Goal: Task Accomplishment & Management: Use online tool/utility

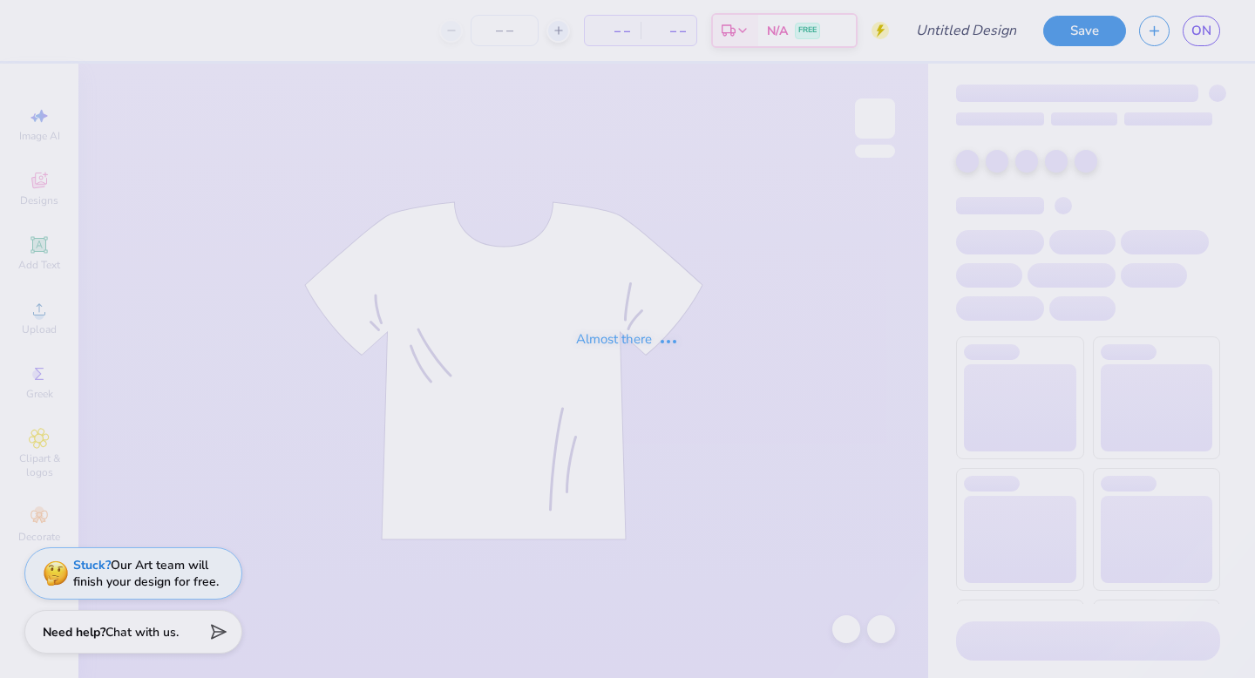
type input "[PERSON_NAME] : [PERSON_NAME][GEOGRAPHIC_DATA]"
type input "24"
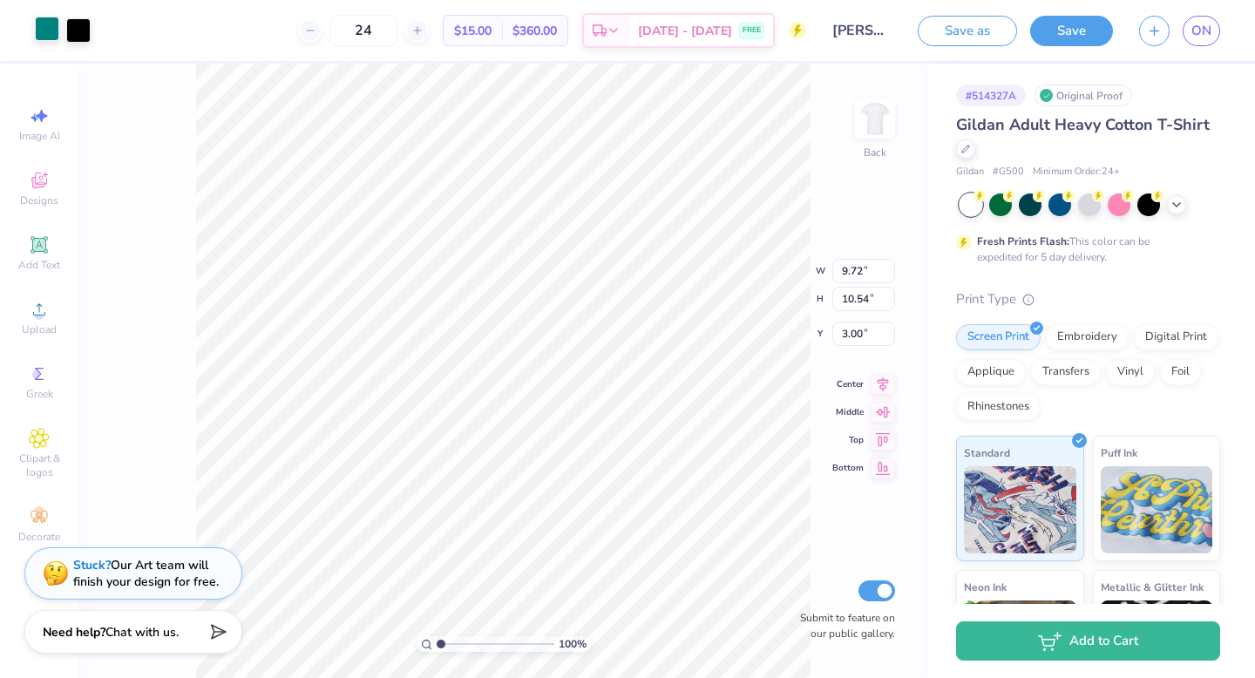
click at [40, 34] on div at bounding box center [47, 29] width 24 height 24
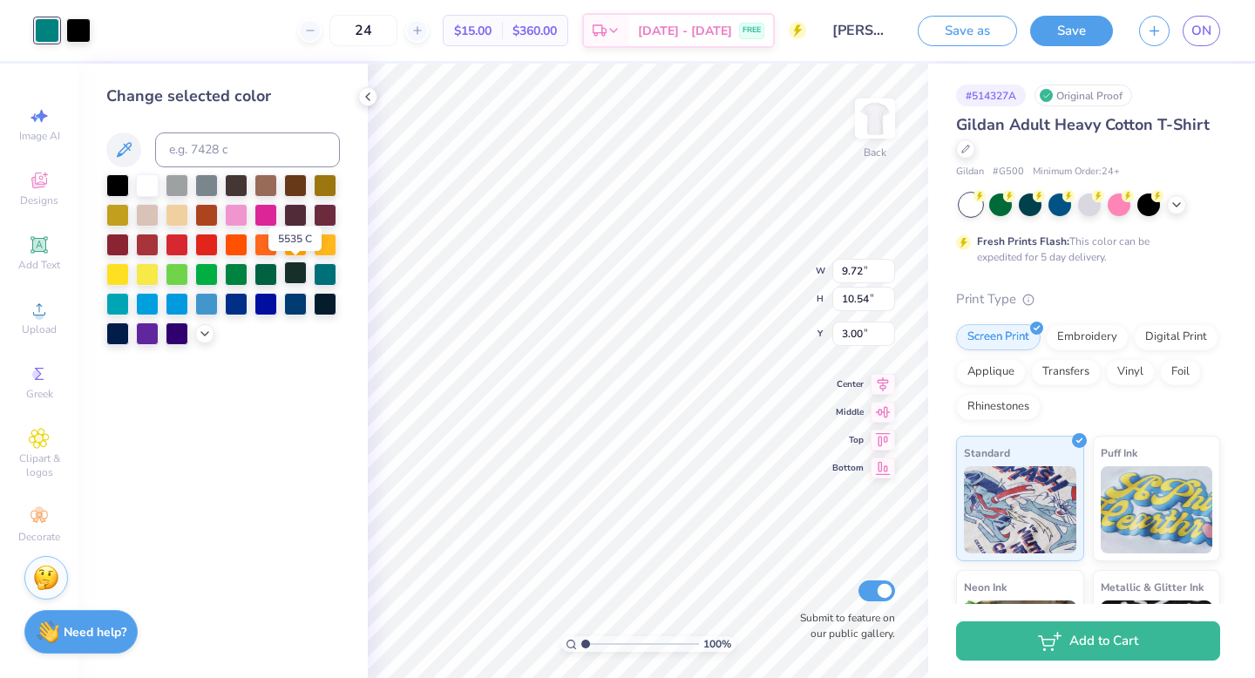
click at [299, 275] on div at bounding box center [295, 273] width 23 height 23
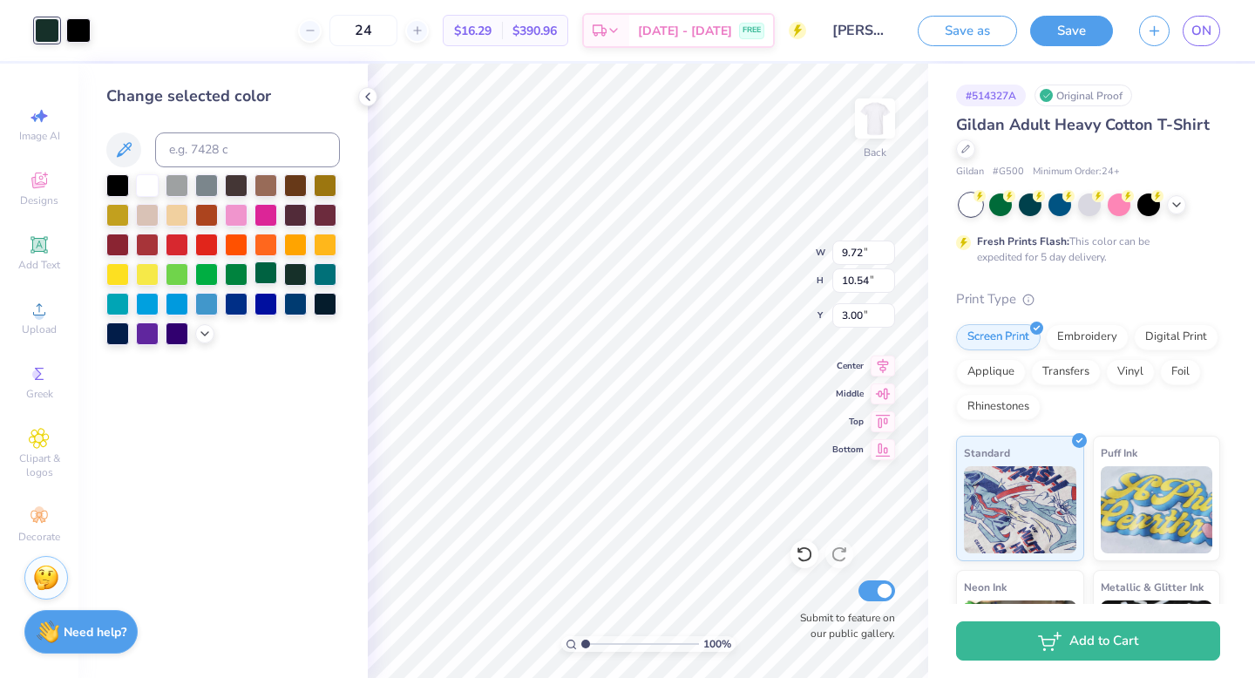
click at [276, 278] on div at bounding box center [266, 273] width 23 height 23
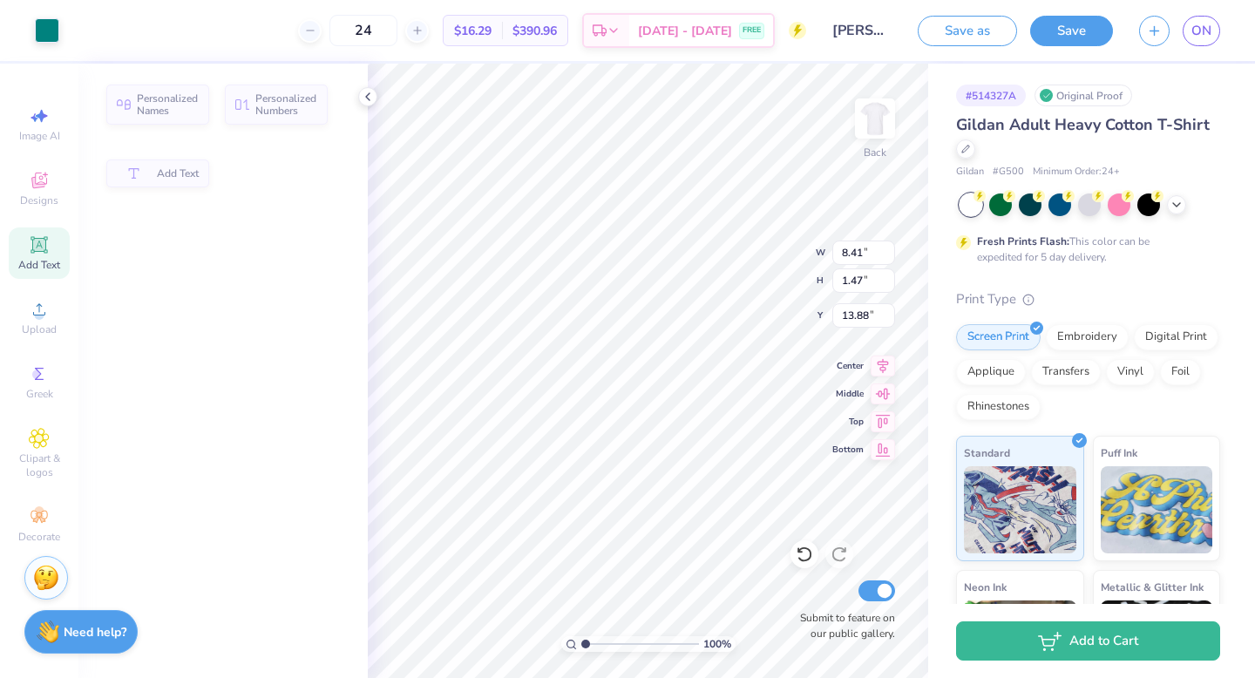
type input "8.41"
type input "1.47"
type input "13.88"
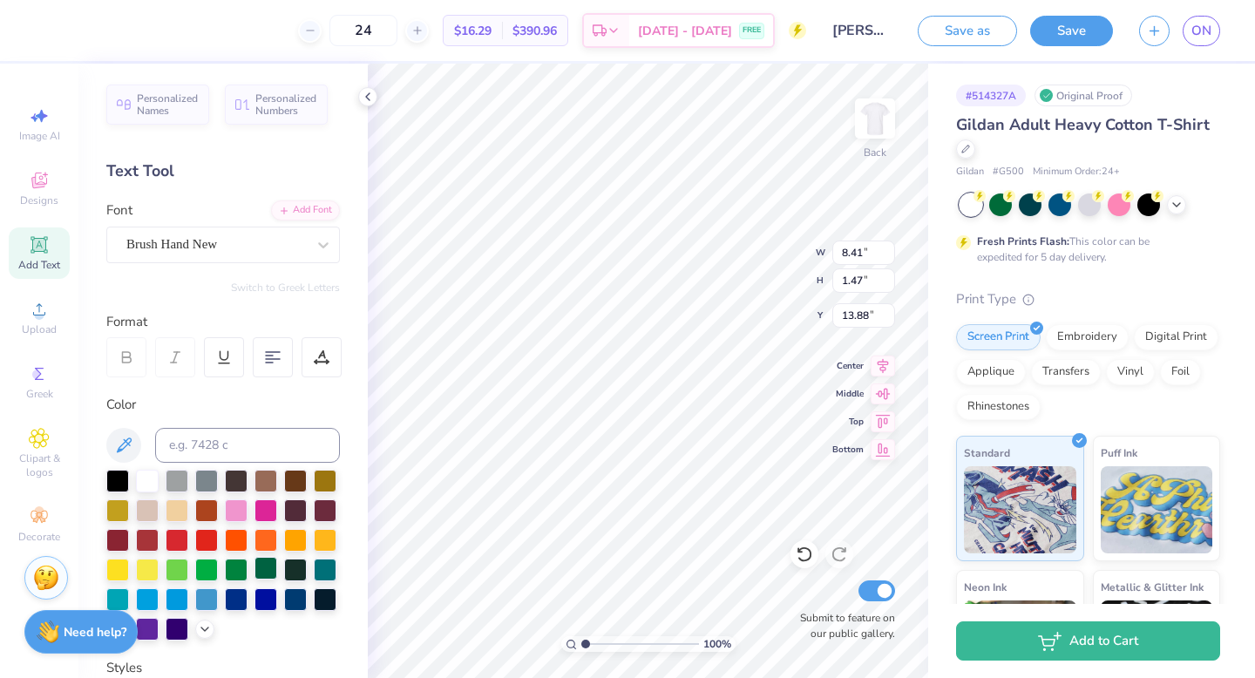
click at [272, 574] on div at bounding box center [266, 568] width 23 height 23
type input "7.52"
type input "0.54"
type input "15.46"
click at [267, 568] on div at bounding box center [266, 568] width 23 height 23
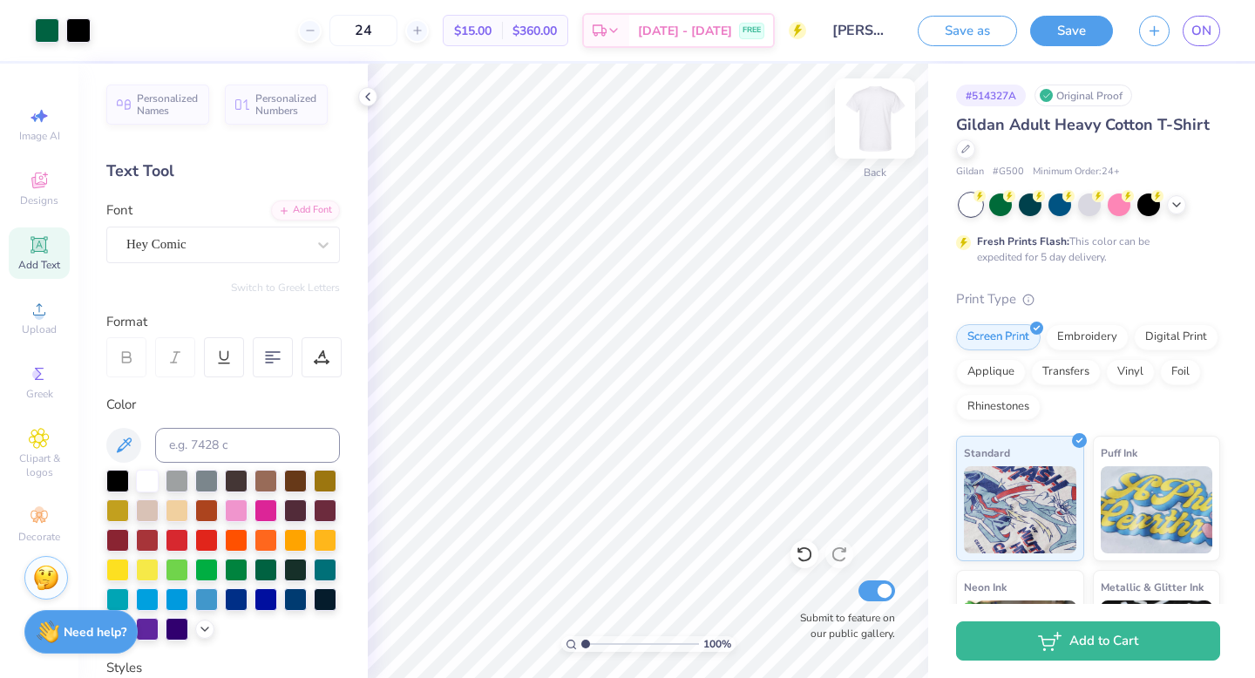
click at [886, 109] on img at bounding box center [875, 119] width 70 height 70
click at [31, 249] on icon at bounding box center [39, 244] width 21 height 21
click at [876, 124] on img at bounding box center [875, 119] width 70 height 70
click at [886, 118] on img at bounding box center [875, 119] width 70 height 70
click at [867, 126] on img at bounding box center [875, 119] width 70 height 70
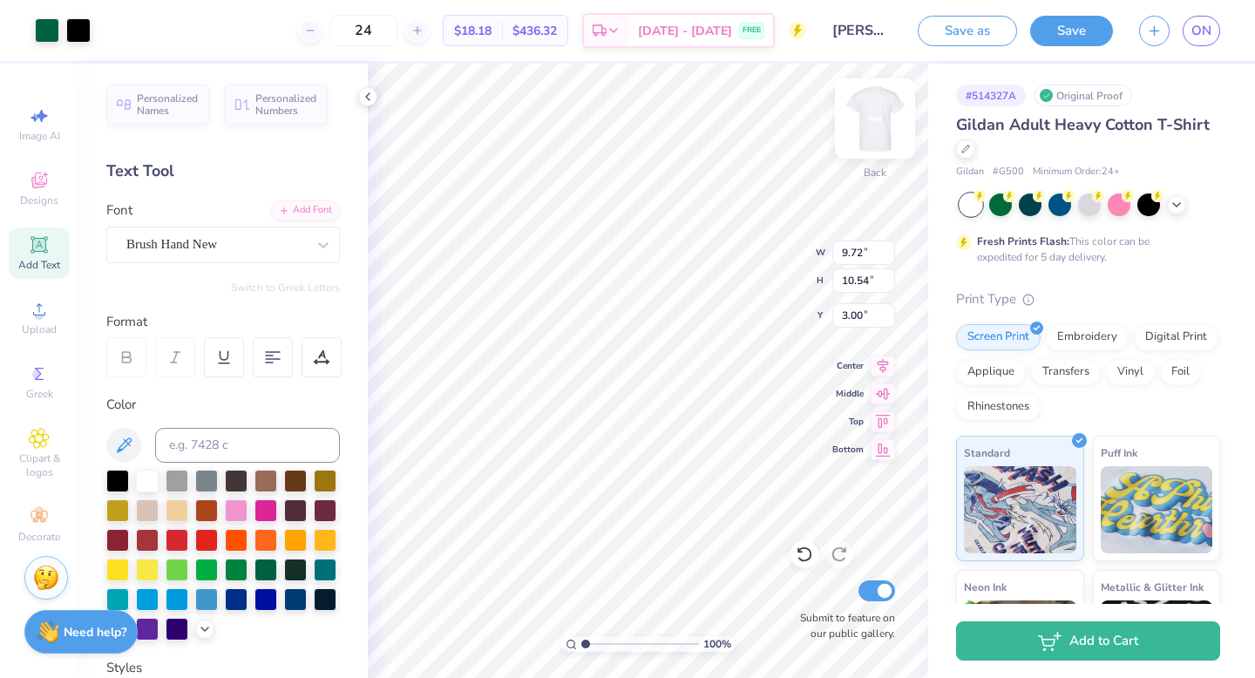
click at [872, 132] on img at bounding box center [875, 119] width 70 height 70
click at [161, 242] on div "Super Dream" at bounding box center [216, 244] width 183 height 27
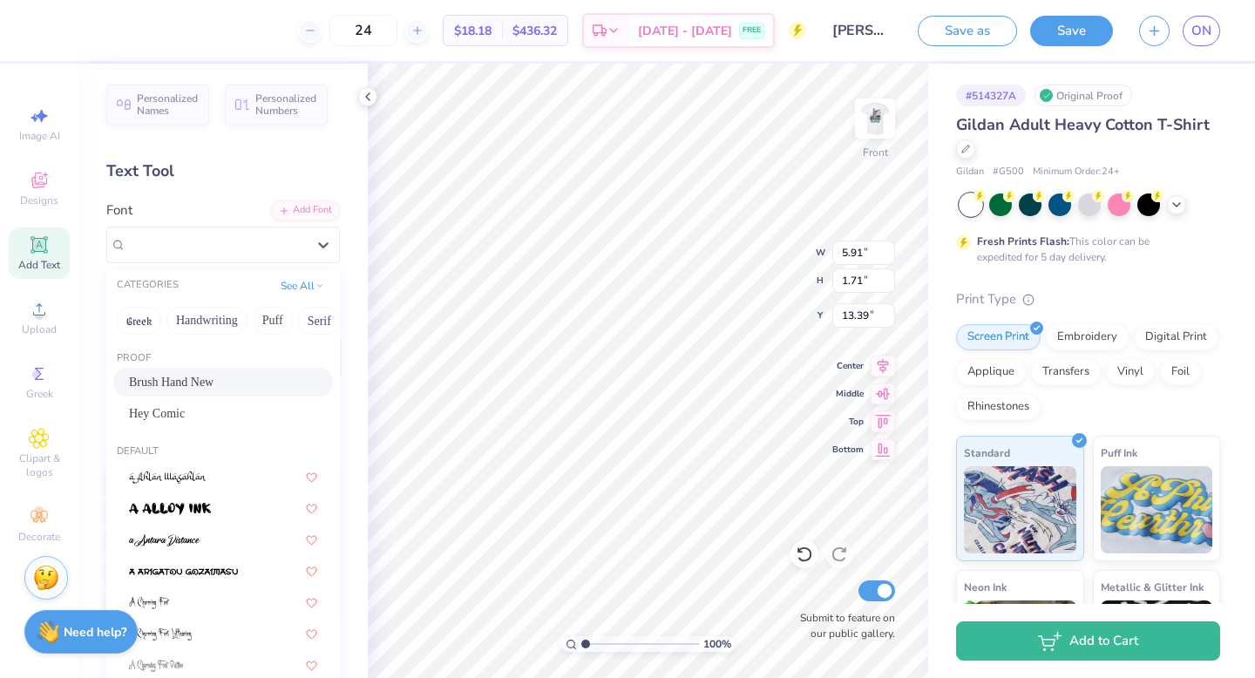
click at [169, 392] on div "Brush Hand New" at bounding box center [223, 382] width 220 height 29
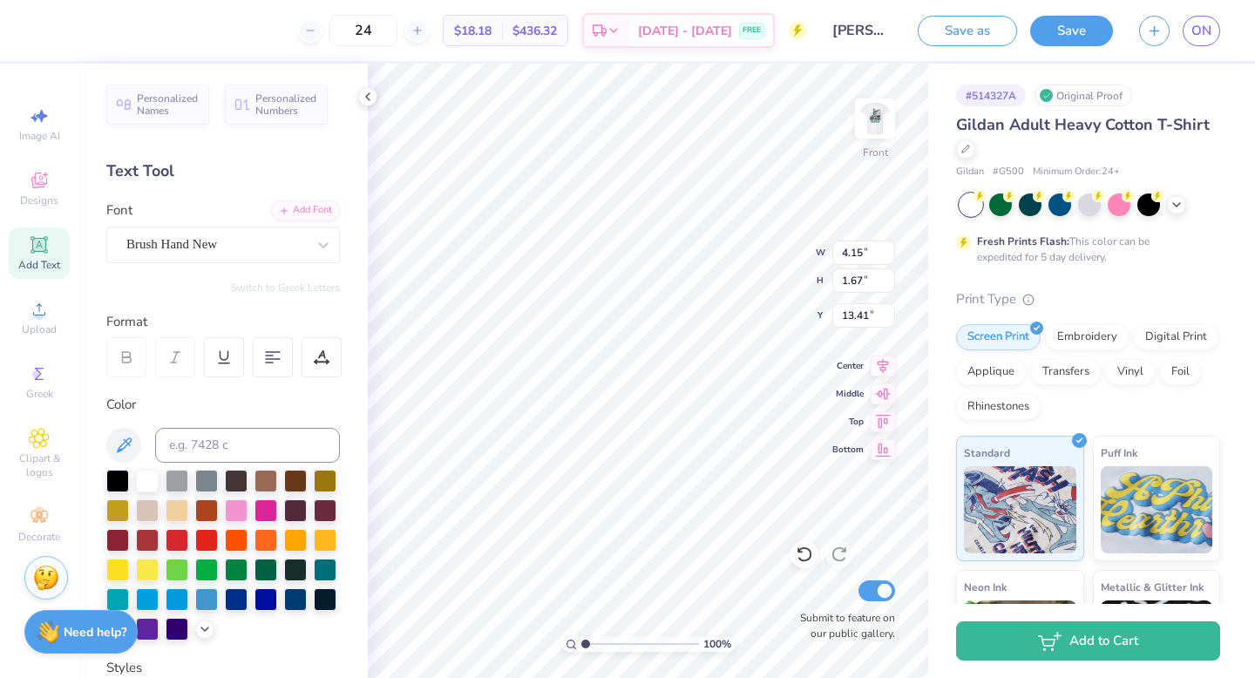
type input "4.15"
type input "1.67"
type input "13.41"
type textarea "CAST"
click at [266, 573] on div at bounding box center [266, 568] width 23 height 23
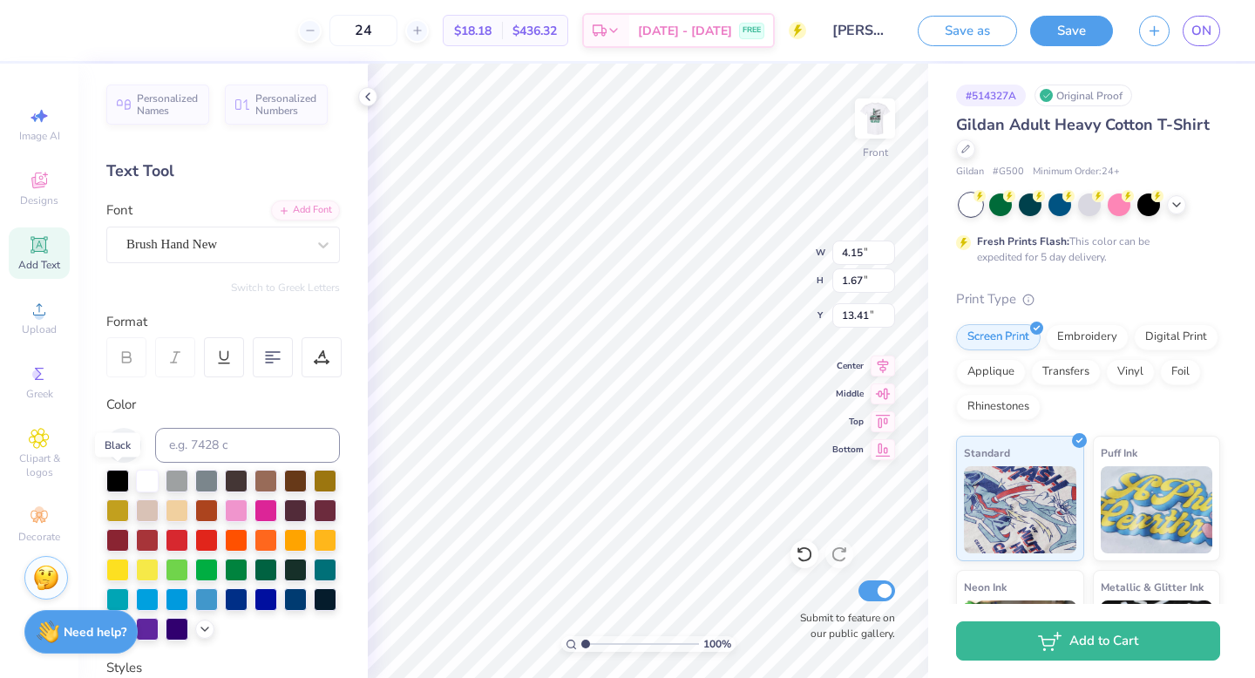
click at [118, 486] on div at bounding box center [117, 481] width 23 height 23
type input "4.92"
type input "3.78"
type input "1.42"
type input "11.80"
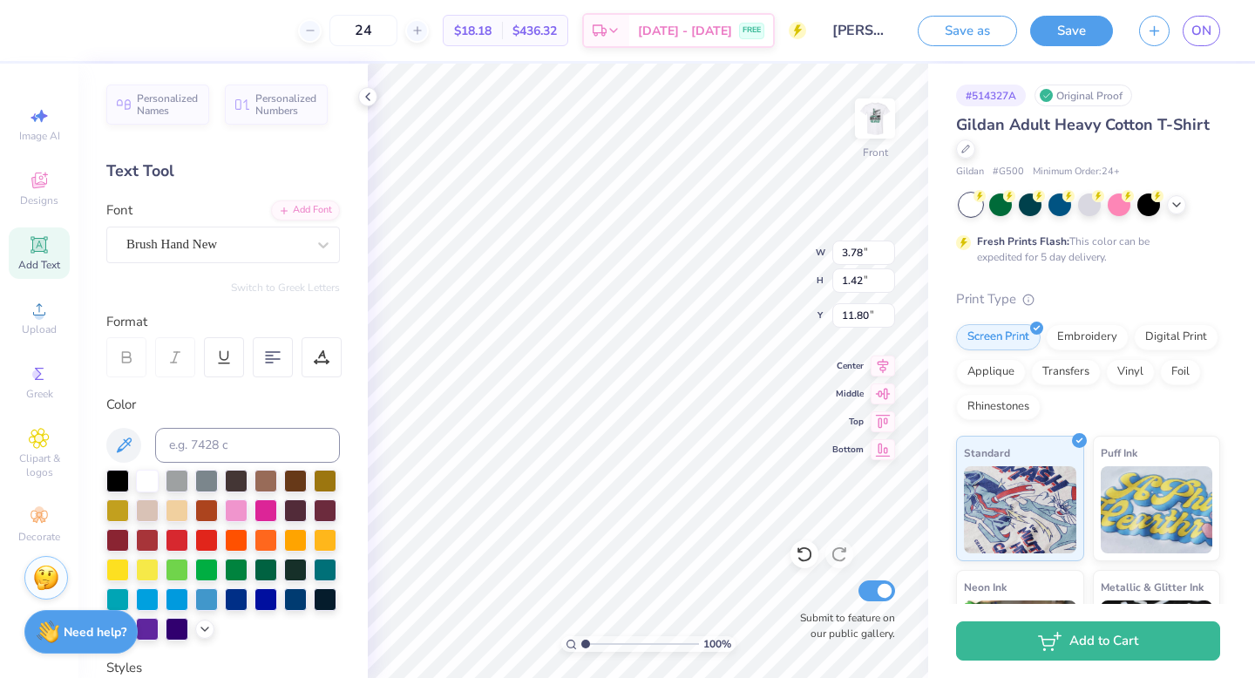
type textarea "DIRECTORS"
type input "13.54"
click at [51, 254] on div "Add Text" at bounding box center [39, 253] width 61 height 51
type input "5.91"
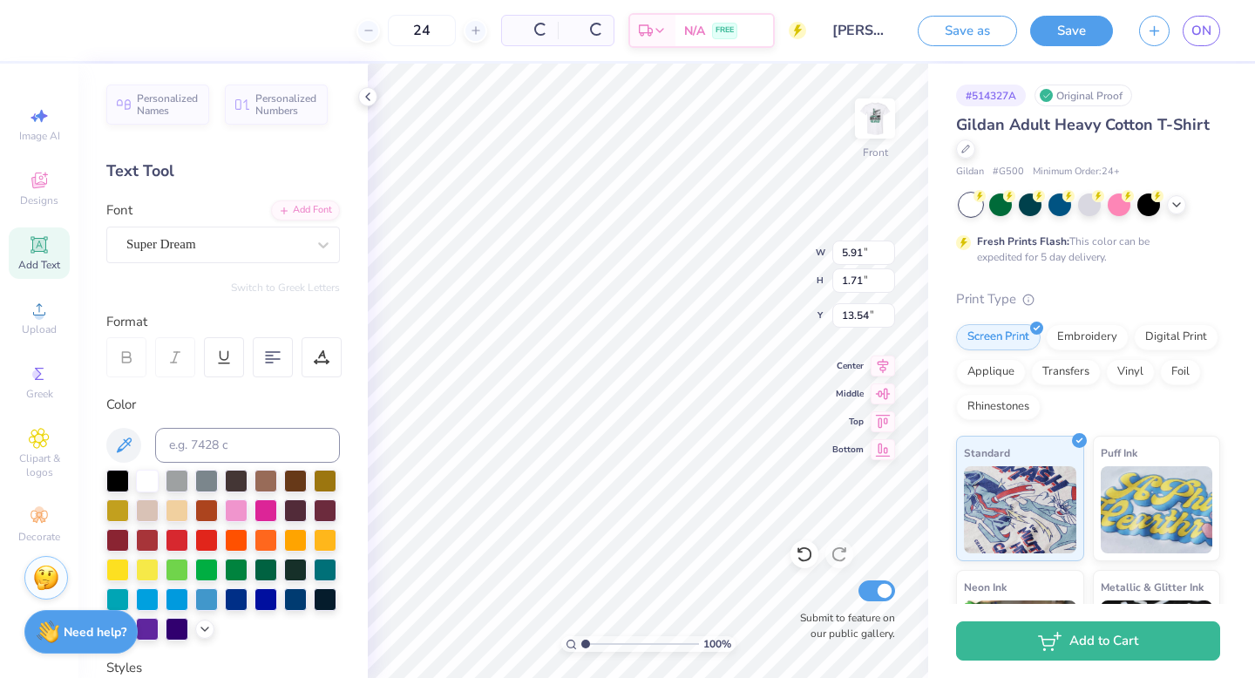
type input "1.71"
type input "8.87"
click at [218, 249] on div "Super Dream" at bounding box center [216, 244] width 183 height 27
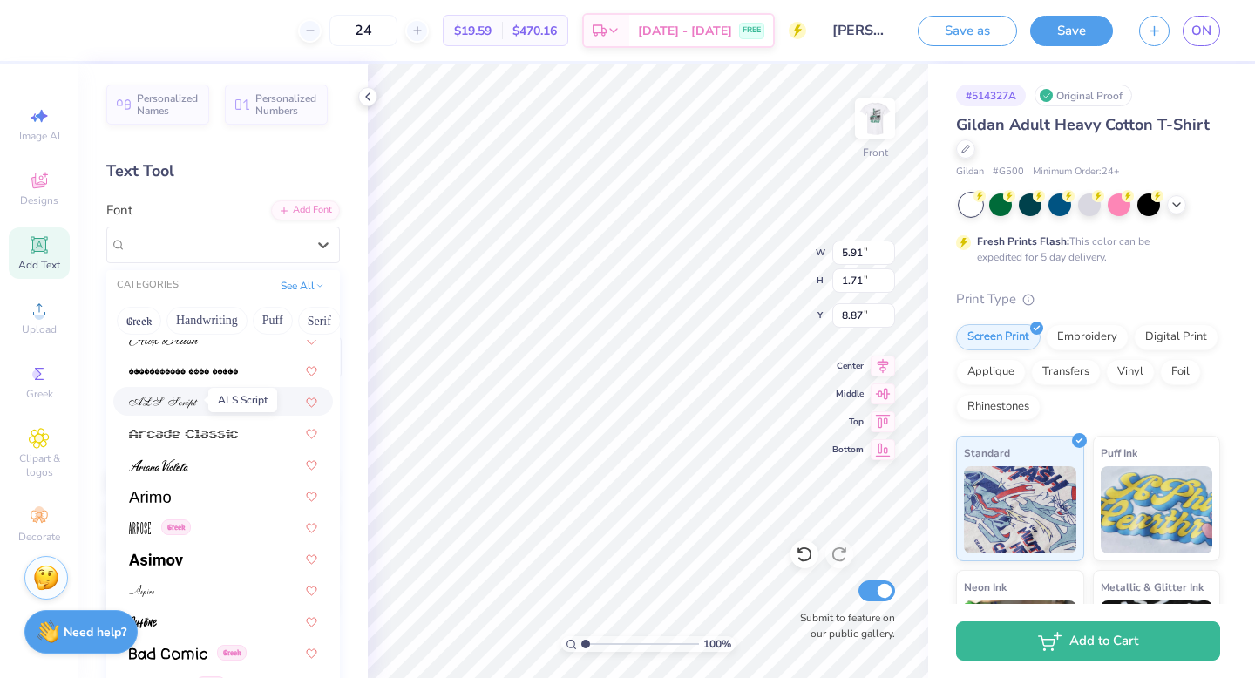
scroll to position [549, 0]
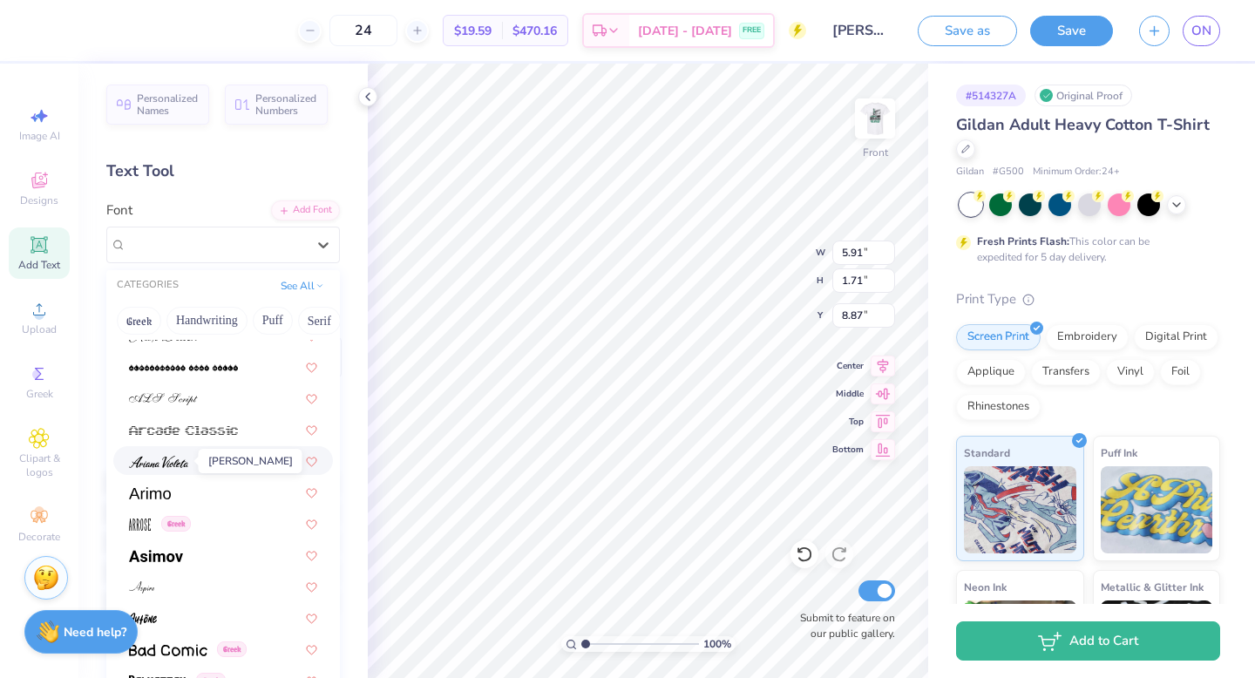
click at [159, 453] on span at bounding box center [158, 461] width 59 height 18
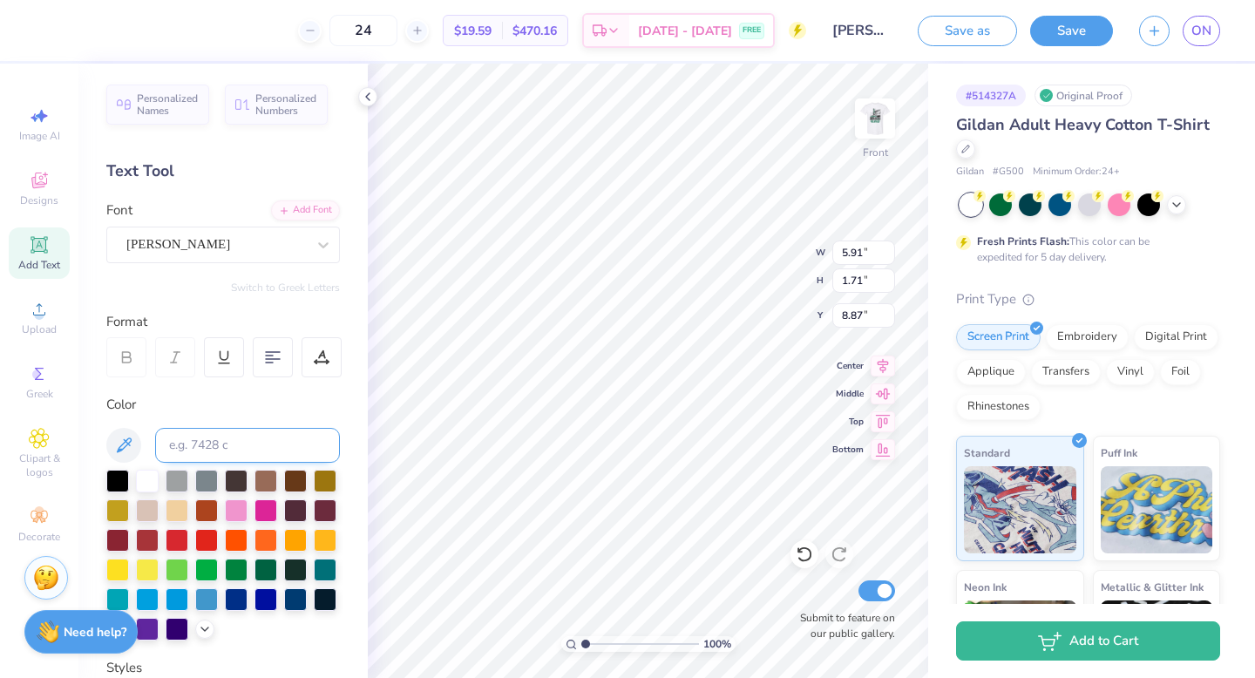
type input "6.52"
type input "2.08"
type input "8.68"
type input "2.21"
type input "0.71"
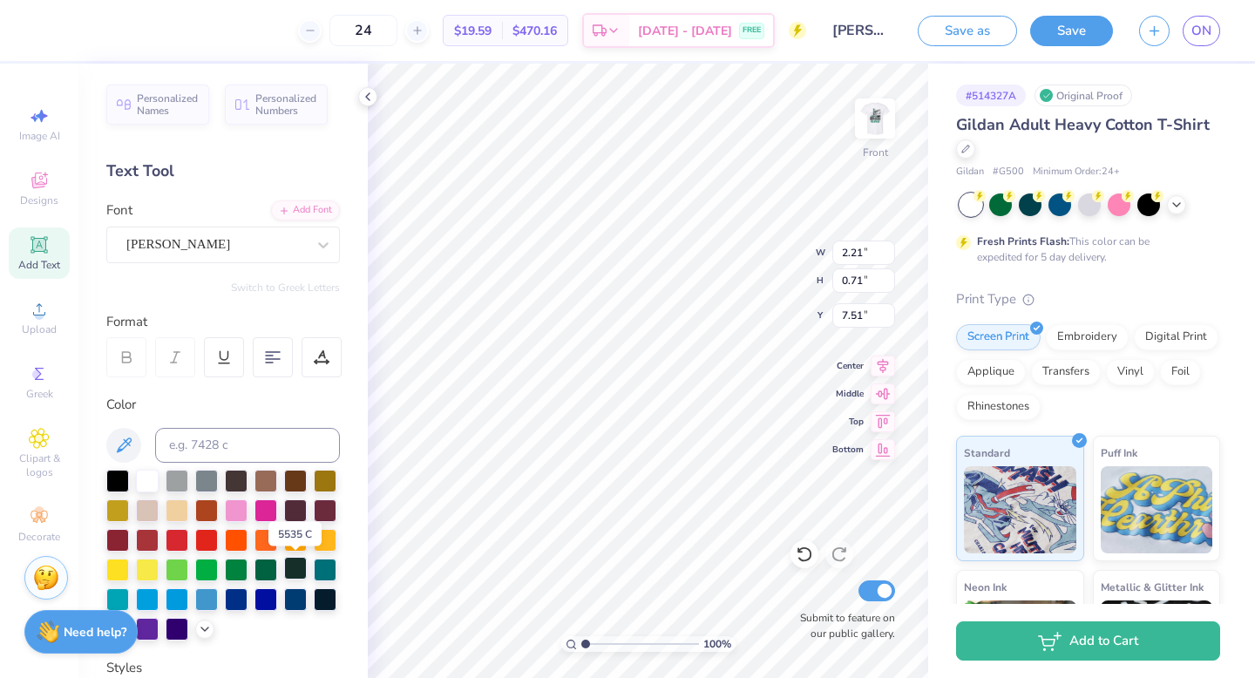
click at [302, 566] on div at bounding box center [295, 568] width 23 height 23
type input "7.52"
type textarea "[PERSON_NAME]"
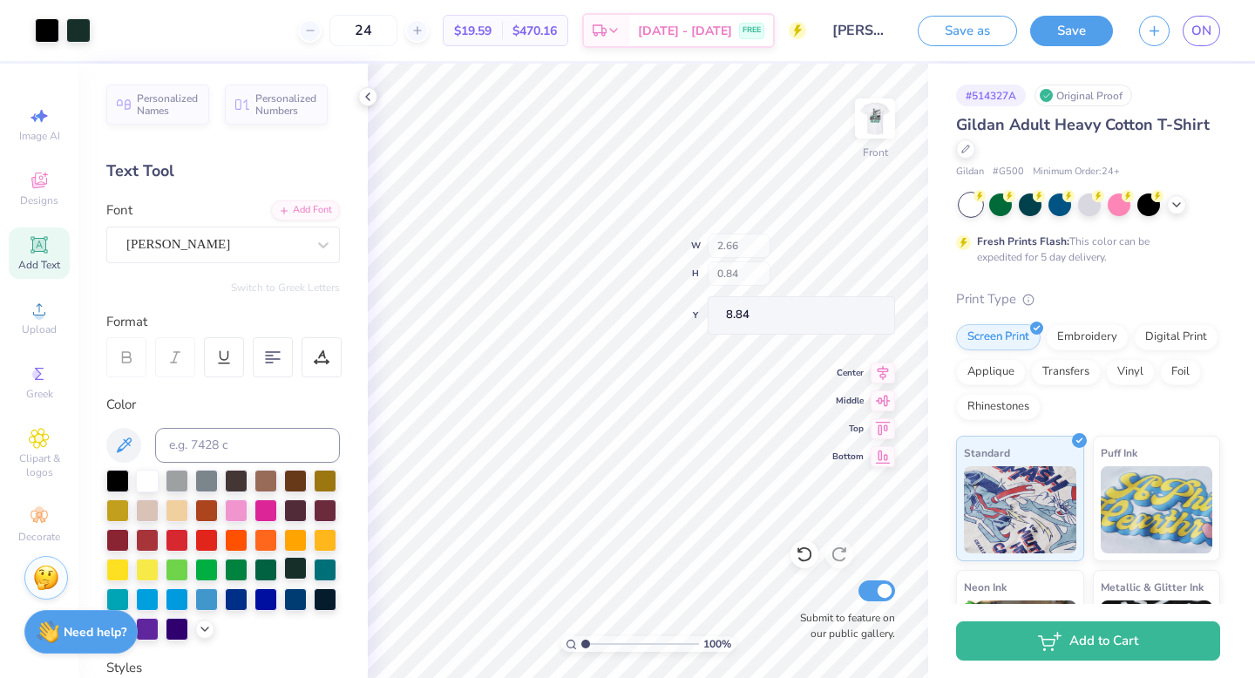
type input "7.45"
type input "9.09"
type input "10.83"
type textarea "E"
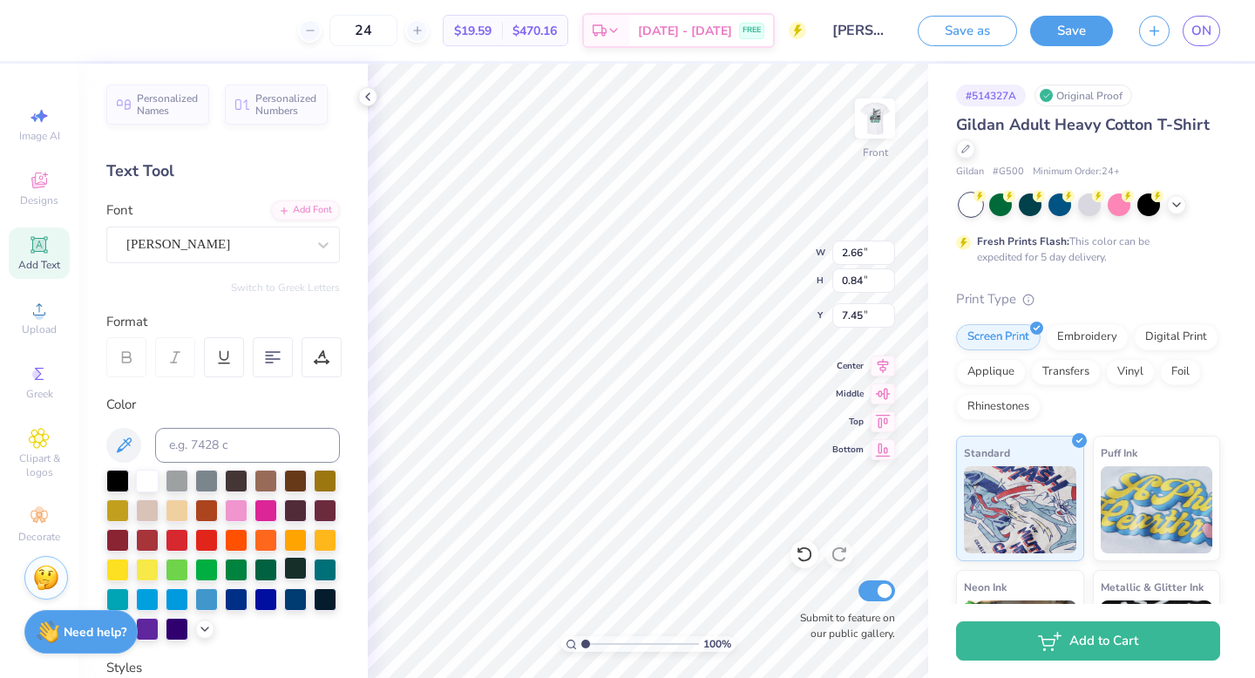
type textarea "Makenna Armst"
type textarea "E"
type textarea "[PERSON_NAME]"
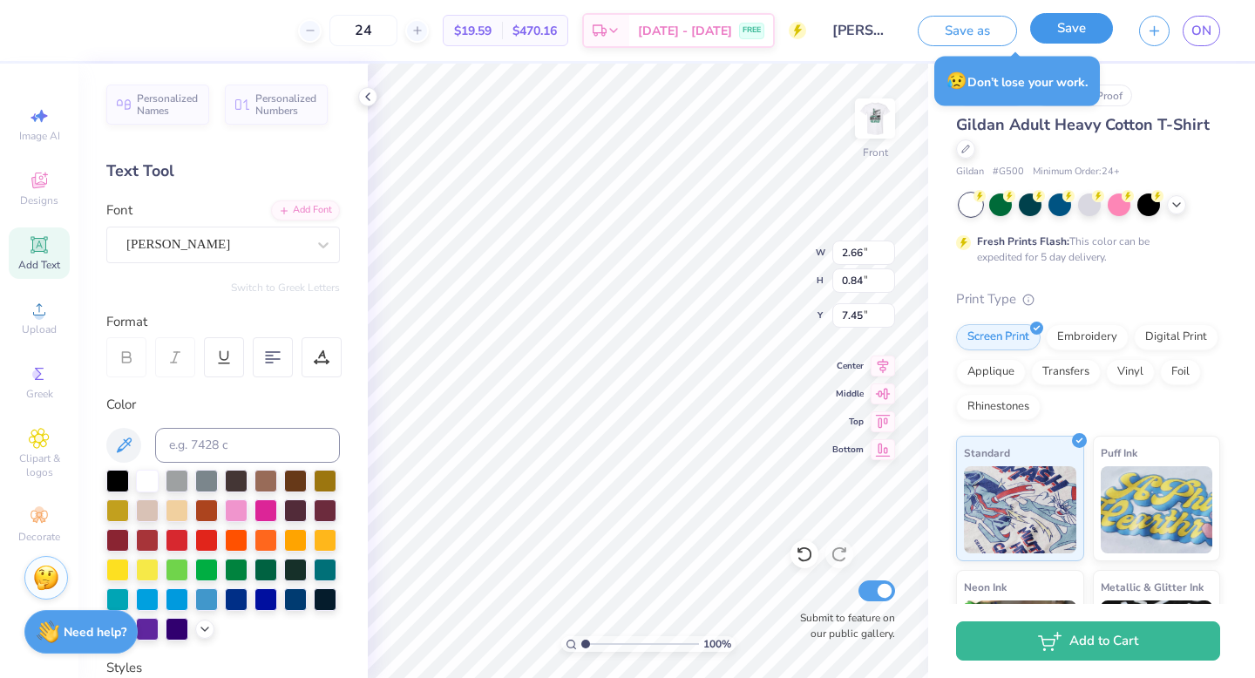
click at [1079, 40] on button "Save" at bounding box center [1071, 28] width 83 height 31
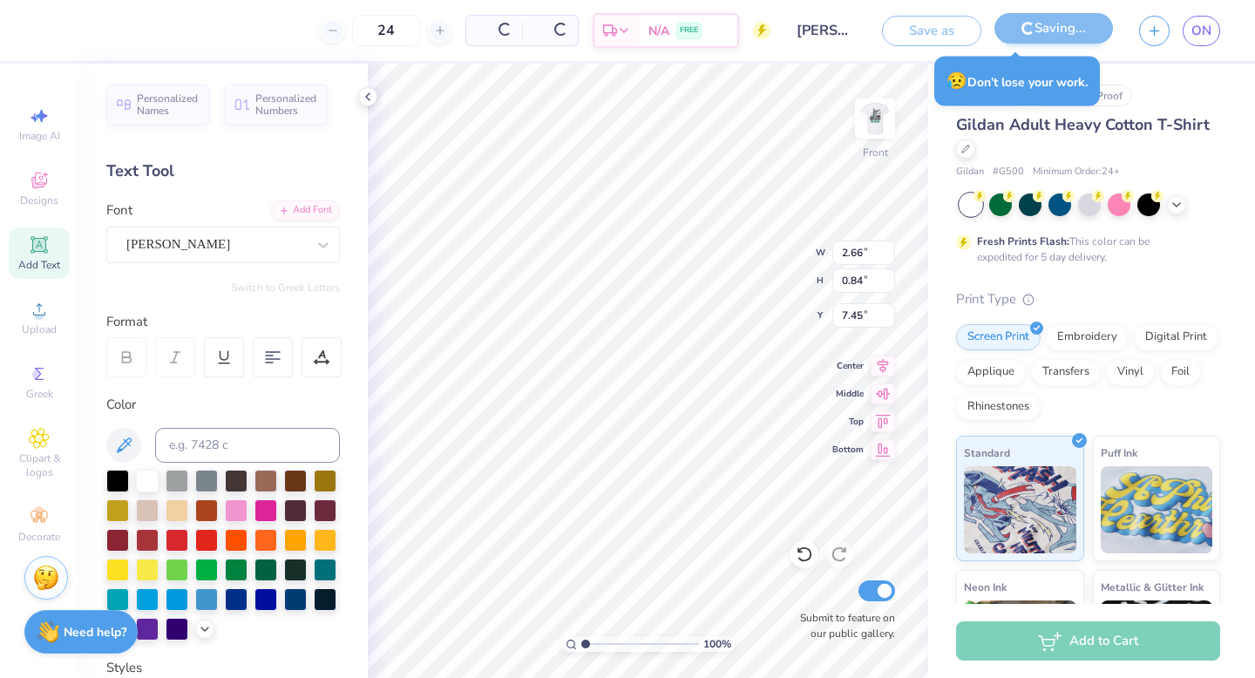
type textarea "[PERSON_NAME]"
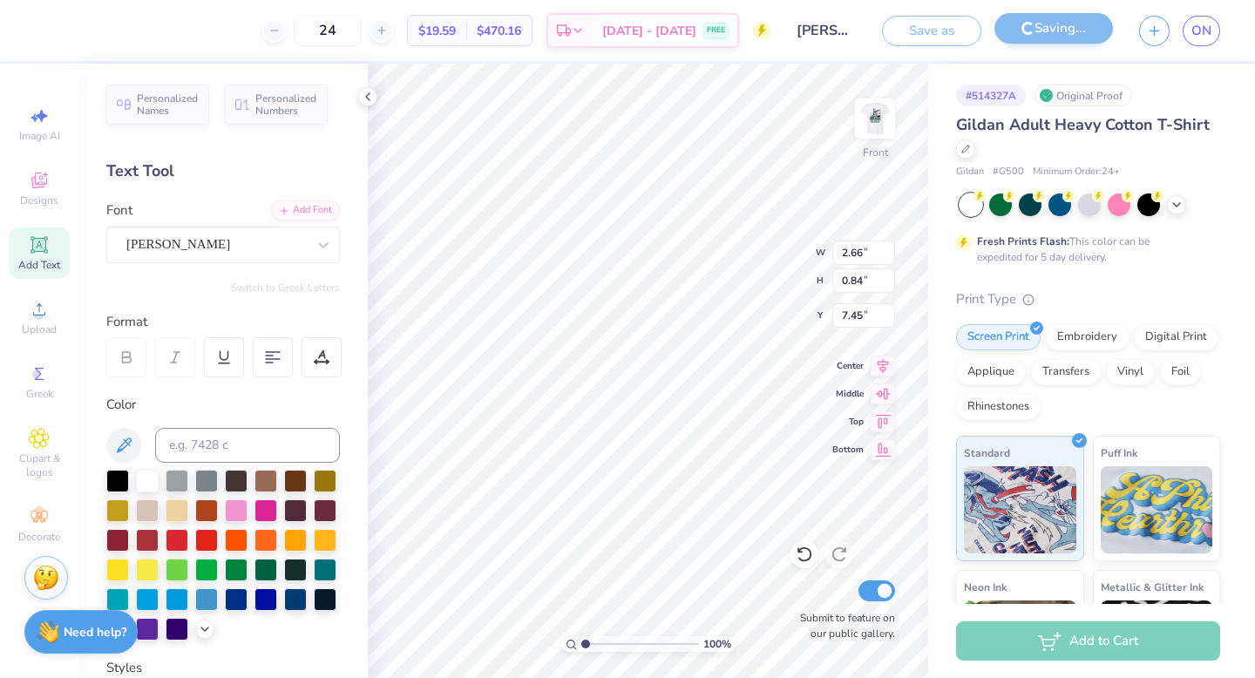
scroll to position [0, 3]
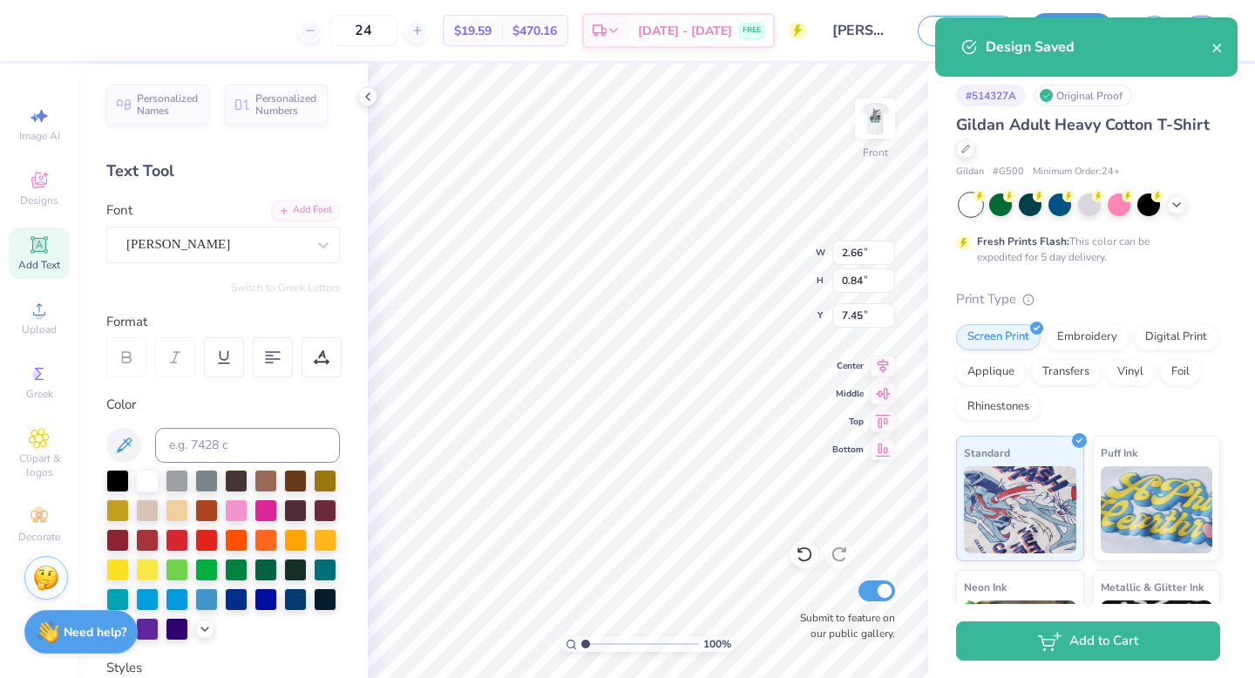
type textarea "E"
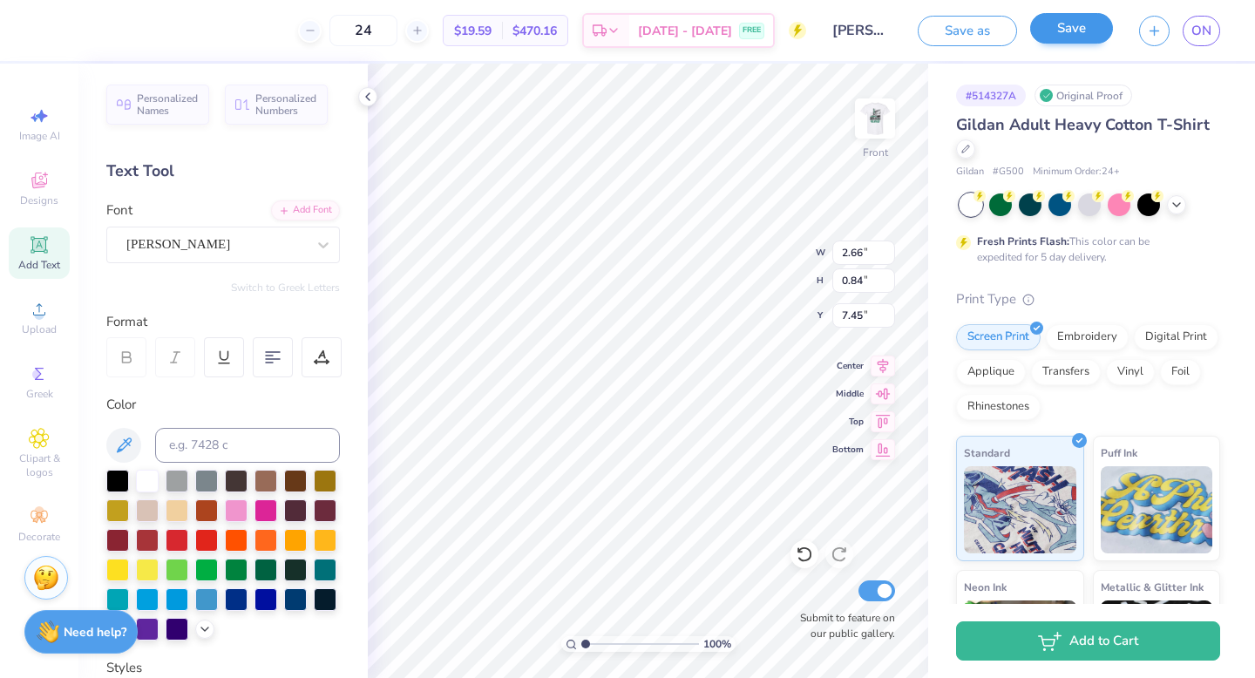
scroll to position [0, 1]
type textarea "[PERSON_NAME]"
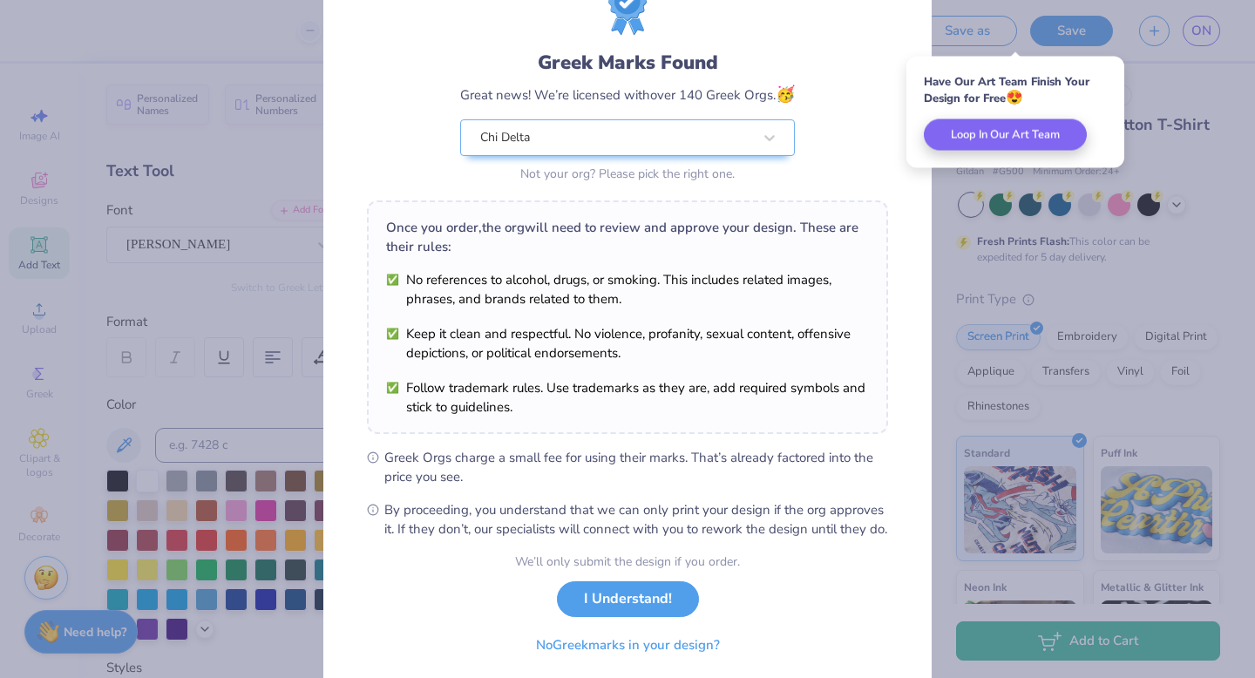
scroll to position [131, 0]
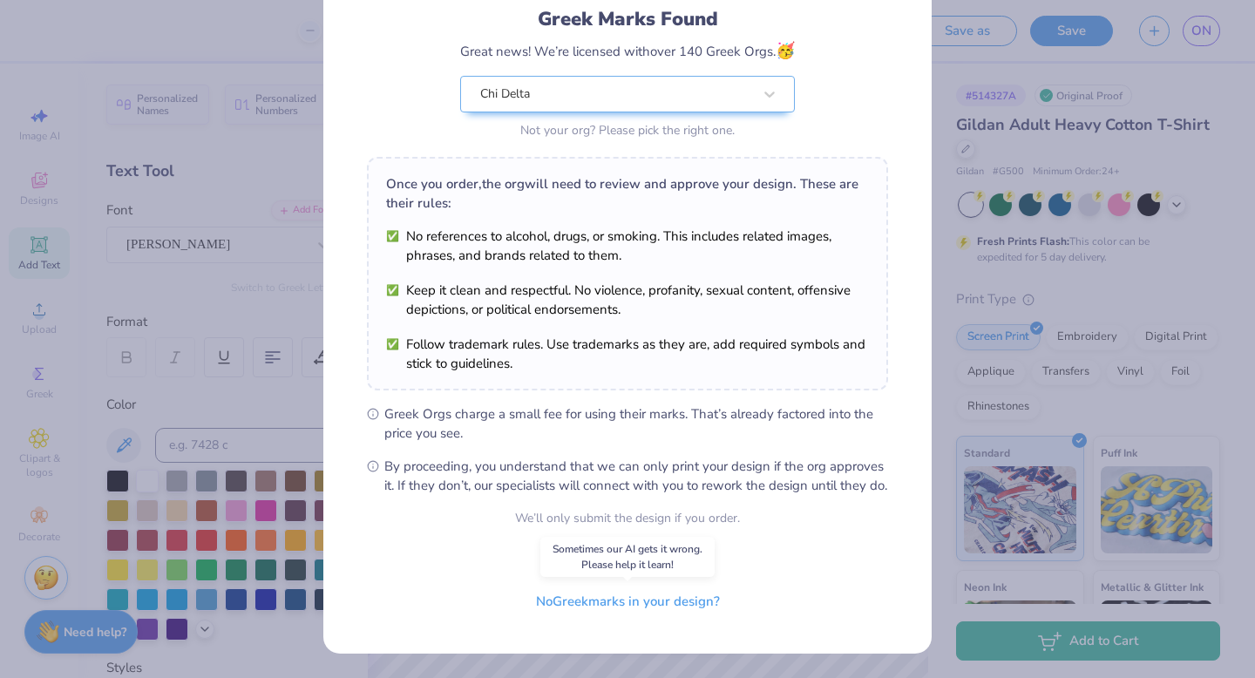
click at [642, 609] on button "No Greek marks in your design?" at bounding box center [628, 602] width 214 height 36
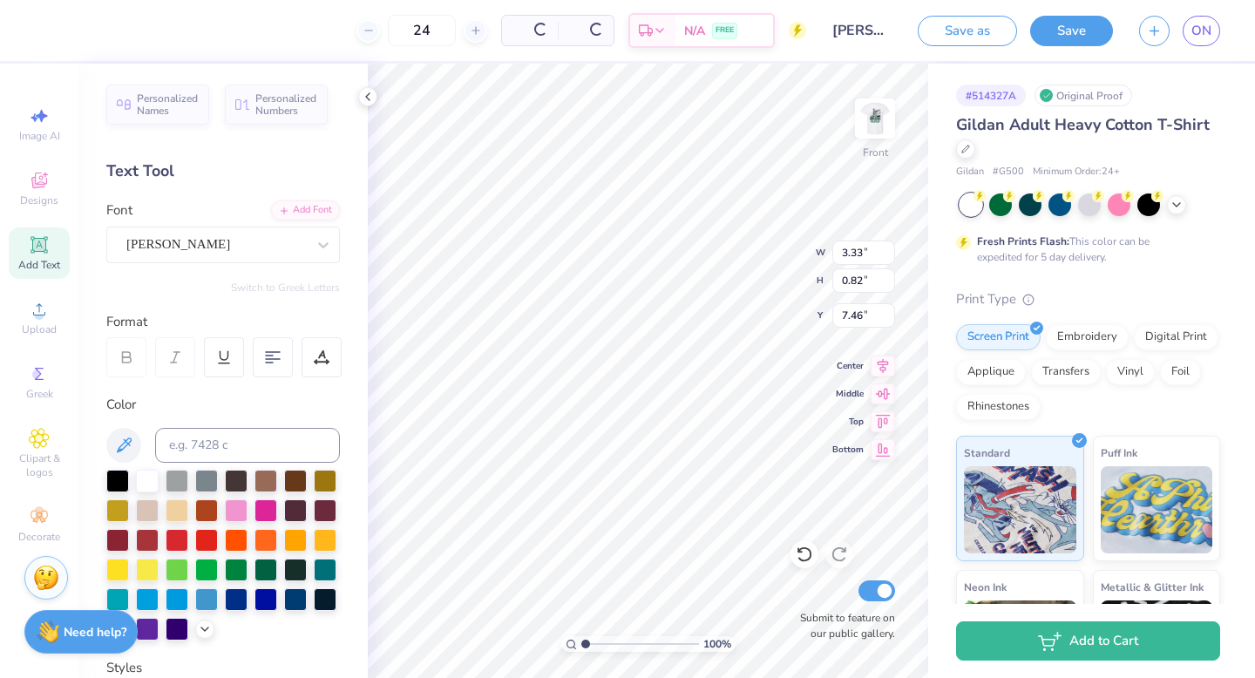
type input "3.33"
type input "0.82"
type input "7.46"
type input "2.66"
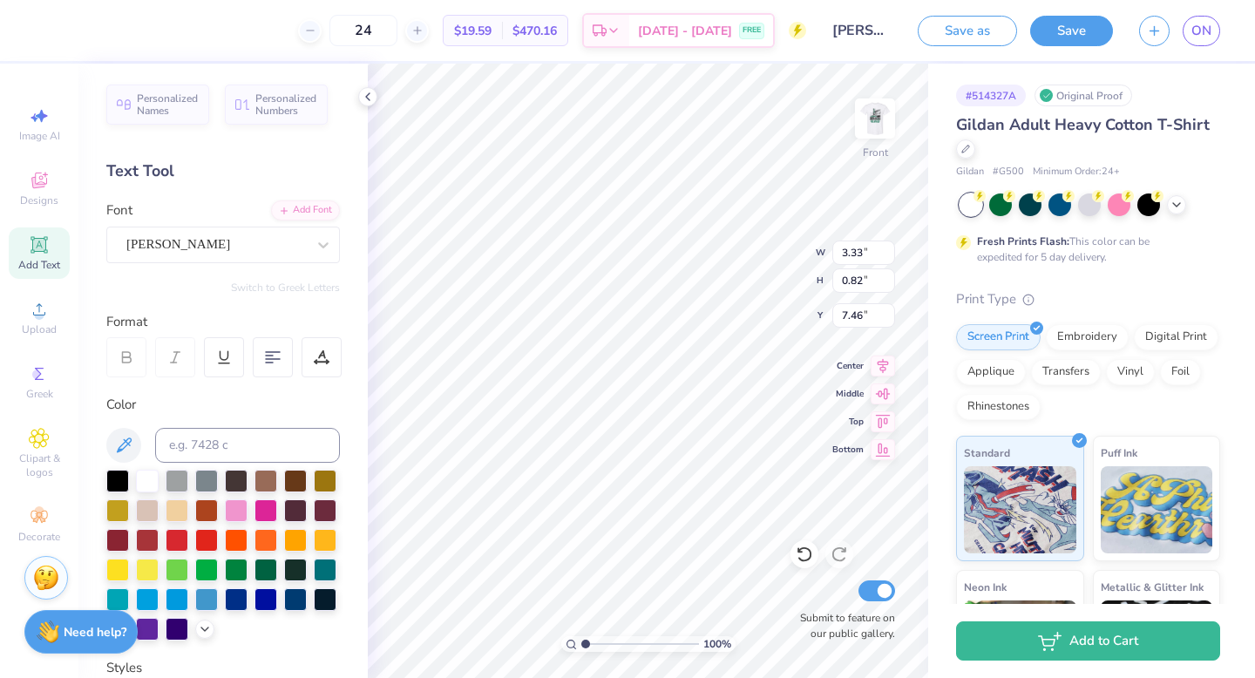
type input "0.84"
type input "9.09"
type textarea "E"
type textarea "[PERSON_NAME]"
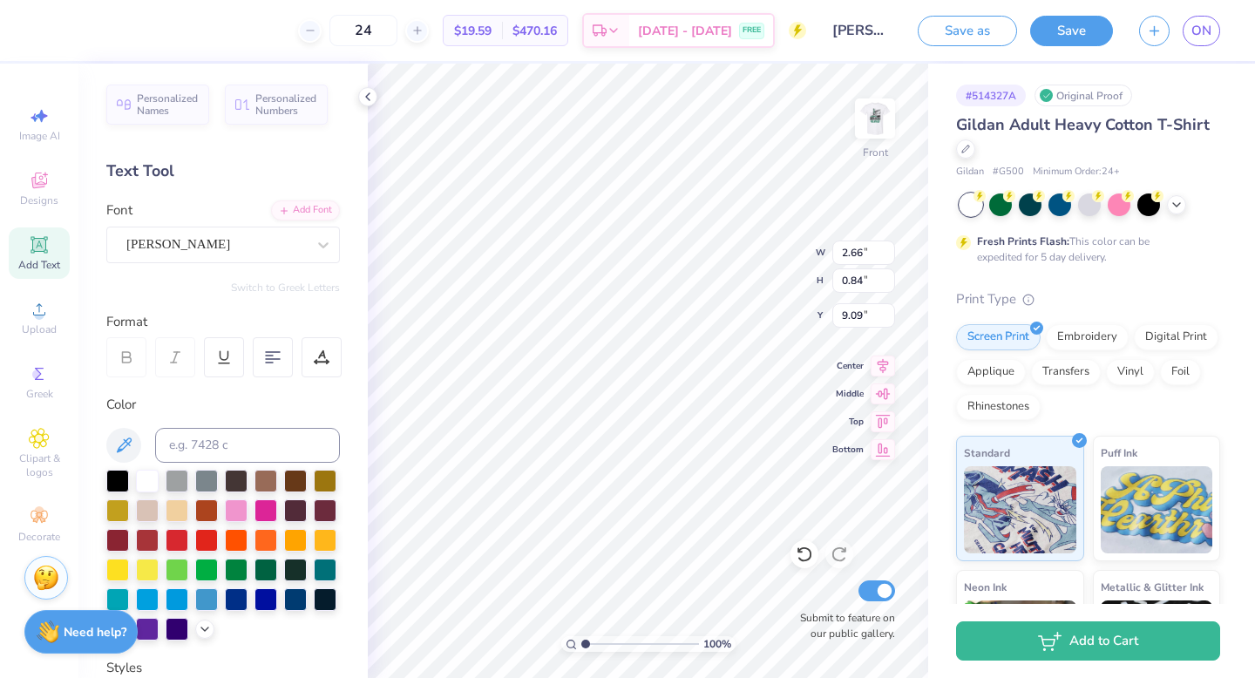
type textarea "E"
type textarea "[PERSON_NAME]"
type input "9.15"
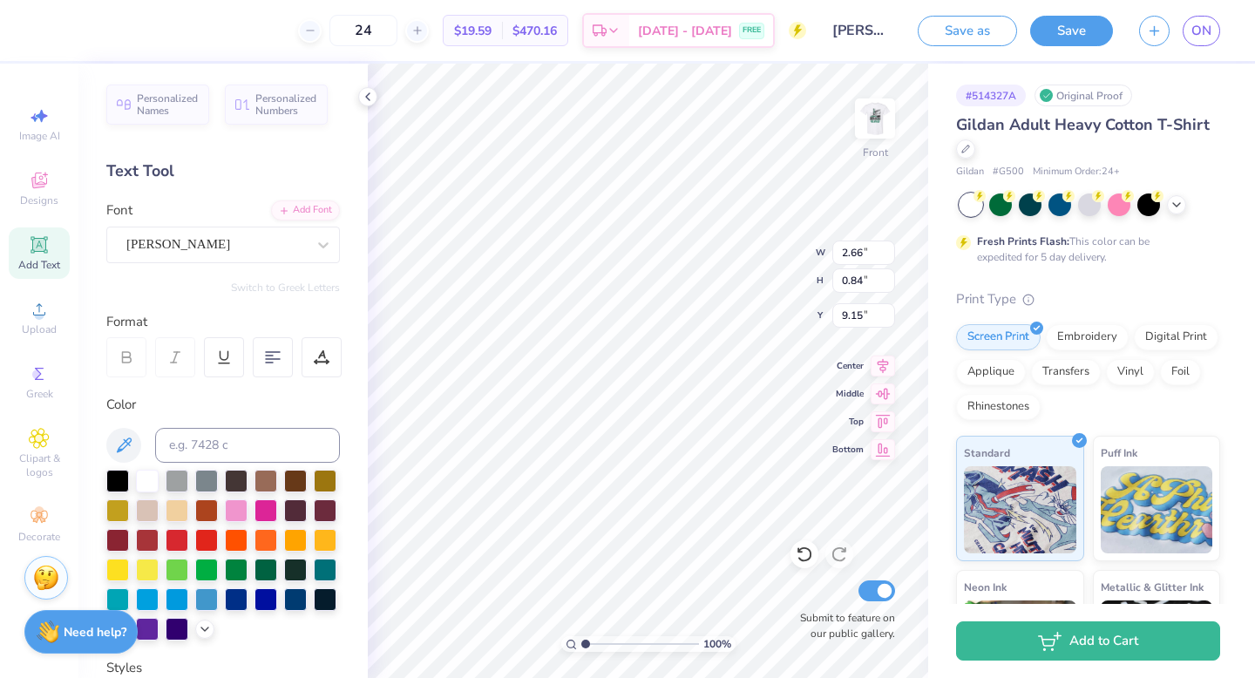
type textarea "E"
type textarea "[PERSON_NAME]"
type textarea "E"
type textarea "[PERSON_NAME]"
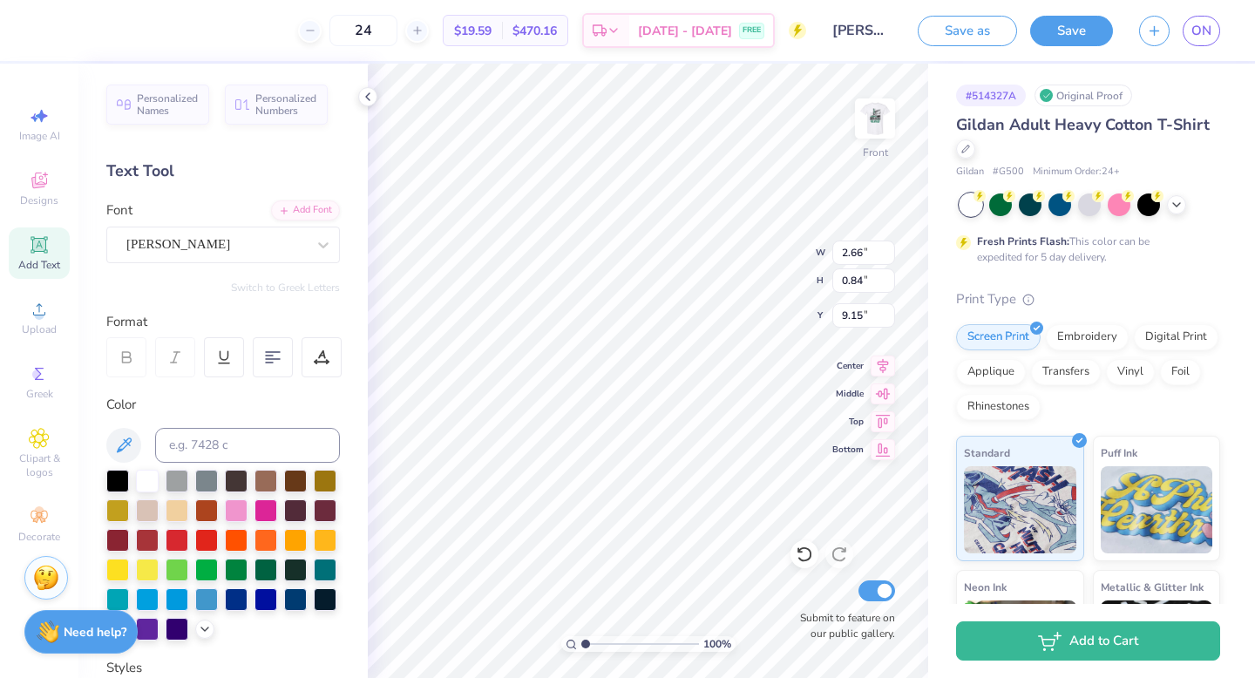
scroll to position [0, 4]
type input "10.83"
type textarea "E"
type textarea "[PERSON_NAME]"
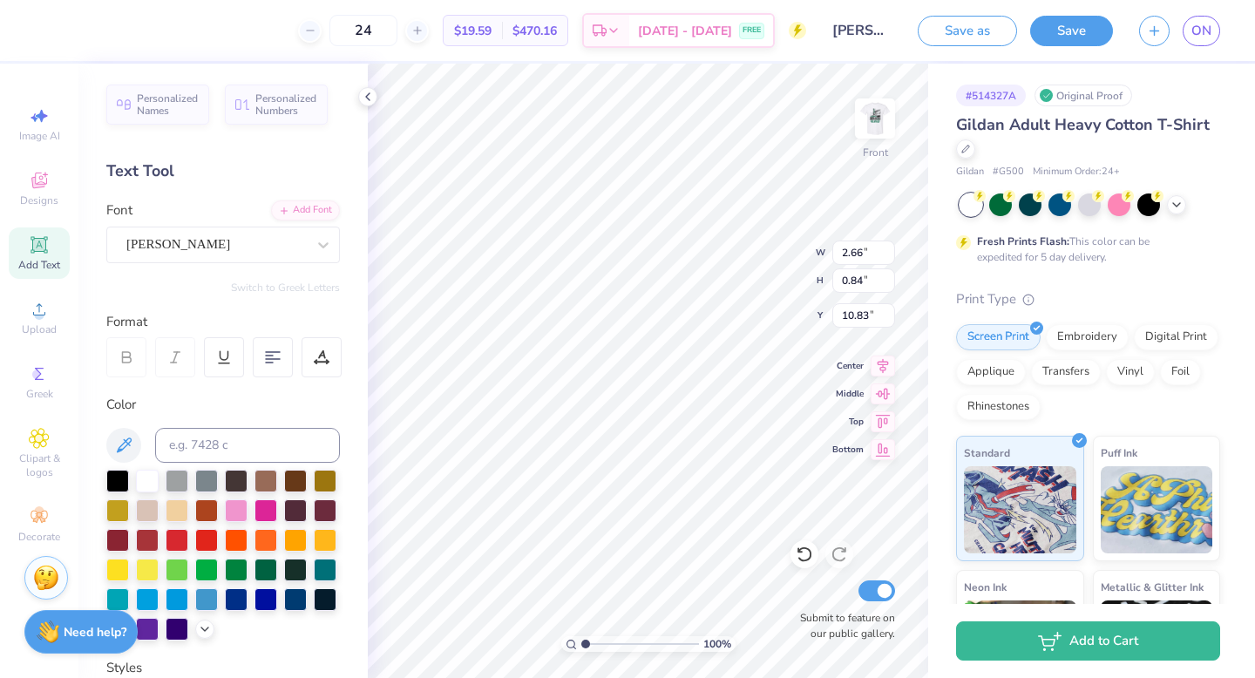
type textarea "E"
type textarea "[PERSON_NAME]"
type textarea "E"
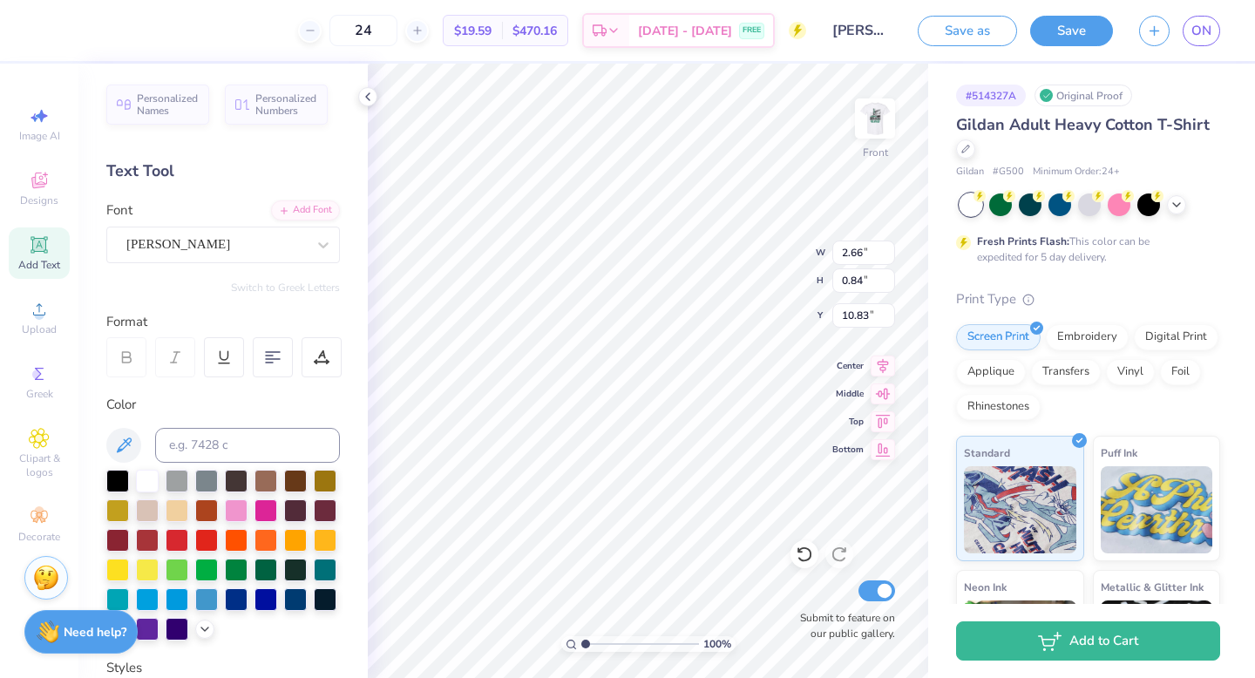
scroll to position [0, 2]
type textarea "[PERSON_NAME]"
type input "12.45"
type textarea "E"
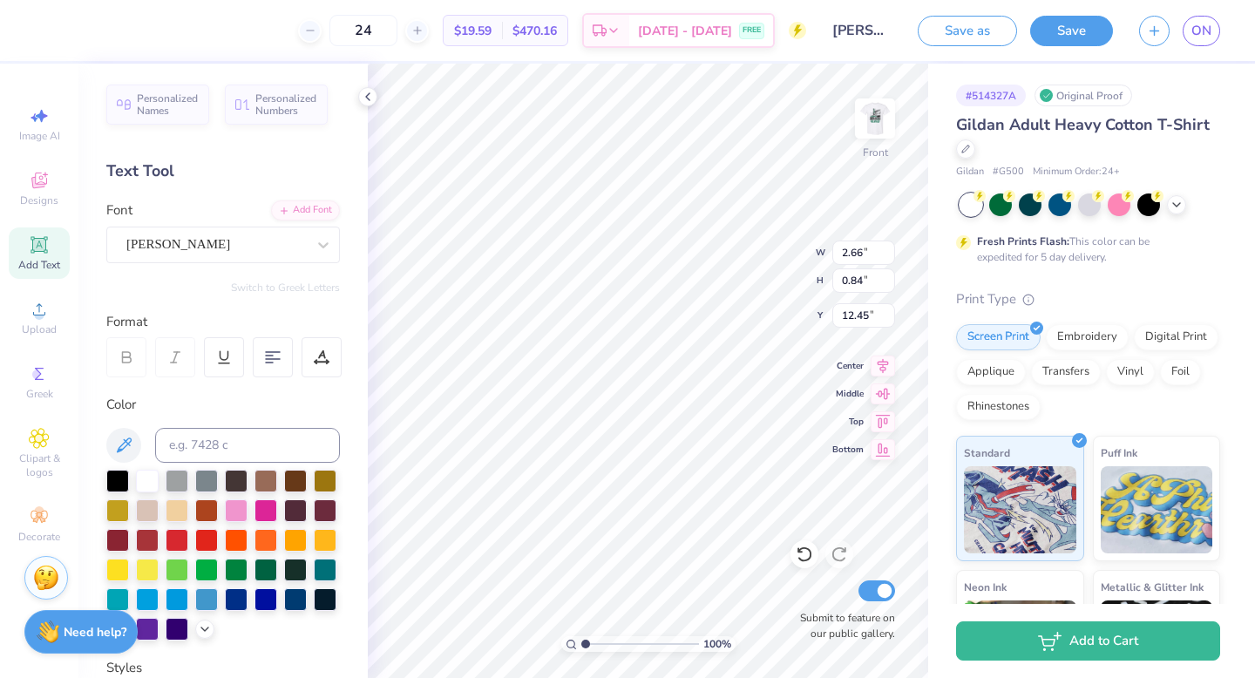
type textarea "[PERSON_NAME]"
type textarea "E"
type textarea "[PERSON_NAME]"
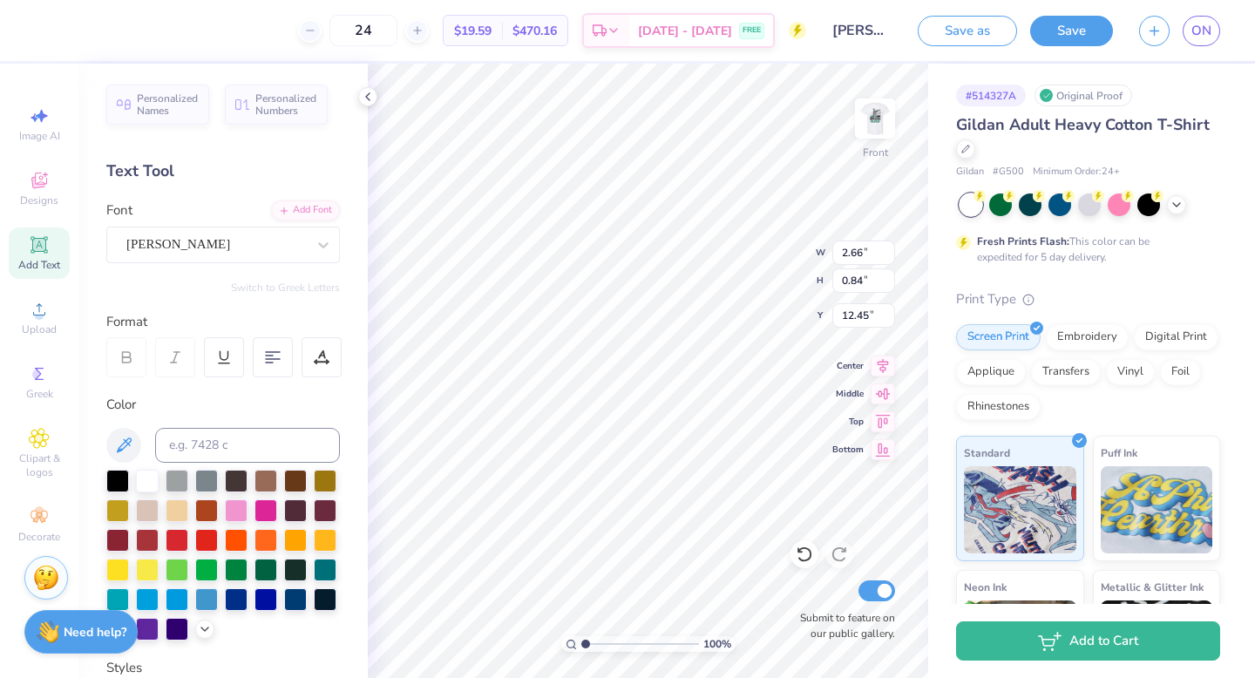
type textarea "E"
type textarea "[PERSON_NAME]"
type textarea "E"
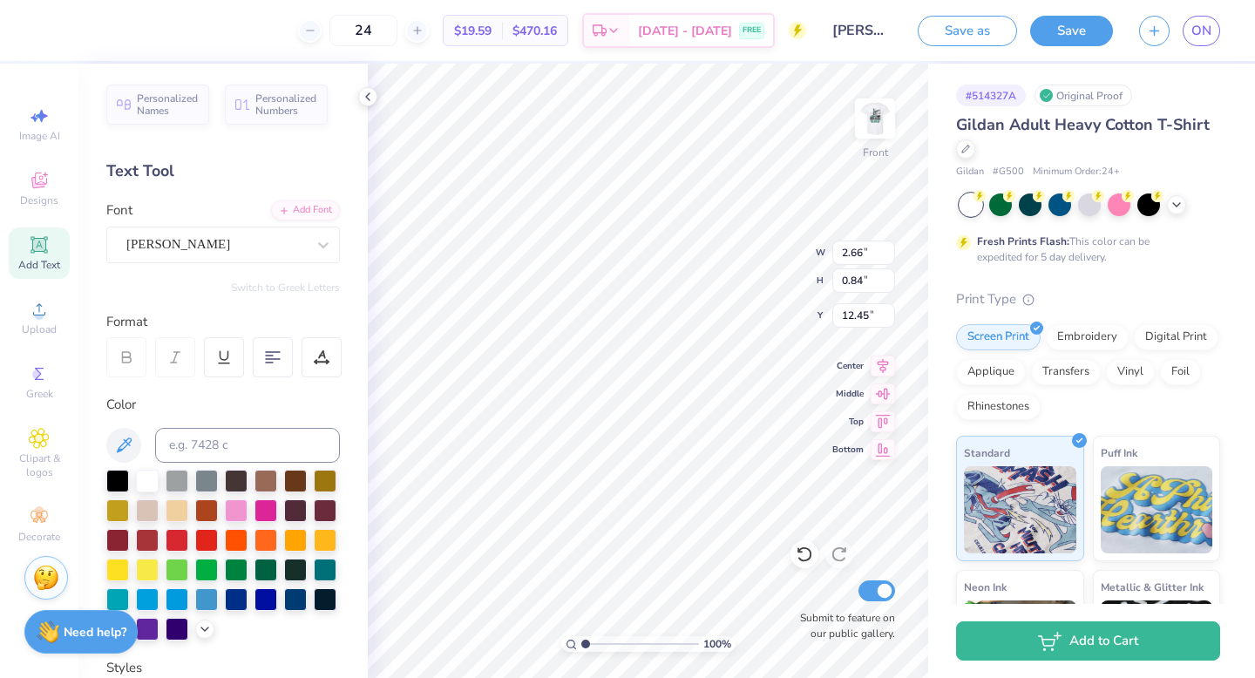
scroll to position [0, 3]
type textarea "[PERSON_NAME]"
type input "4.41"
type input "0.83"
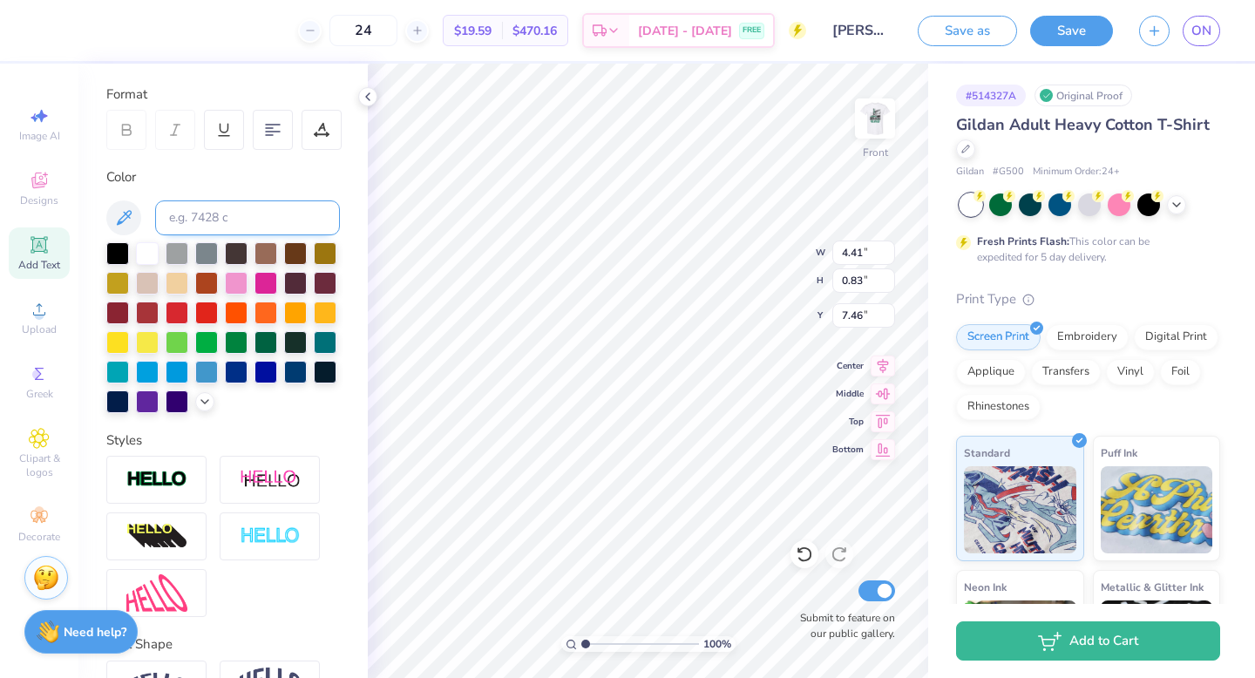
scroll to position [335, 0]
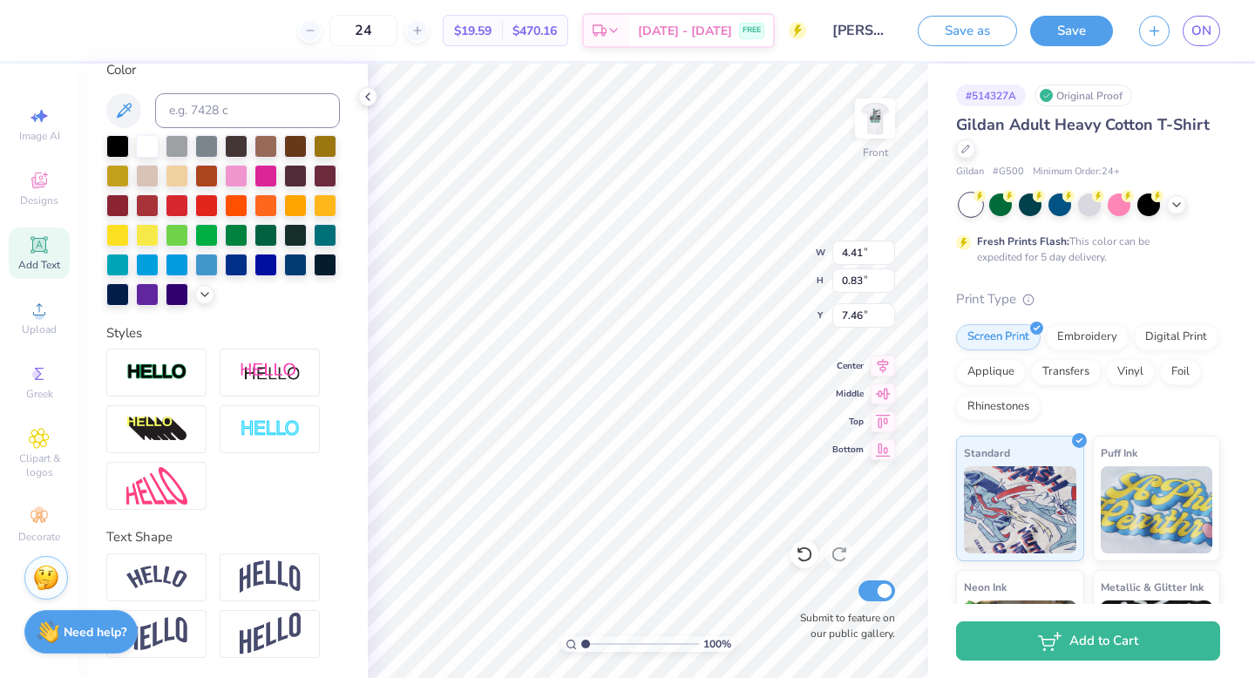
type input "2.48"
type input "0.82"
type input "4.26"
type input "0.80"
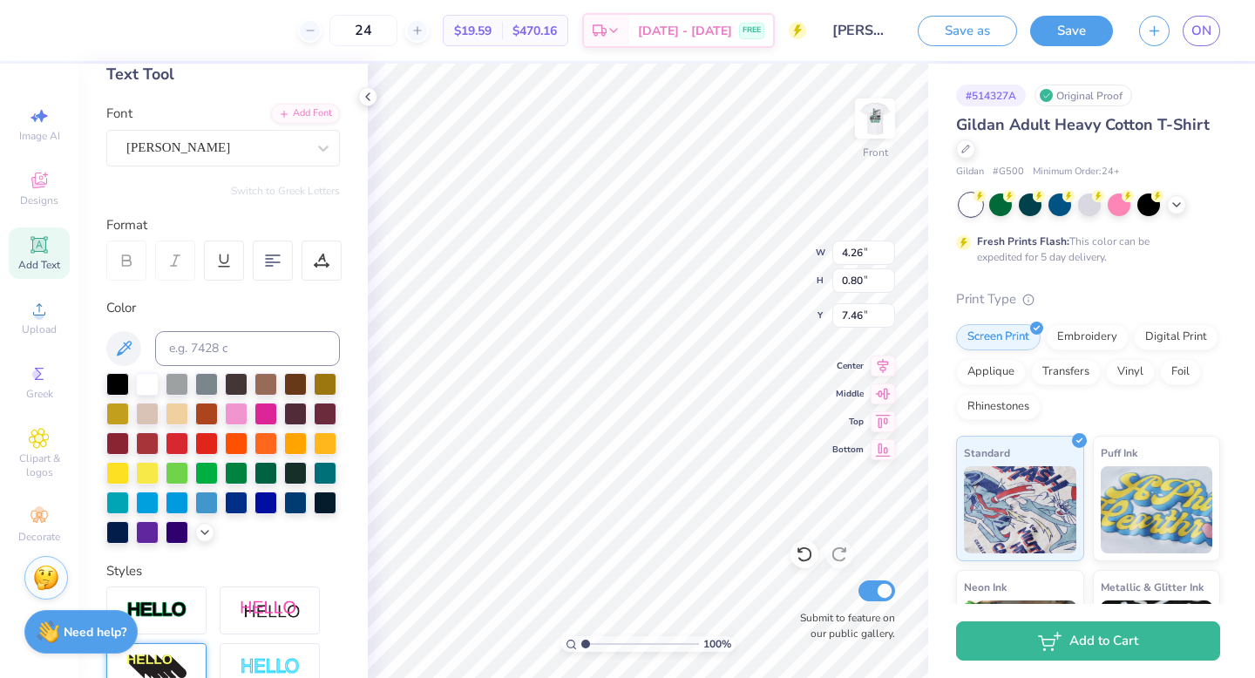
scroll to position [0, 0]
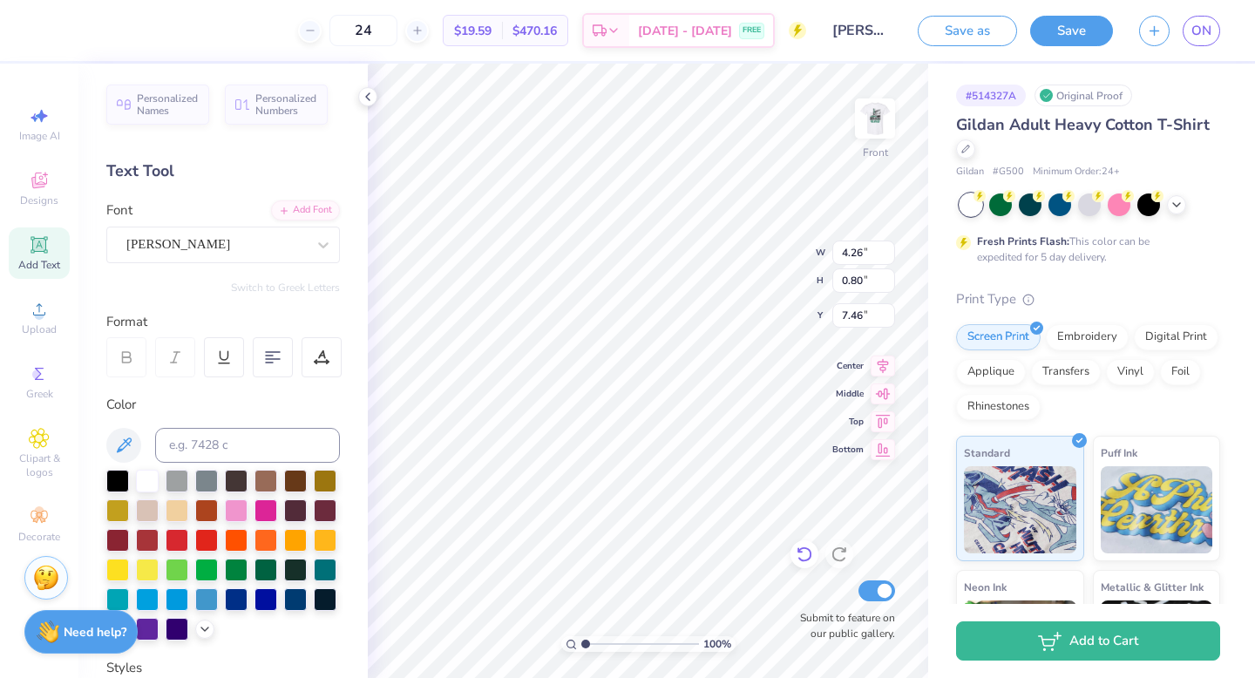
click at [806, 560] on icon at bounding box center [804, 555] width 15 height 16
type input "4.41"
type input "0.83"
type input "3.23"
type input "10.84"
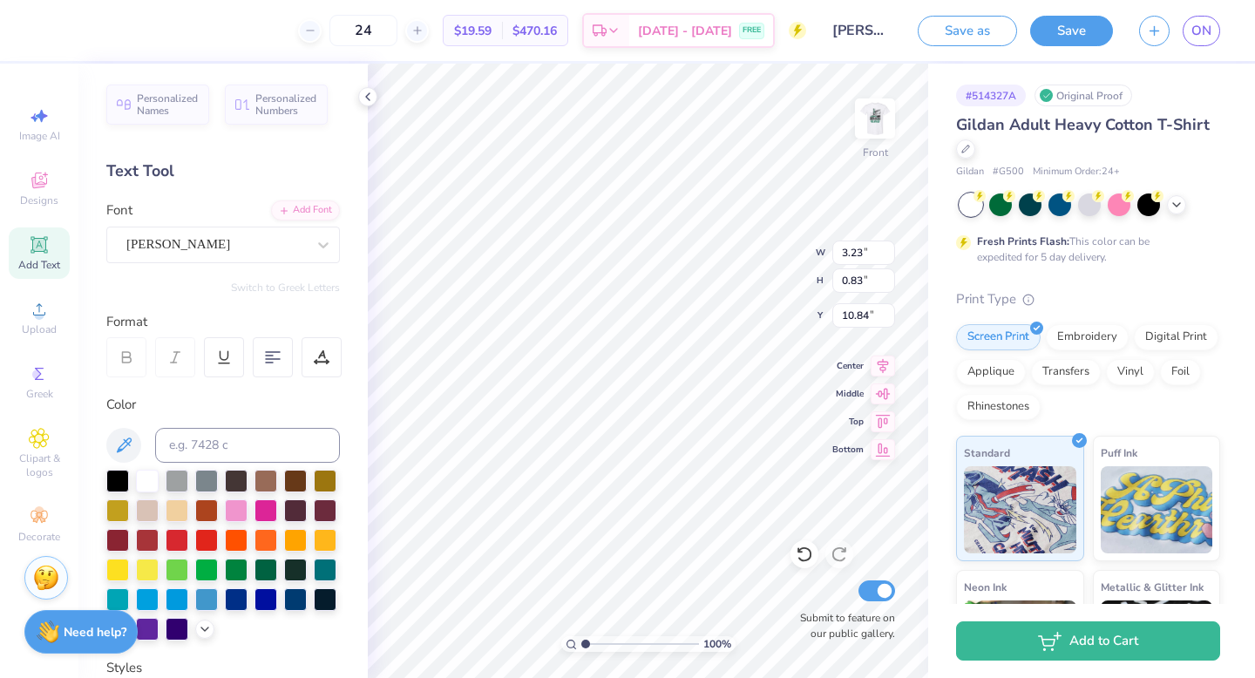
type input "3.40"
type input "0.83"
type input "12.45"
type input "4.41"
type input "7.46"
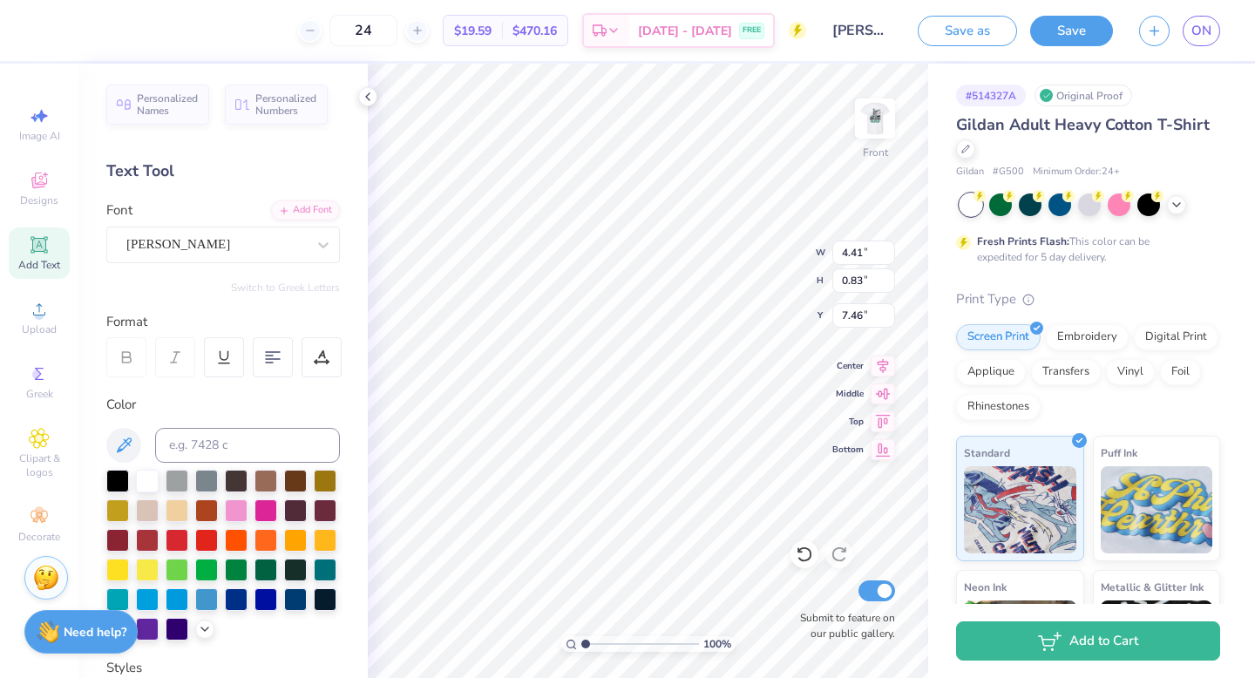
type input "2.48"
type input "0.82"
type input "3.68"
type input "0.62"
type input "7.56"
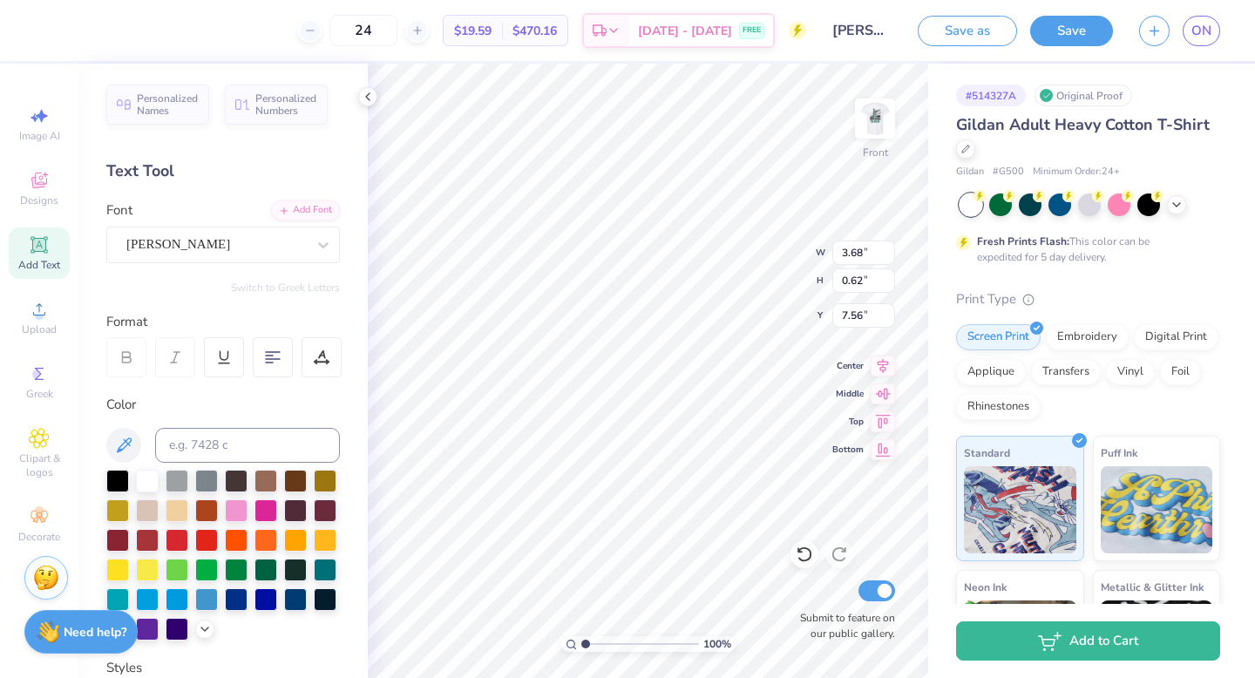
type input "2.56"
type input "0.81"
type input "10.85"
type input "2.62"
type input "0.83"
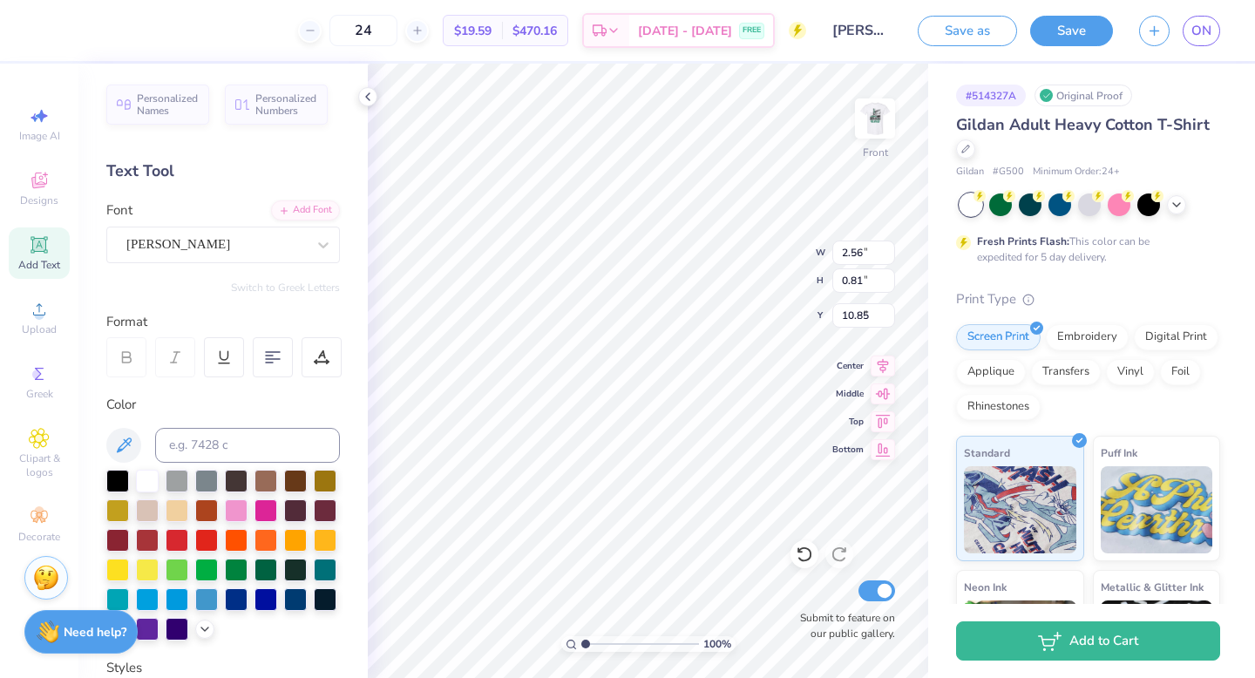
type input "9.09"
type input "2.56"
type input "0.81"
type input "10.85"
type input "3.68"
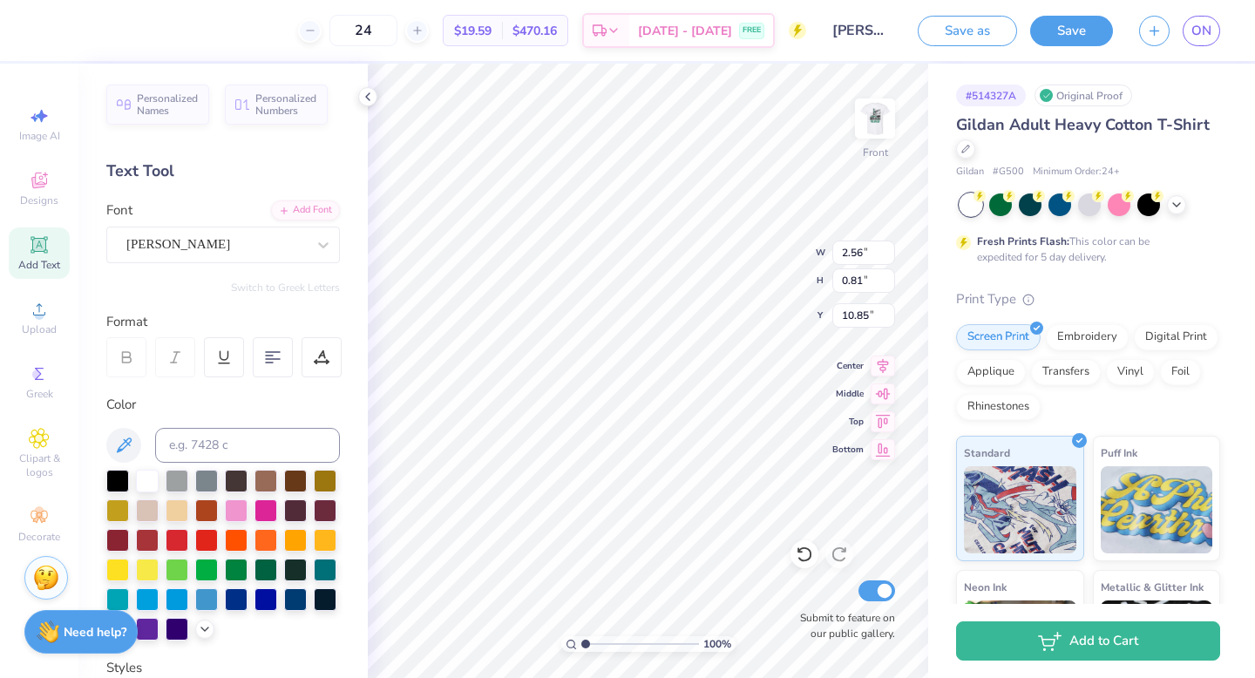
type input "0.62"
type input "7.15"
type input "16.69"
type input "2.56"
type input "0.81"
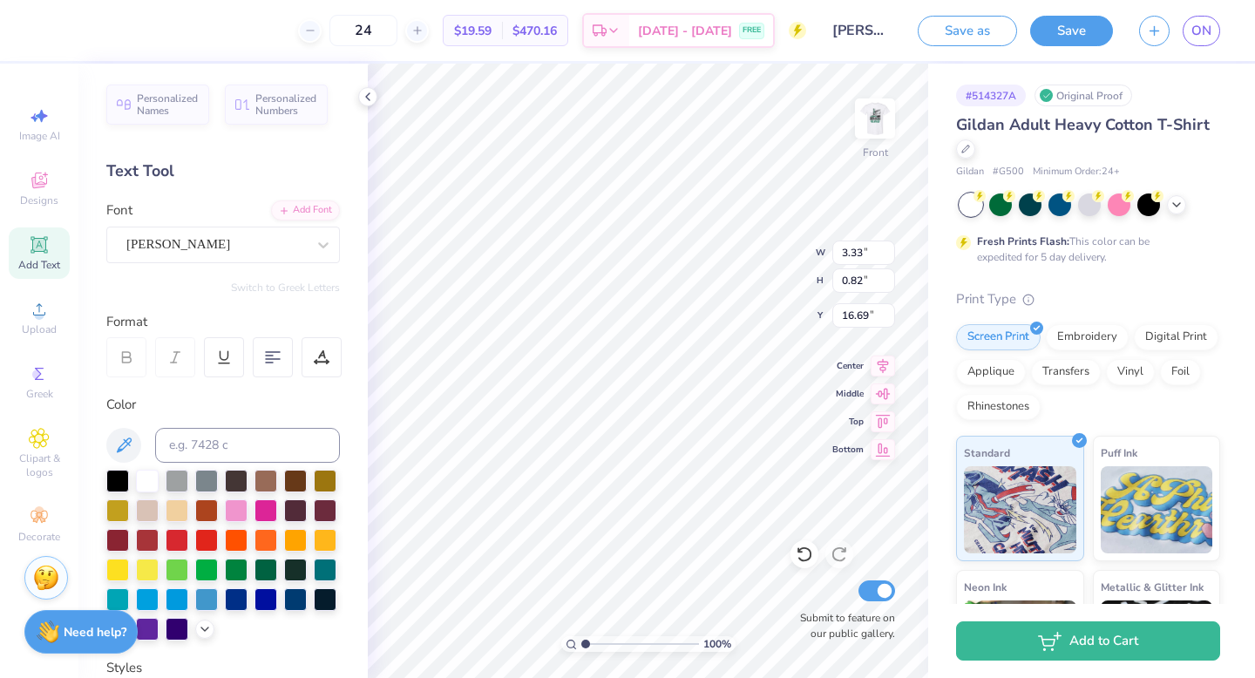
type input "7.16"
type input "3.78"
type input "1.42"
type input "4.72"
type input "2.56"
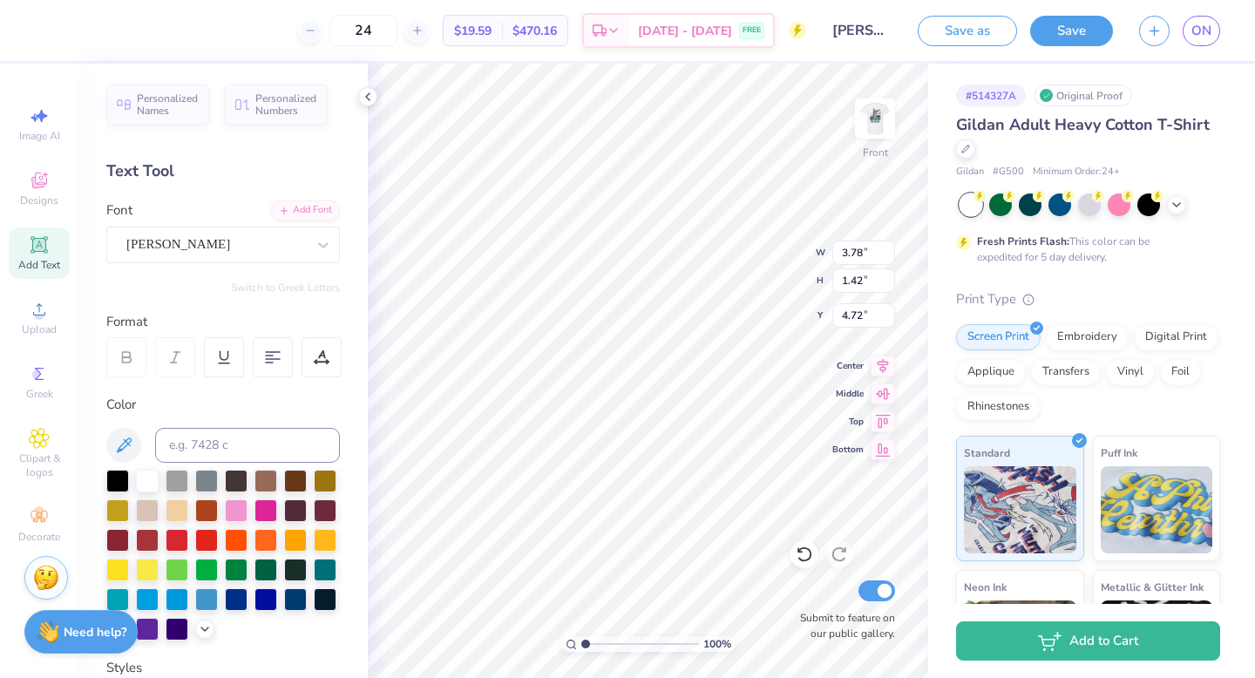
type input "0.81"
type input "7.16"
type input "2.62"
type input "0.83"
type input "7.15"
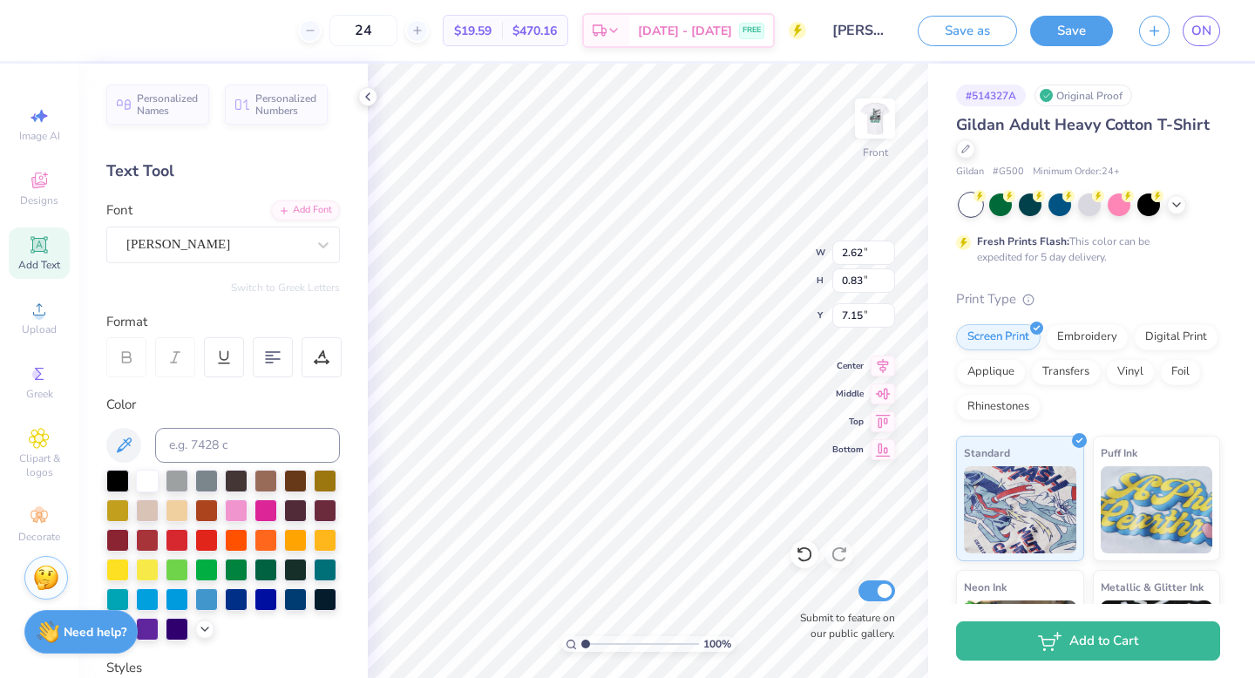
type input "3.68"
type input "0.62"
type input "2.56"
type input "0.81"
type input "6.75"
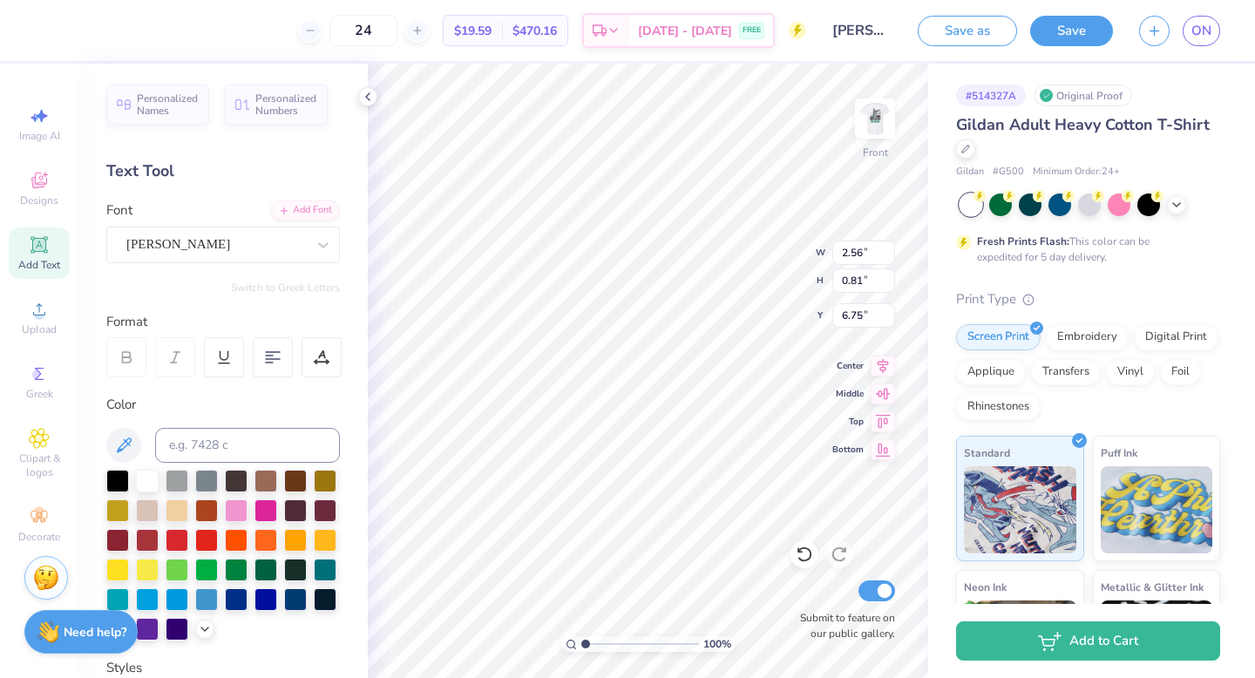
type input "3.68"
type input "0.62"
type input "3.68"
type input "0.62"
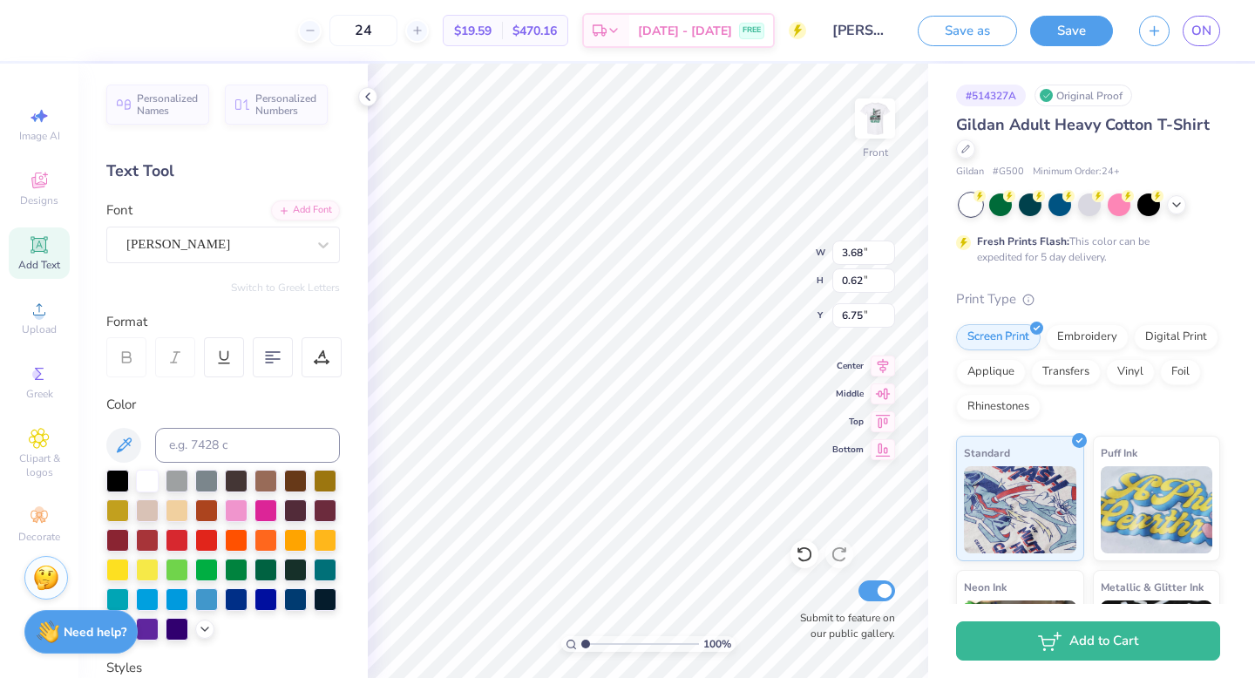
type input "6.75"
type input "2.62"
type input "0.83"
type input "7.55"
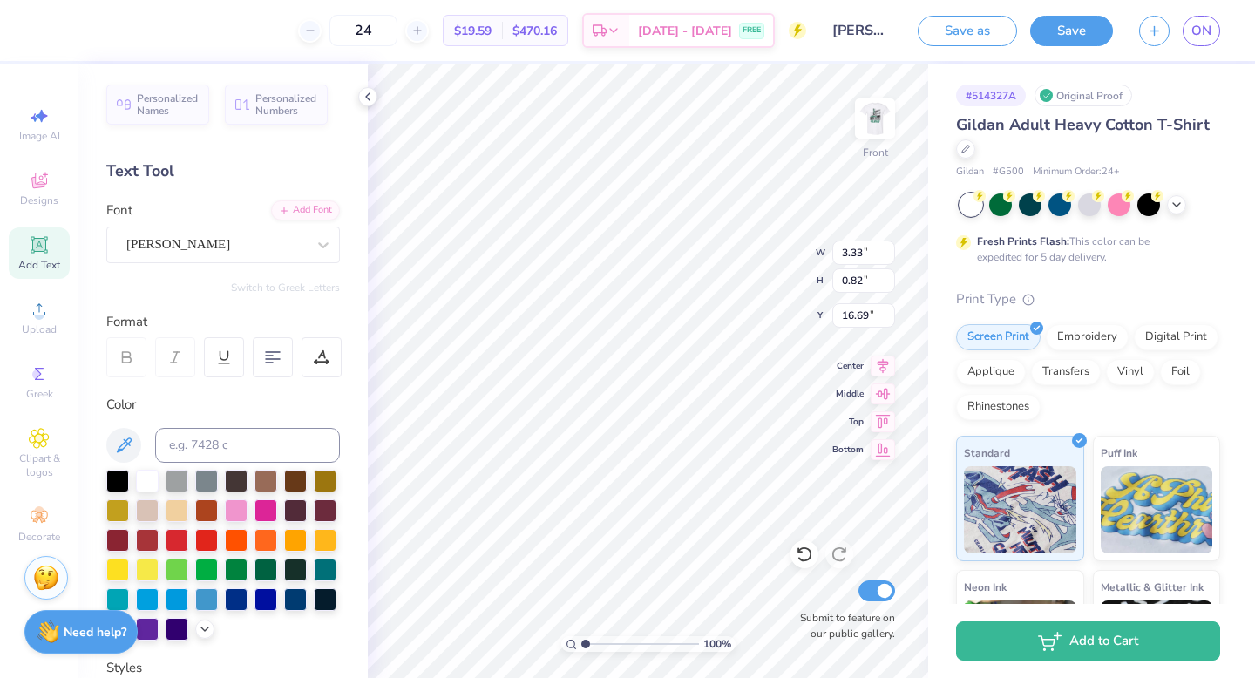
type input "3.33"
type input "0.82"
type input "16.69"
type input "3.25"
type input "9.16"
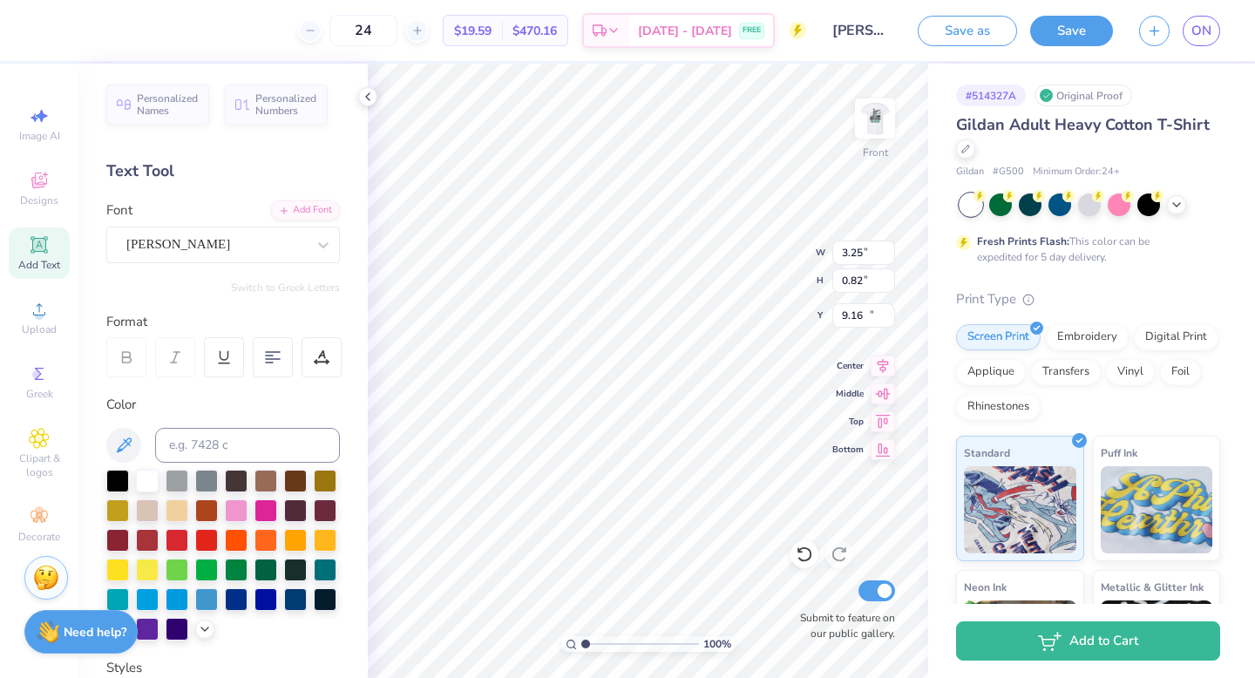
type input "2.48"
type input "15.05"
type input "3.25"
type input "9.16"
type input "11.58"
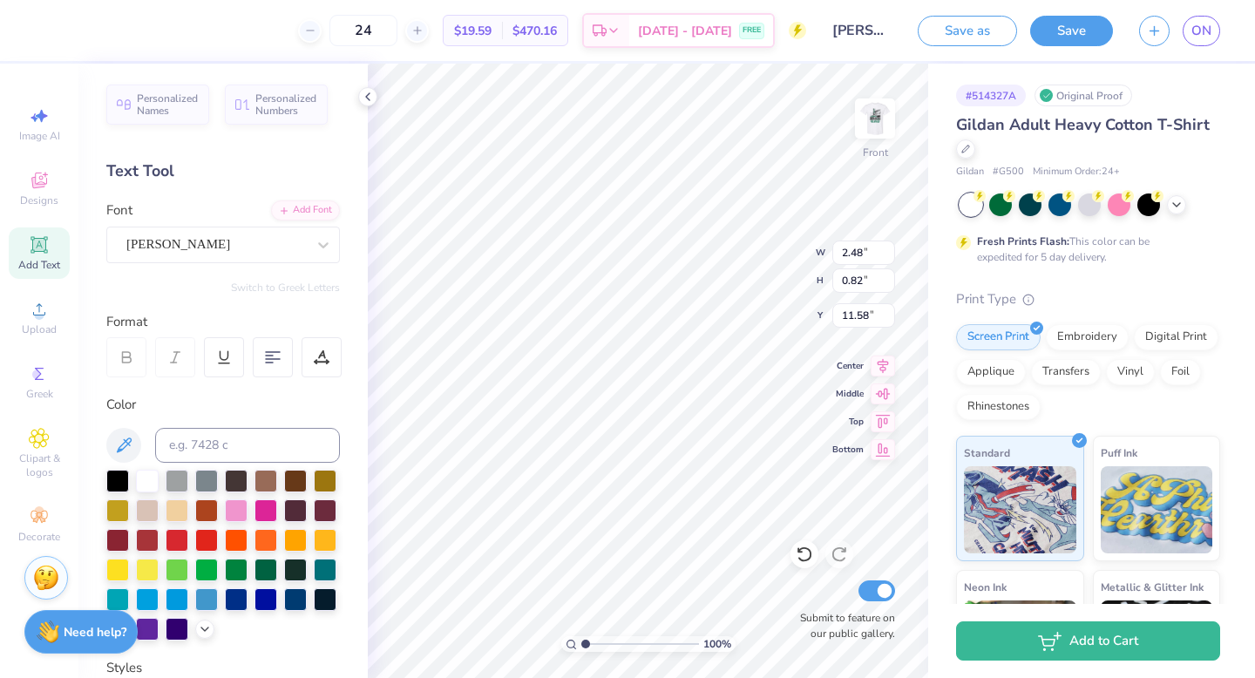
type input "2.48"
type input "0.82"
type input "15.05"
type input "3.33"
type input "8.42"
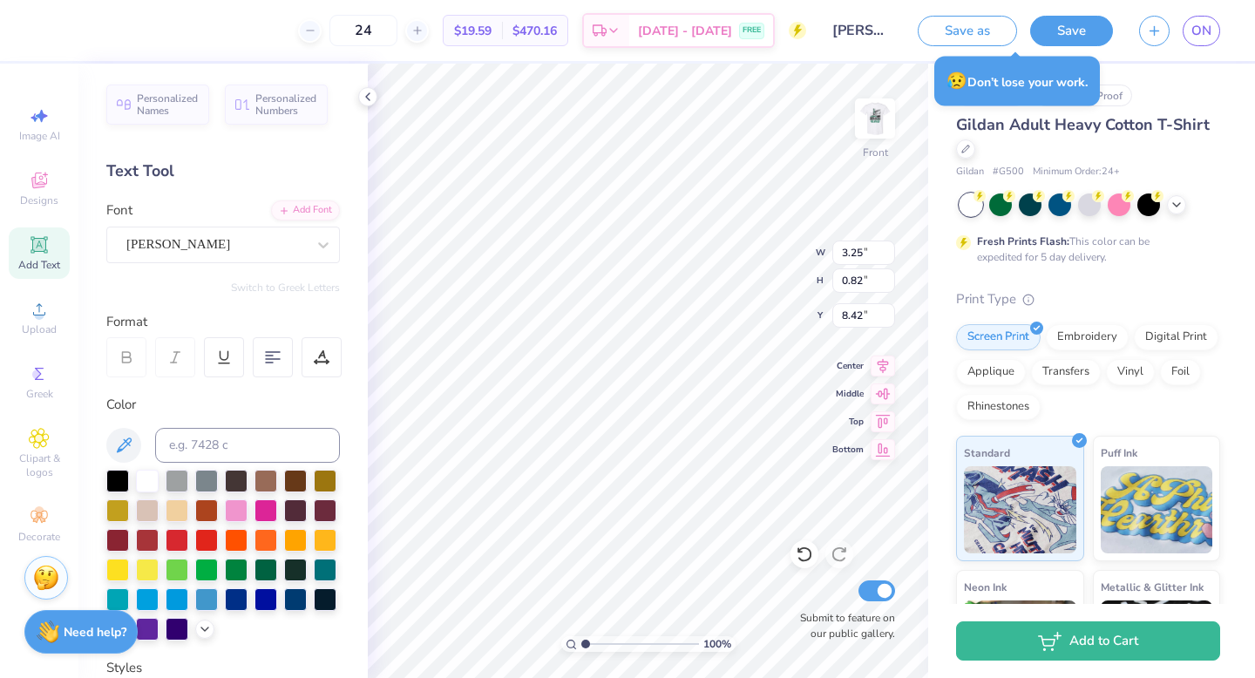
type input "2.66"
type input "0.84"
type input "8.40"
type input "3.33"
type input "0.82"
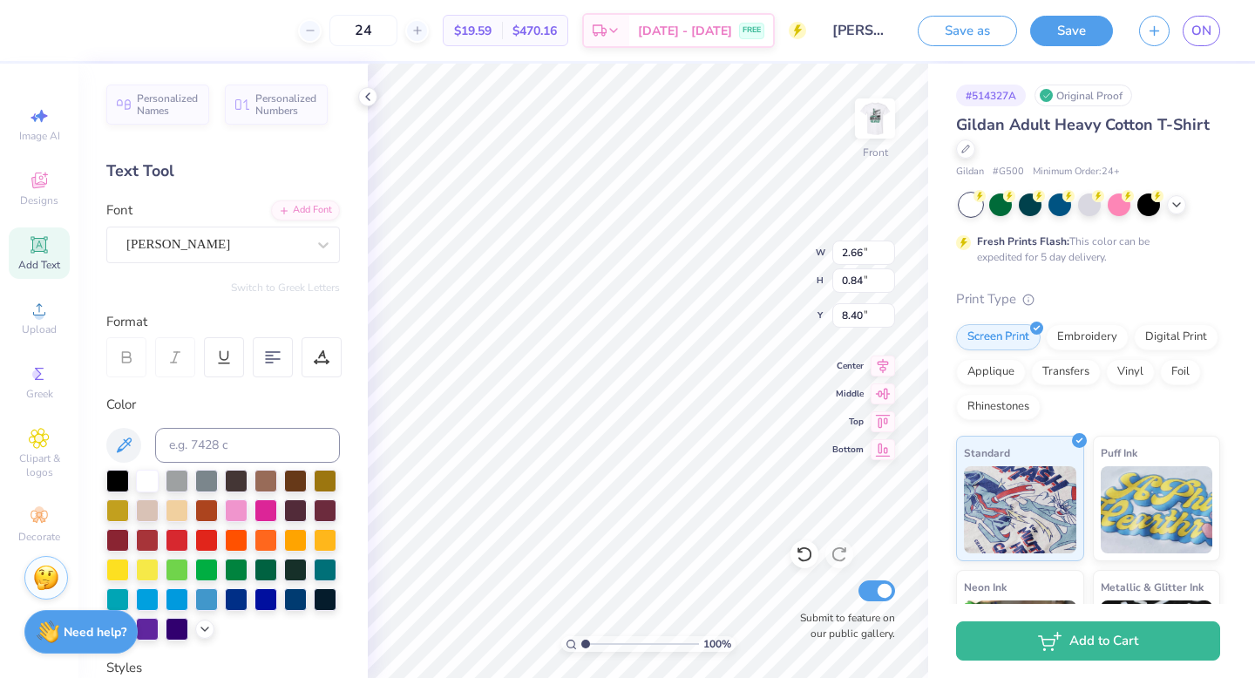
type input "8.42"
type input "3.33"
type input "10.43"
type input "2.48"
type input "8.41"
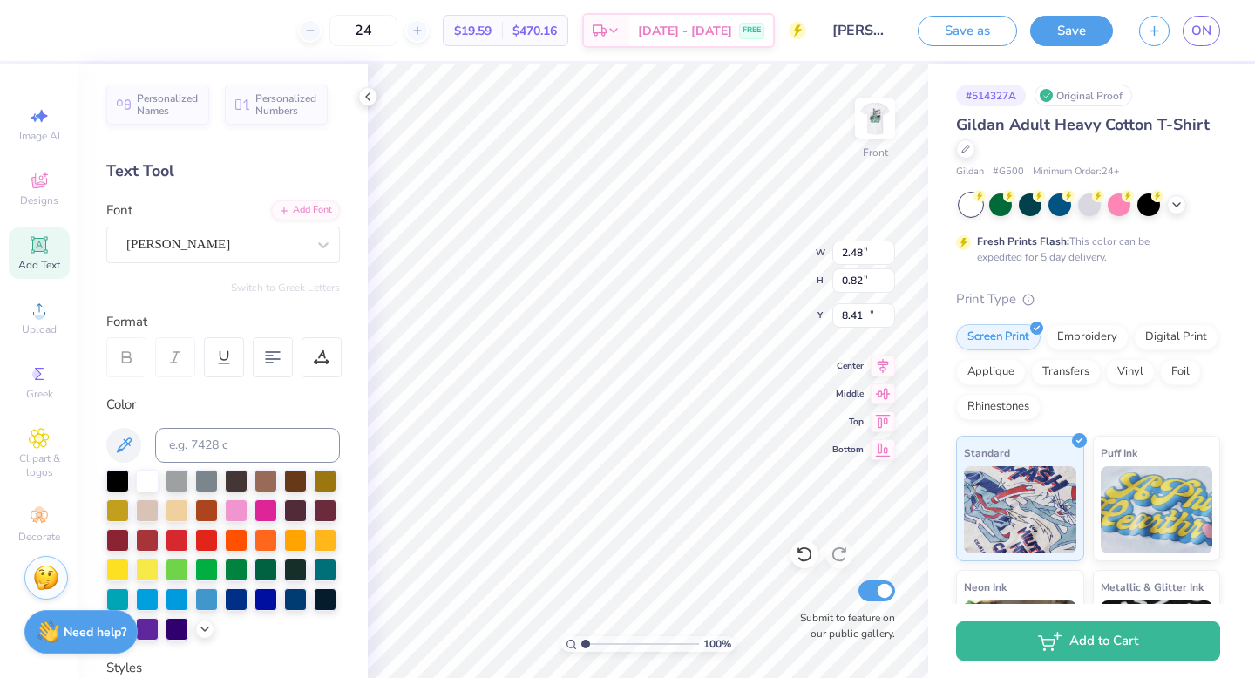
type input "3.33"
type input "10.43"
type input "2.82"
type input "0.66"
type input "10.92"
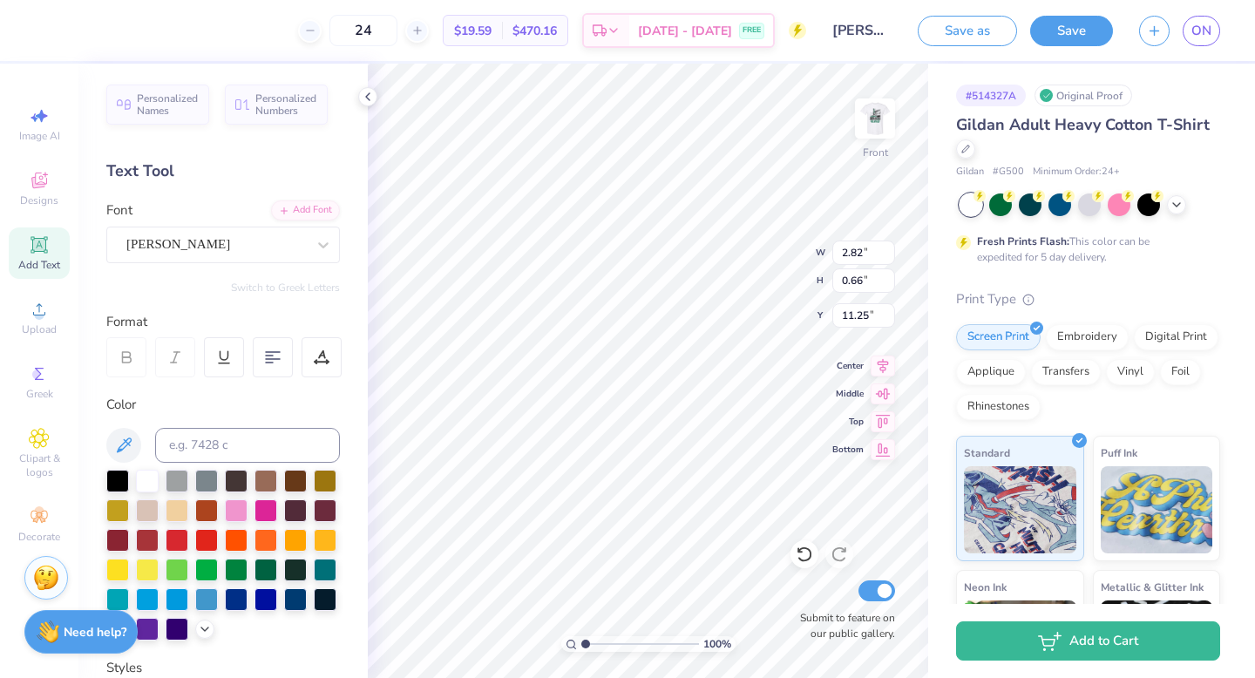
type input "11.25"
type input "3.33"
type input "0.82"
type input "8.44"
type input "13.84"
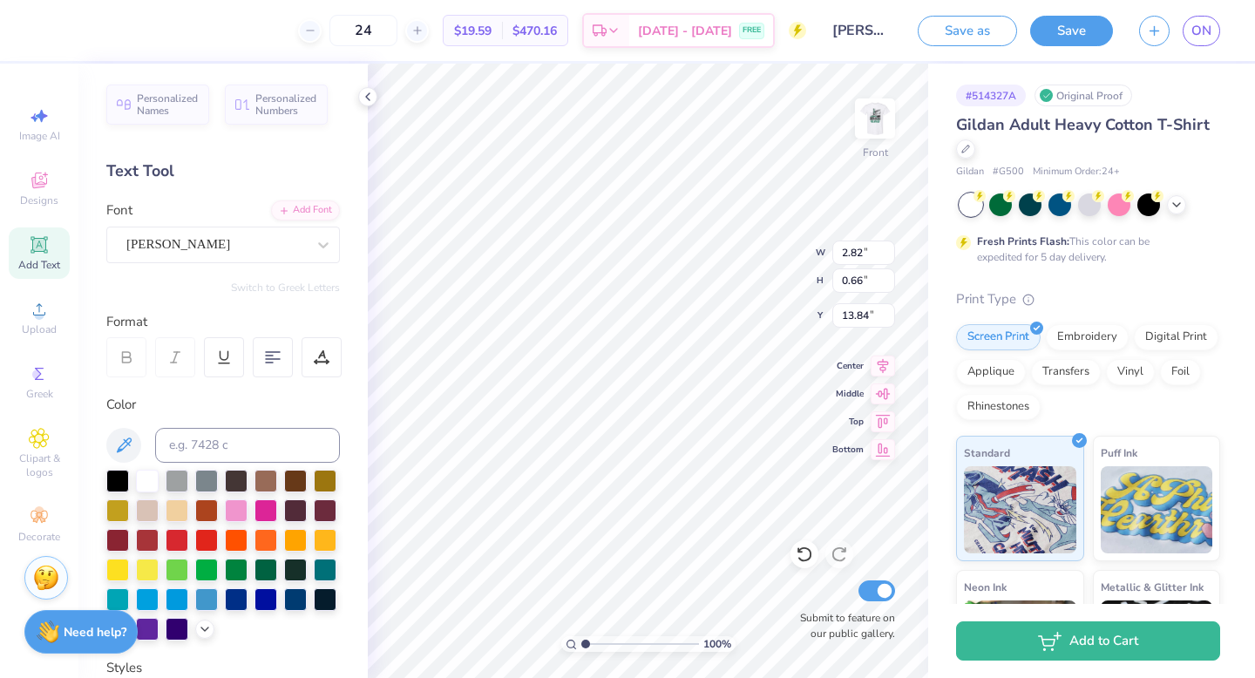
type input "2.82"
type input "0.66"
type input "11.25"
type input "3.68"
type input "0.83"
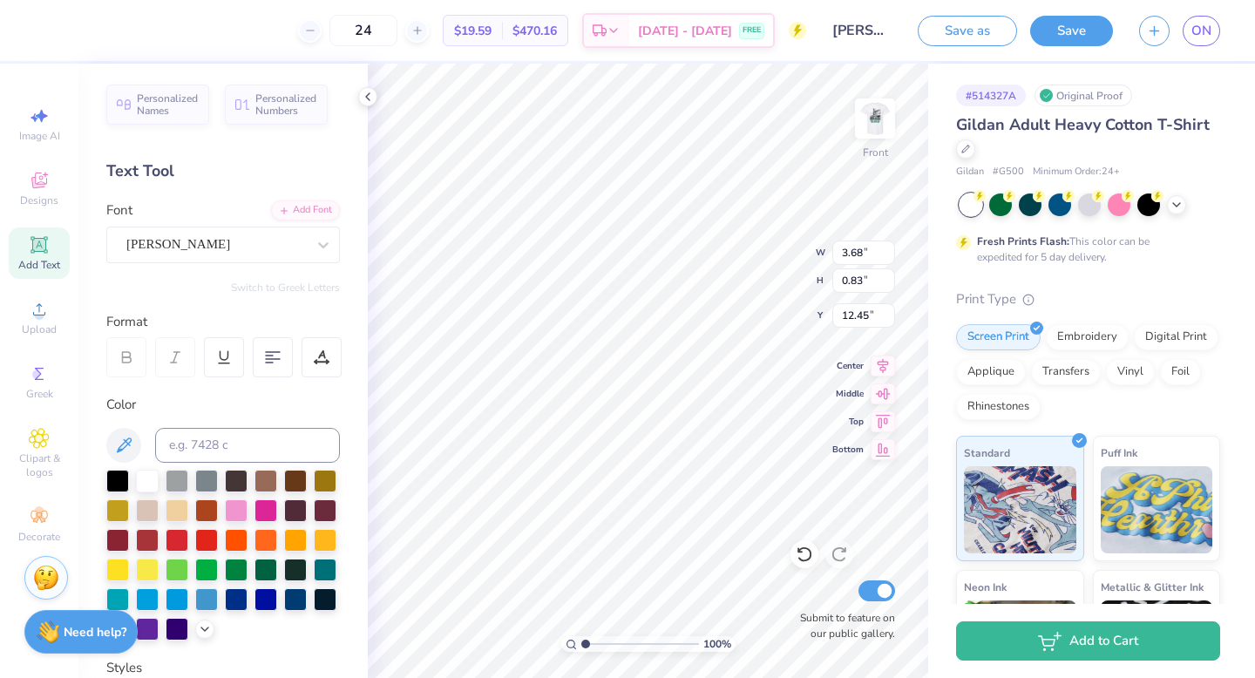
type input "10.31"
type input "4.41"
type input "10.31"
type input "2.95"
type input "0.66"
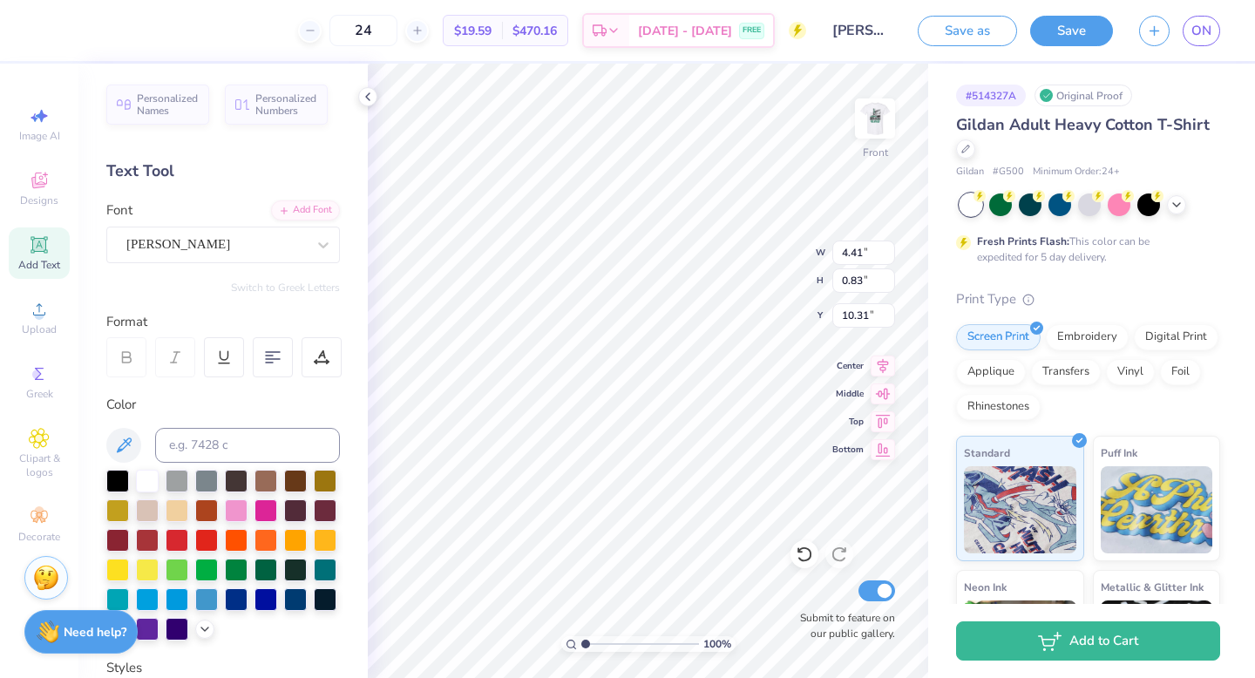
type input "12.54"
type input "12.20"
type input "3.40"
type input "0.83"
type input "15.05"
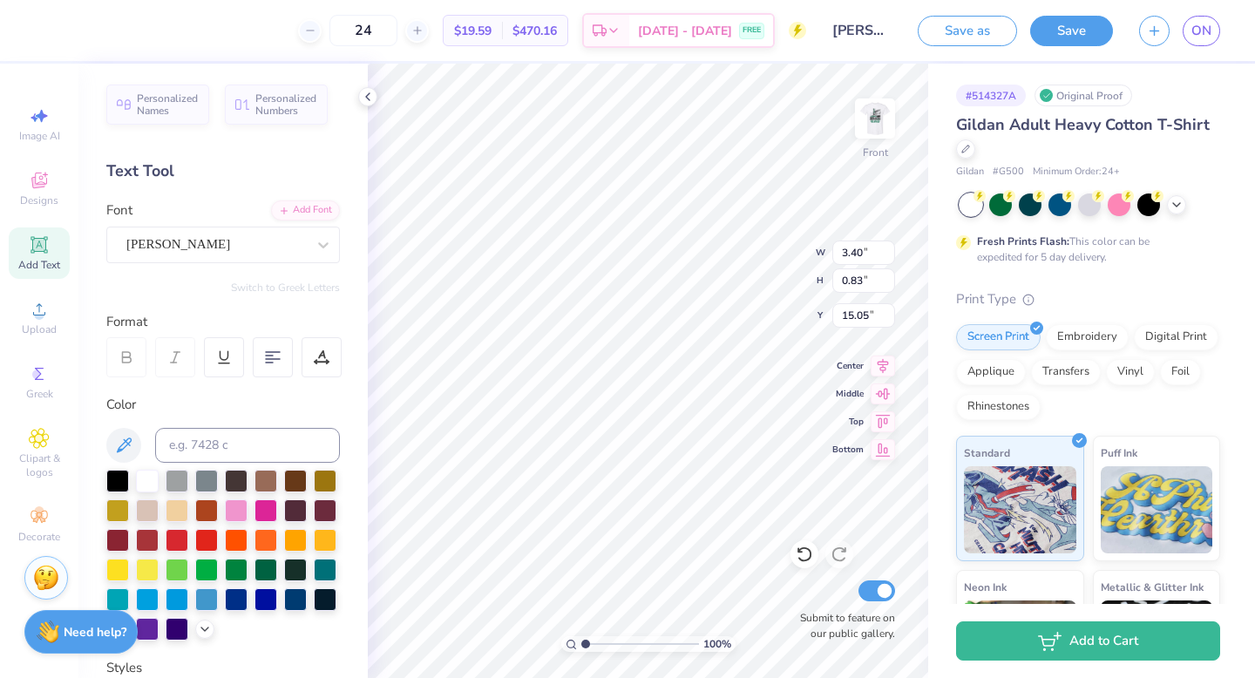
type input "3.30"
type input "0.67"
type input "14.25"
type input "3.32"
type input "0.82"
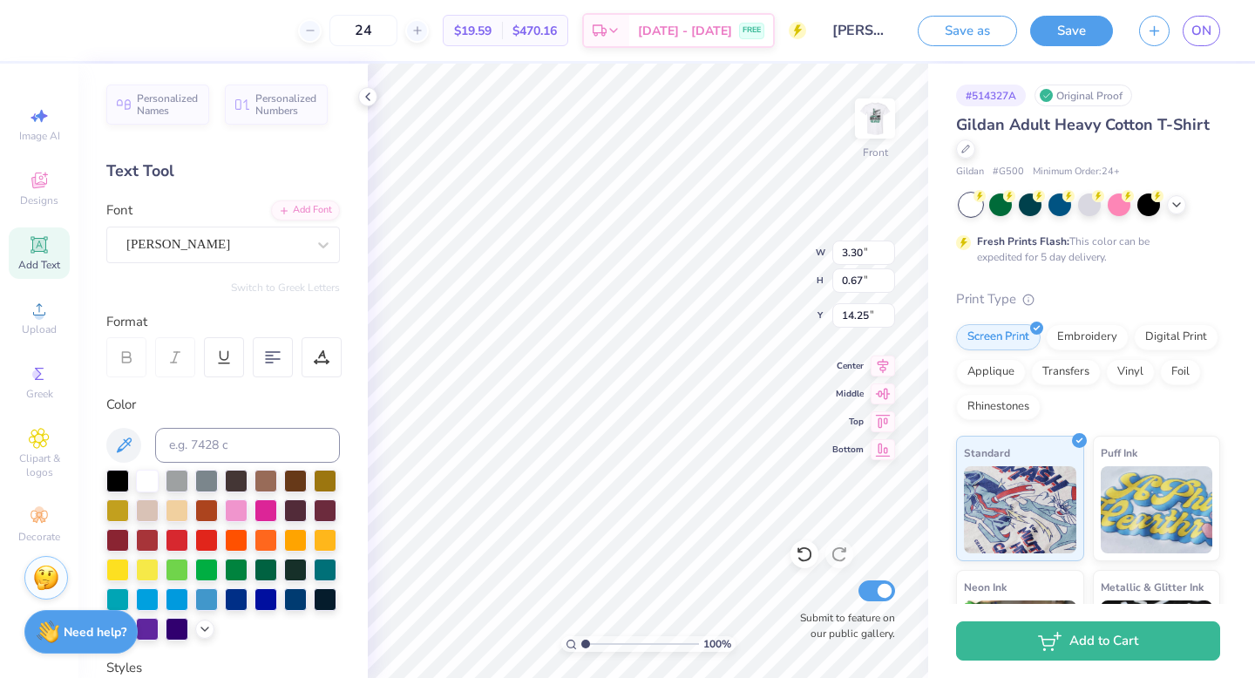
type input "15.87"
type input "3.23"
type input "0.82"
type input "13.84"
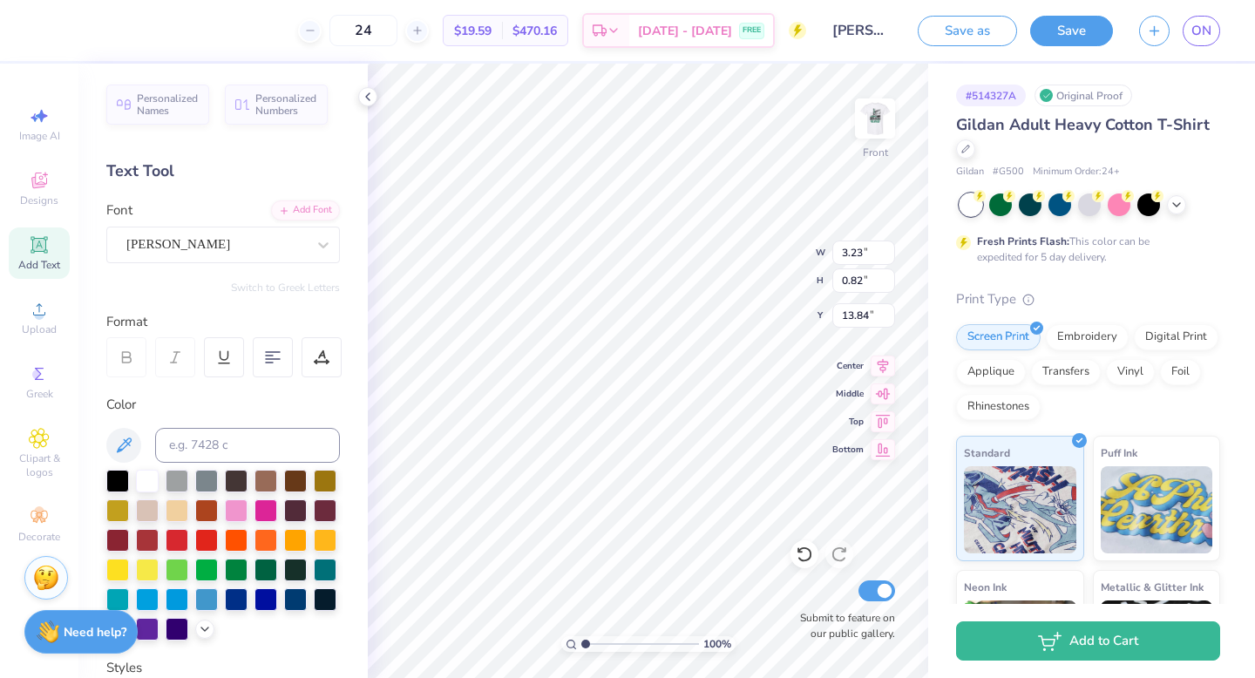
type input "2.95"
type input "0.66"
type input "15.40"
type input "3.30"
type input "0.67"
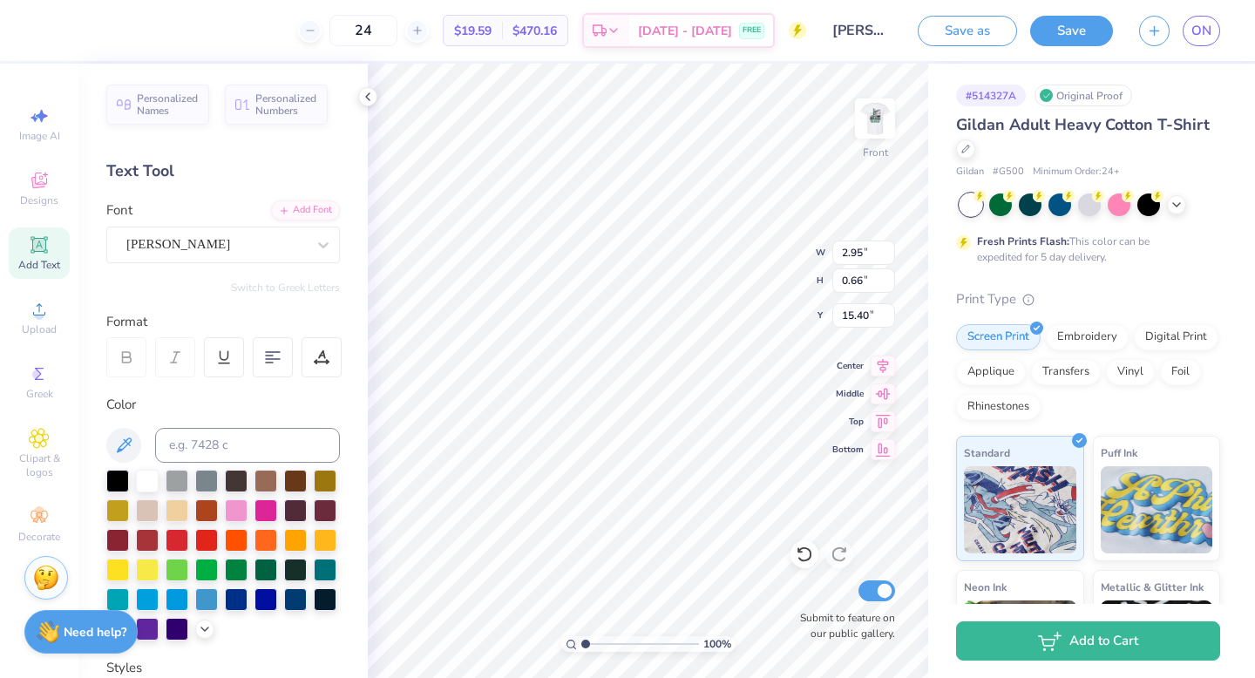
type input "14.25"
type input "8.46"
type input "1.41"
type input "18.04"
type input "3.30"
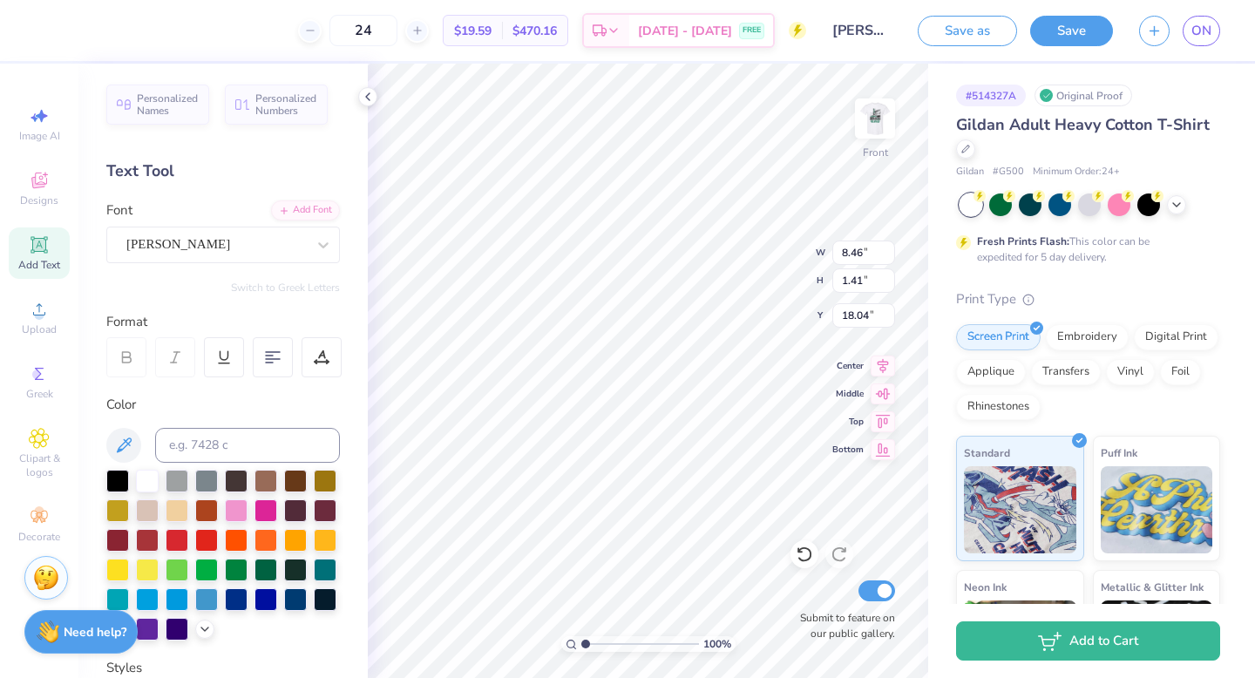
type input "0.67"
type input "14.25"
type input "3.33"
type input "8.44"
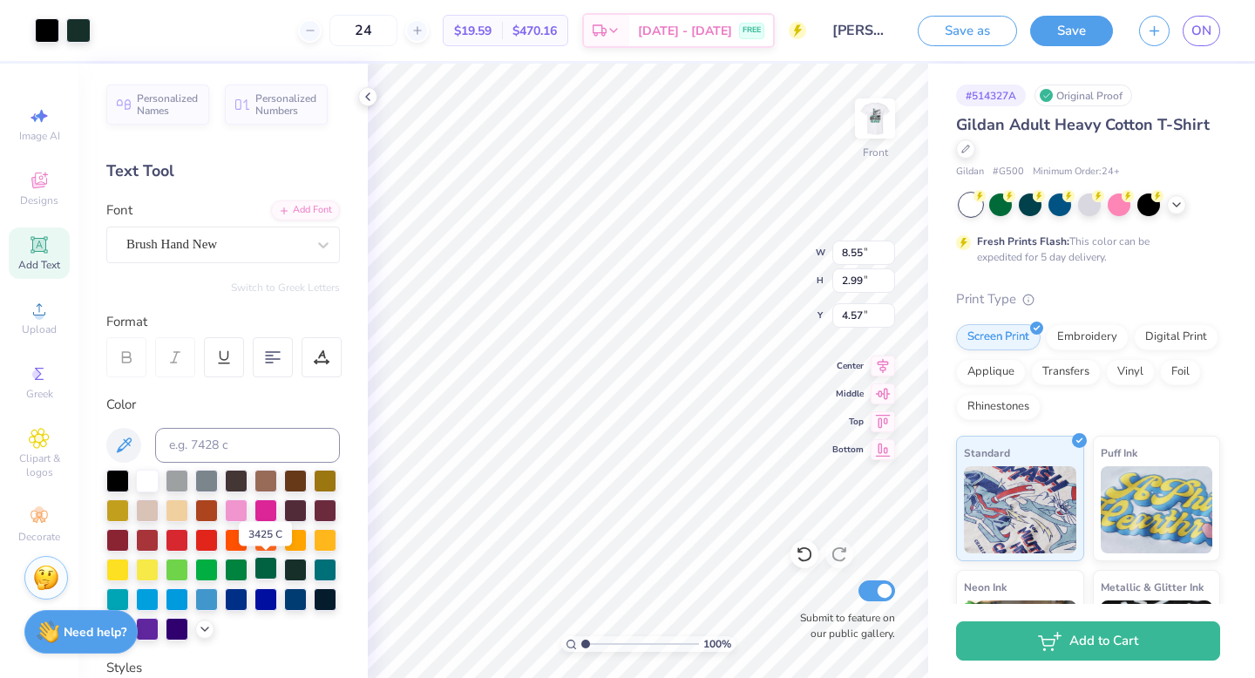
click at [272, 567] on div at bounding box center [266, 568] width 23 height 23
click at [299, 568] on div at bounding box center [295, 568] width 23 height 23
click at [302, 568] on div at bounding box center [295, 568] width 23 height 23
click at [302, 571] on div at bounding box center [295, 568] width 23 height 23
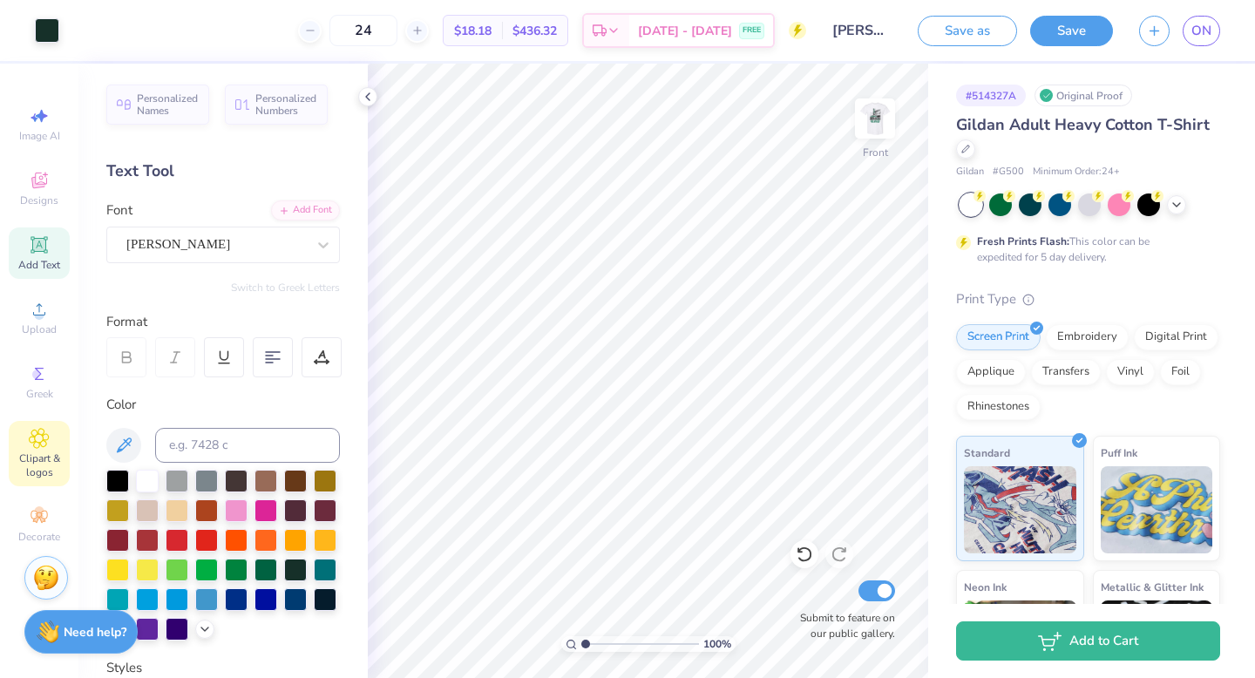
click at [35, 438] on icon at bounding box center [39, 438] width 9 height 9
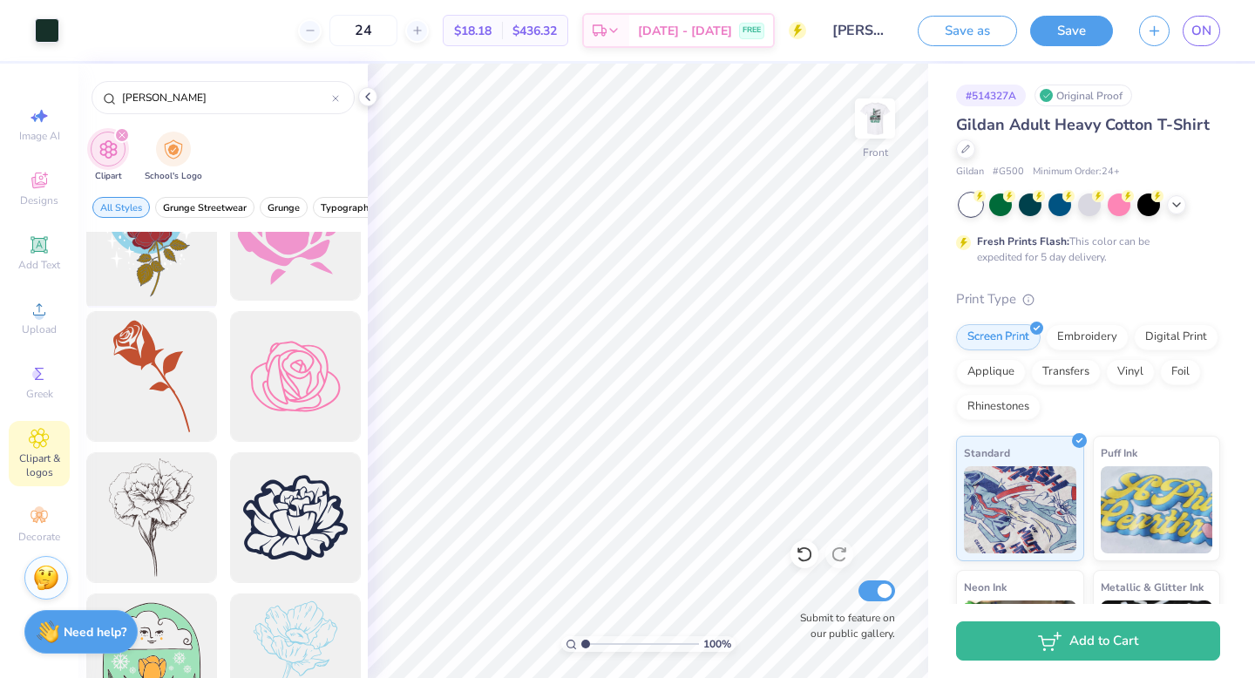
scroll to position [209, 0]
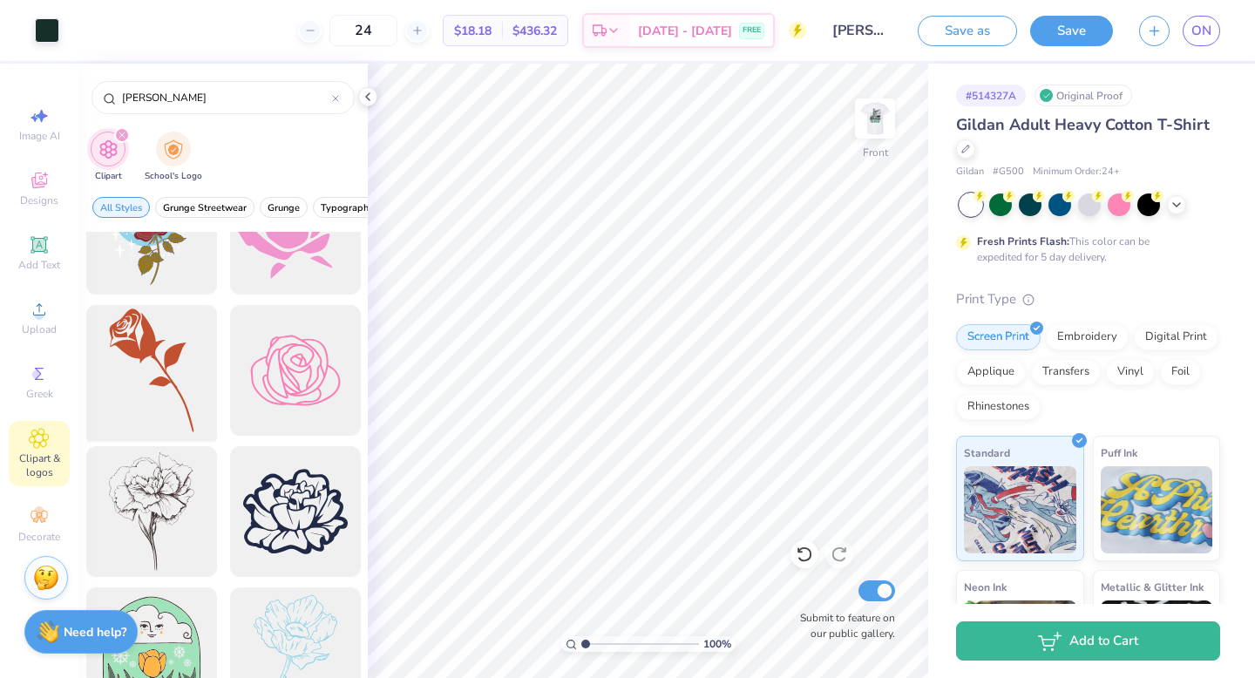
click at [164, 375] on div at bounding box center [151, 371] width 144 height 144
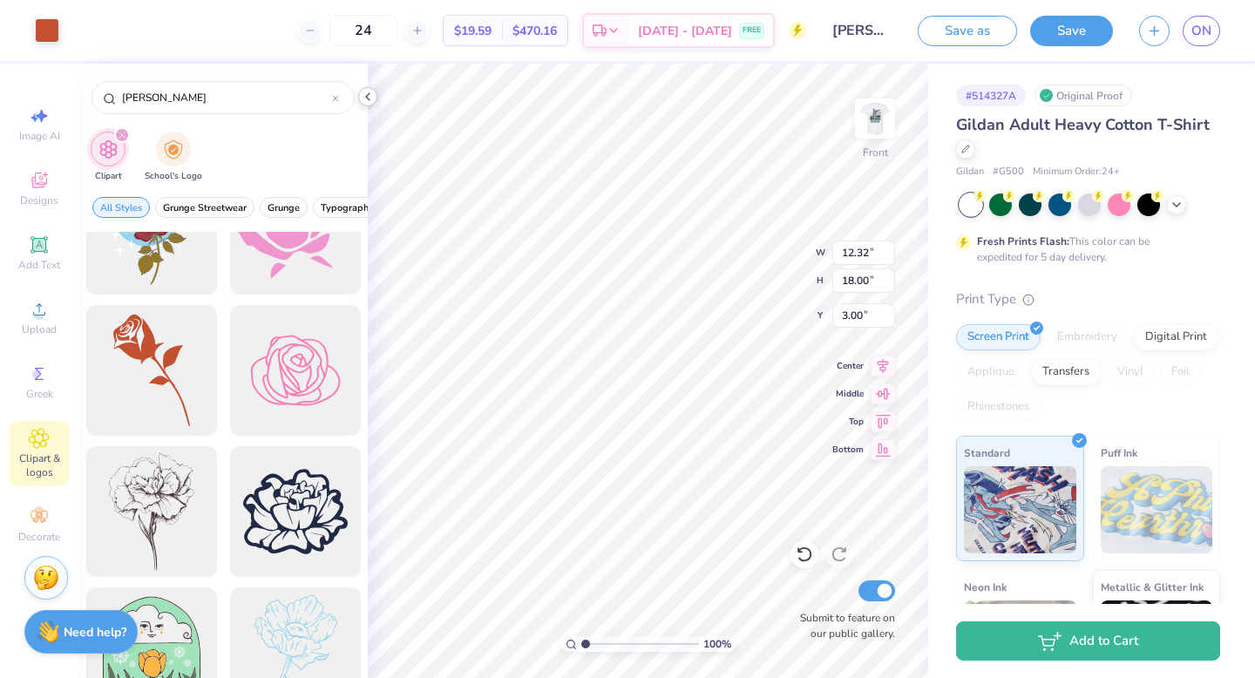
click at [364, 99] on icon at bounding box center [368, 97] width 14 height 14
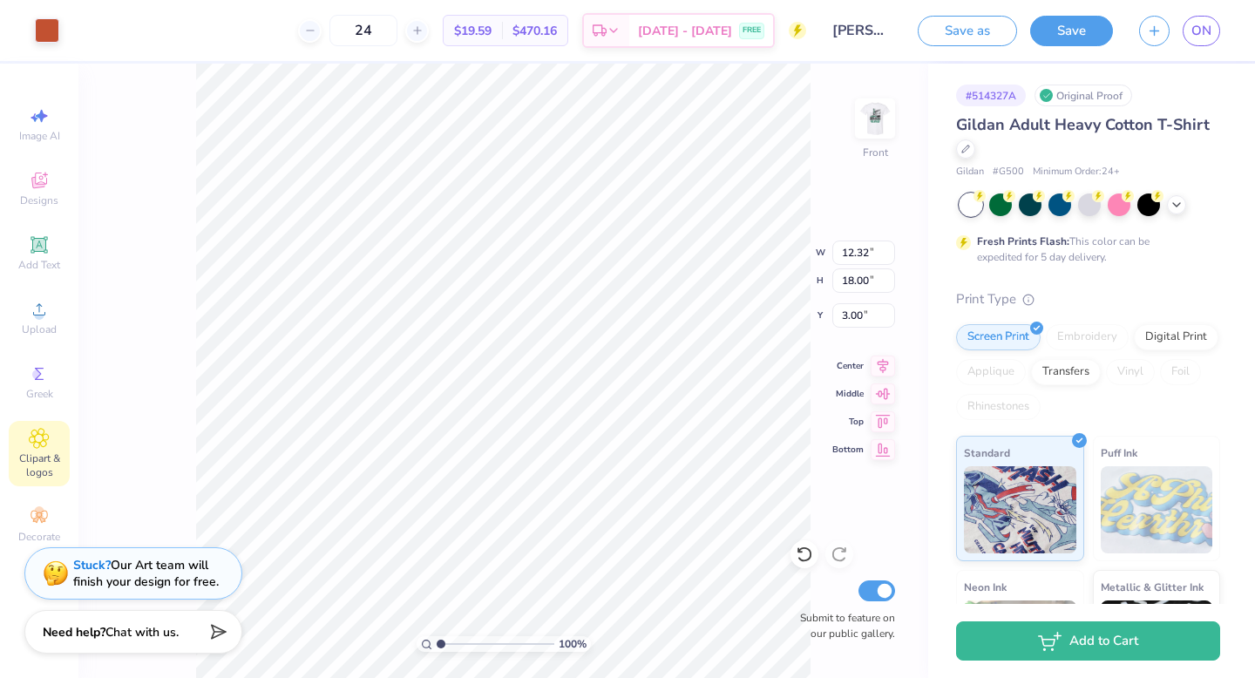
click at [45, 464] on span "Clipart & logos" at bounding box center [39, 466] width 61 height 28
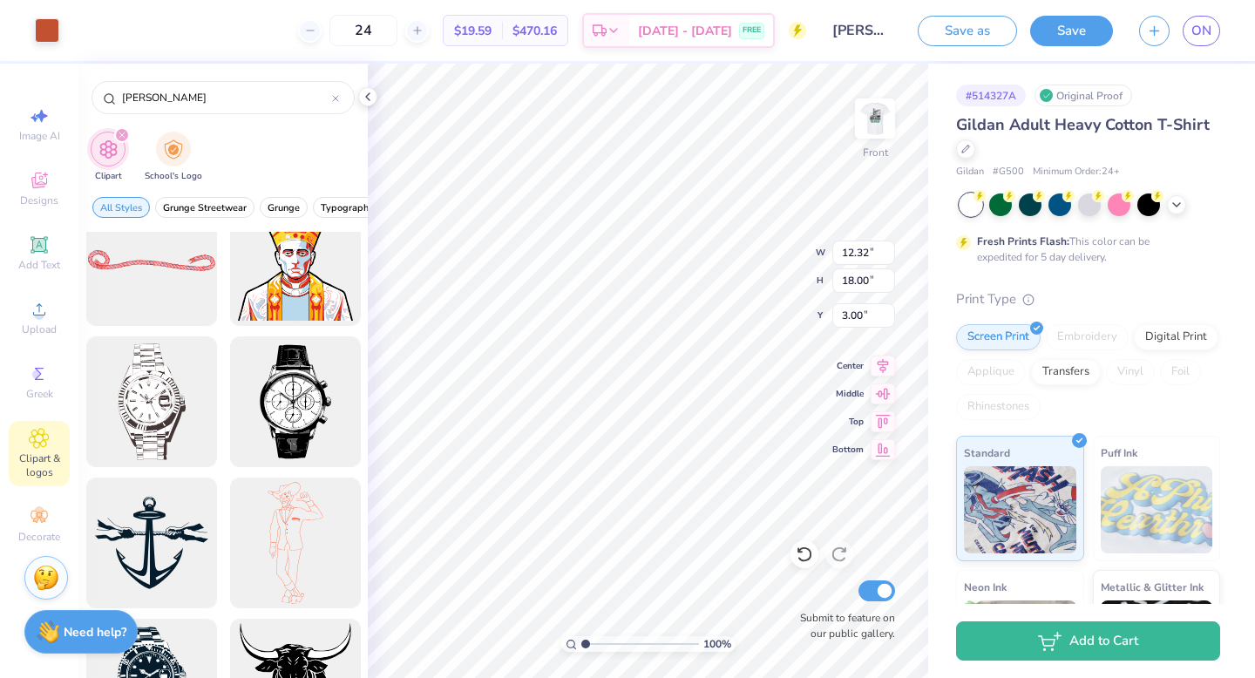
scroll to position [1172, 0]
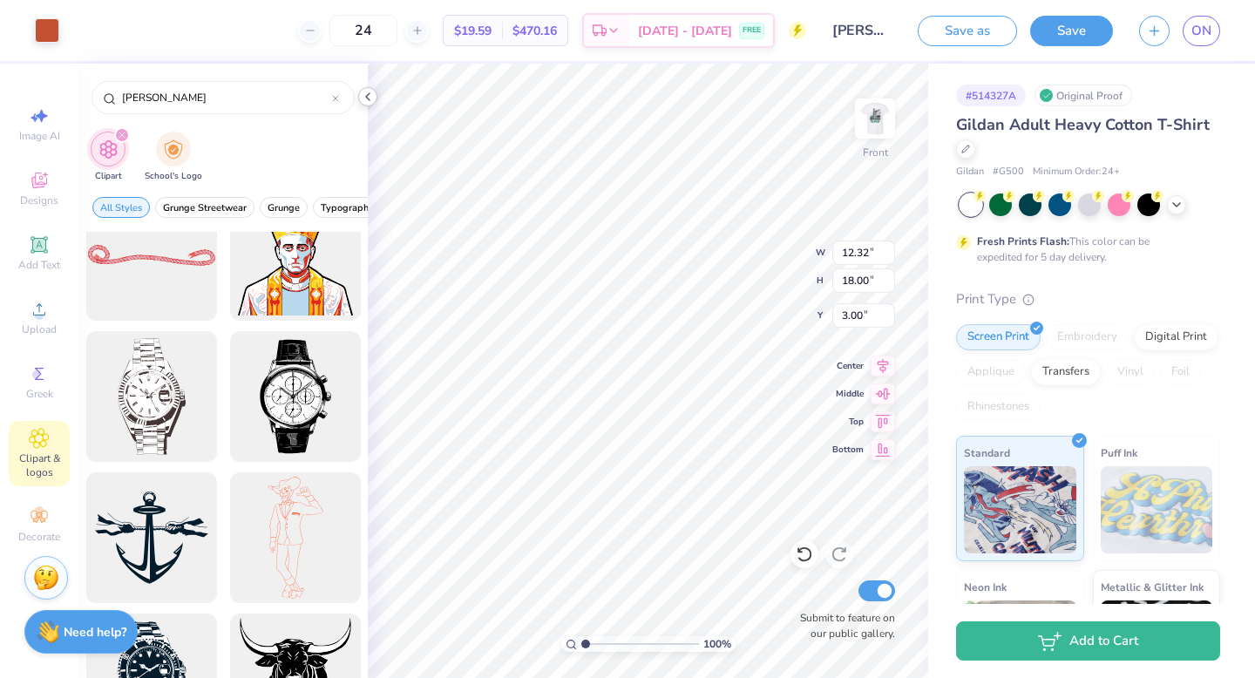
click at [366, 97] on polyline at bounding box center [367, 96] width 3 height 7
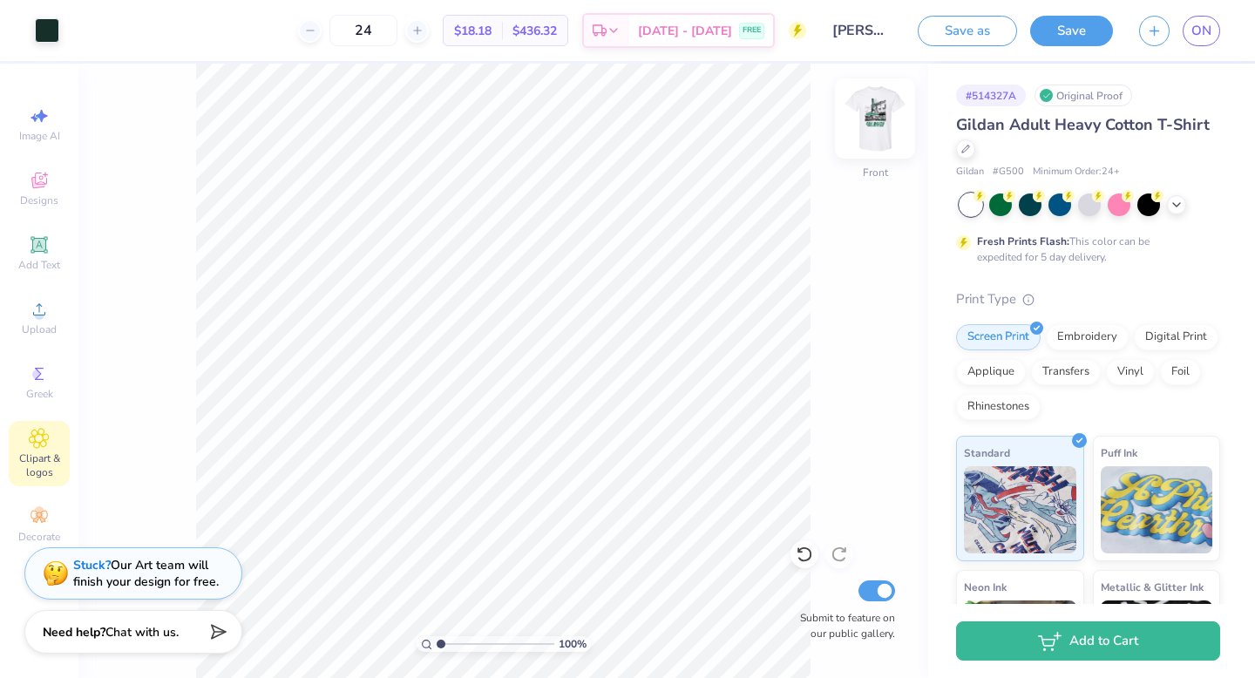
click at [873, 121] on img at bounding box center [875, 119] width 70 height 70
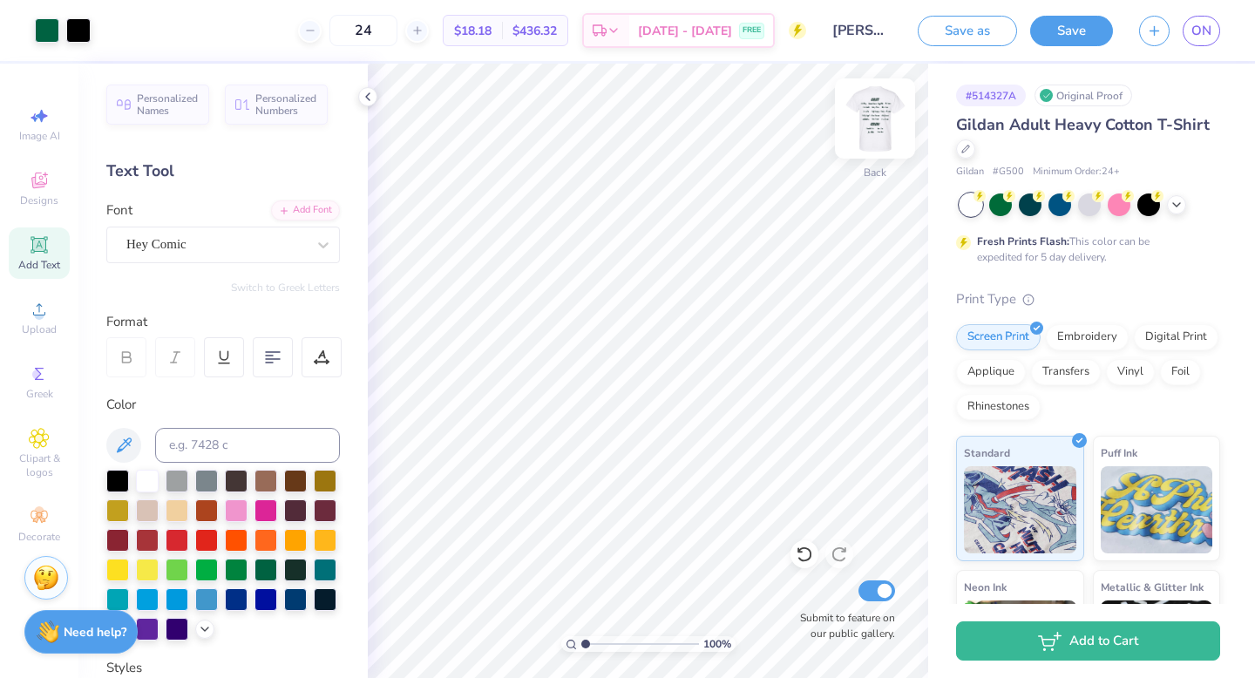
click at [874, 105] on img at bounding box center [875, 119] width 70 height 70
click at [83, 638] on strong "Need help?" at bounding box center [95, 630] width 63 height 17
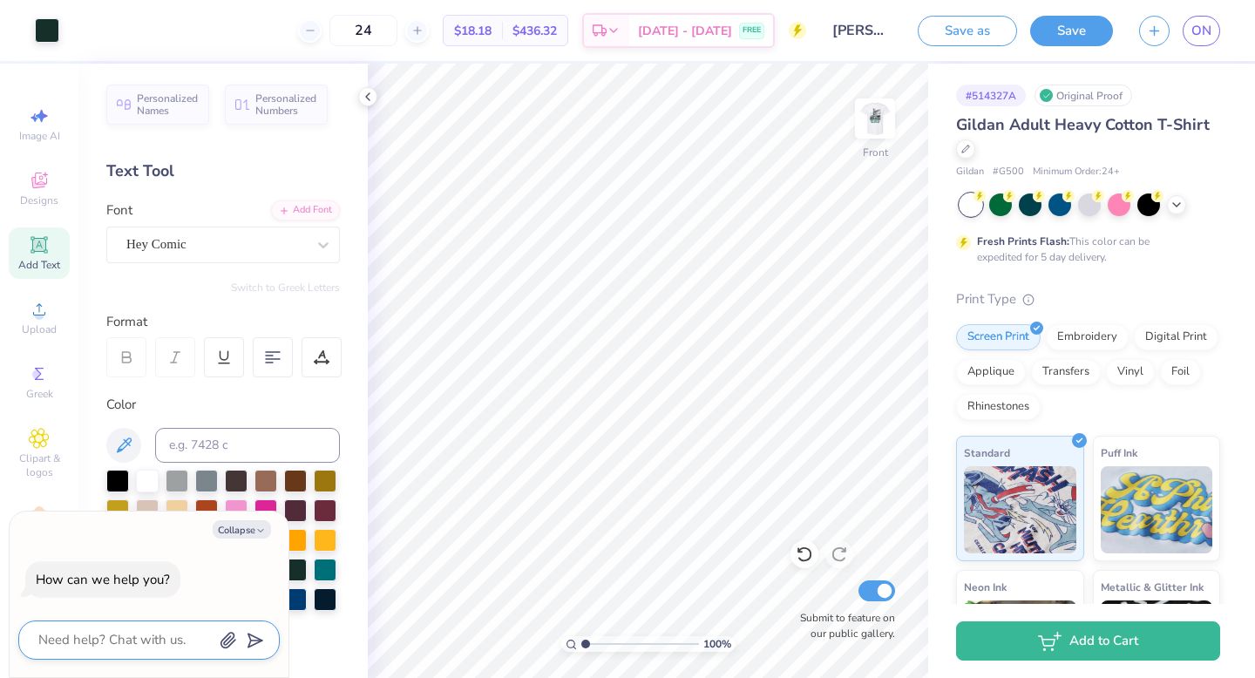
click at [82, 641] on textarea at bounding box center [125, 640] width 177 height 24
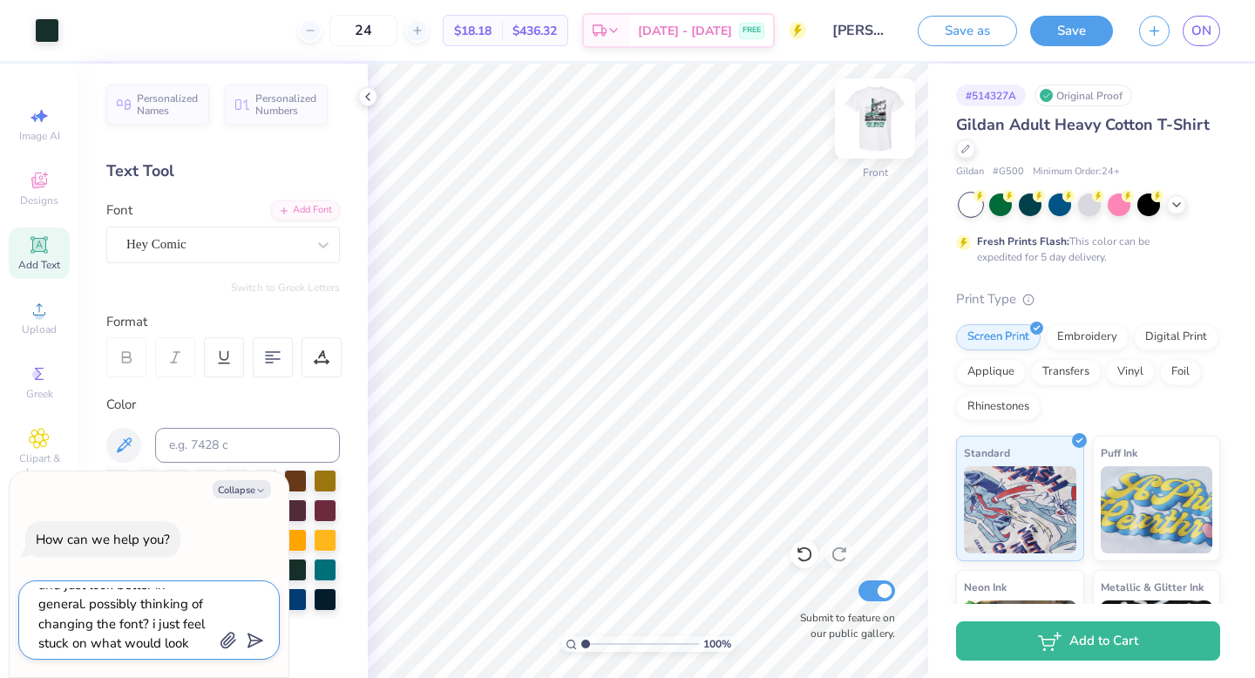
scroll to position [94, 0]
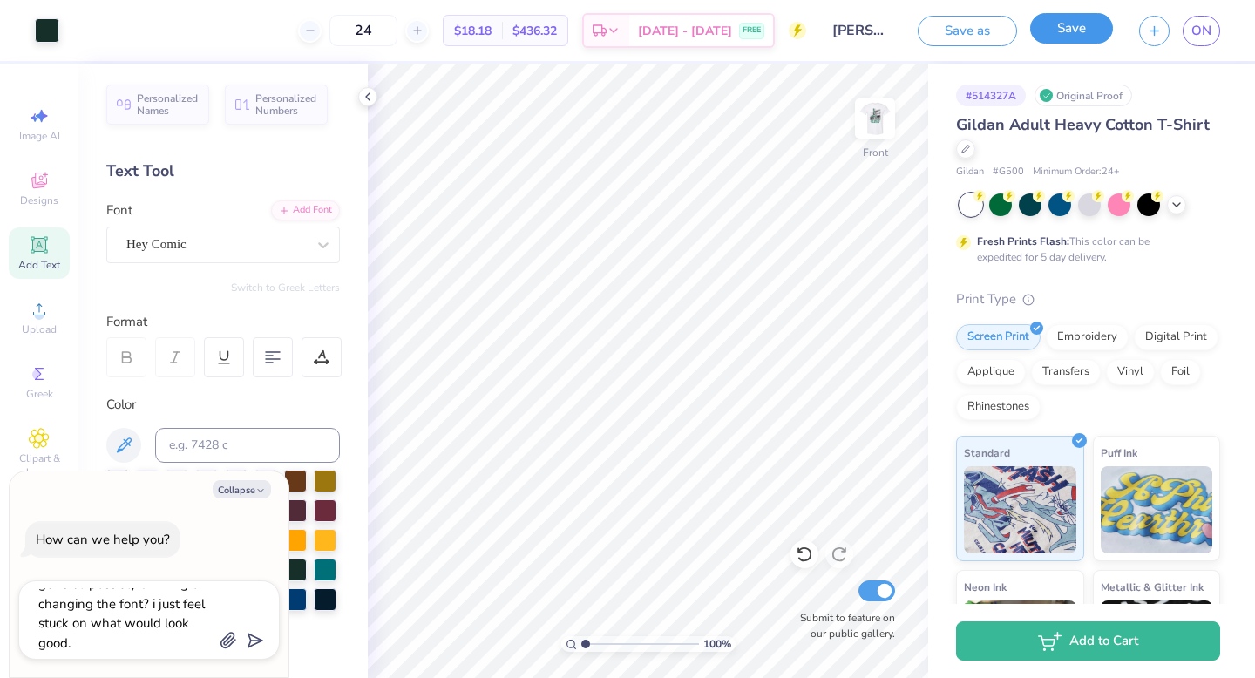
click at [1066, 28] on button "Save" at bounding box center [1071, 28] width 83 height 31
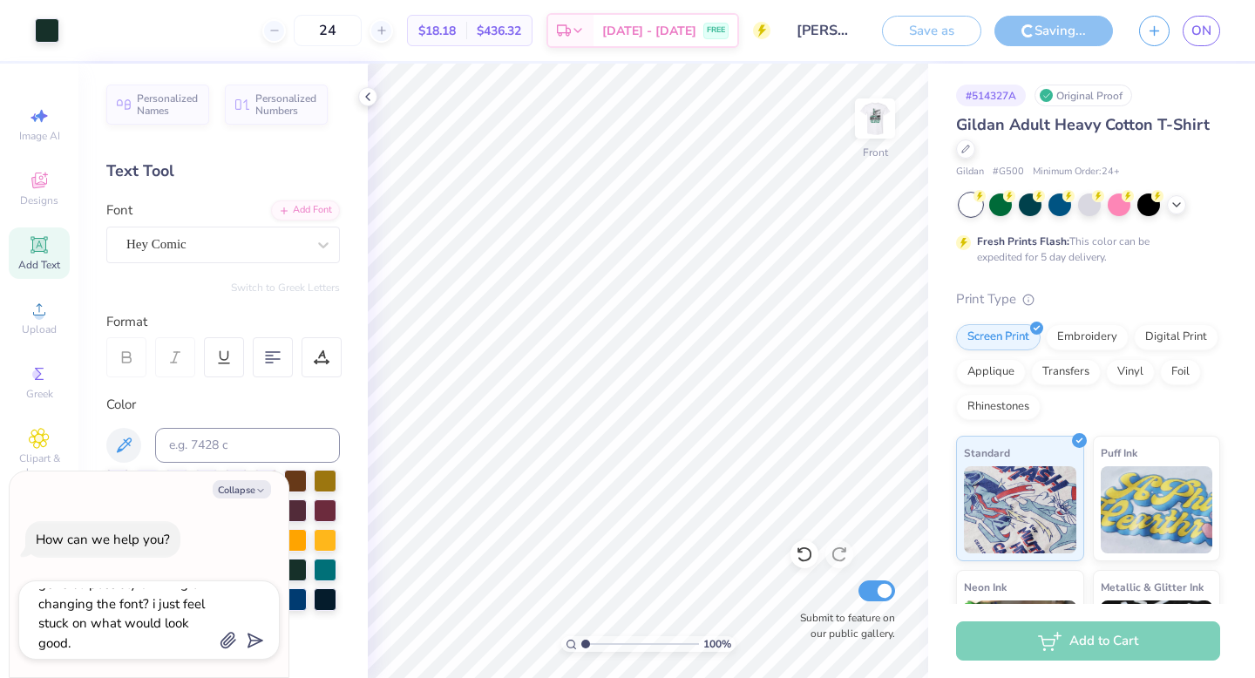
scroll to position [97, 0]
click at [254, 642] on icon "submit" at bounding box center [252, 640] width 24 height 24
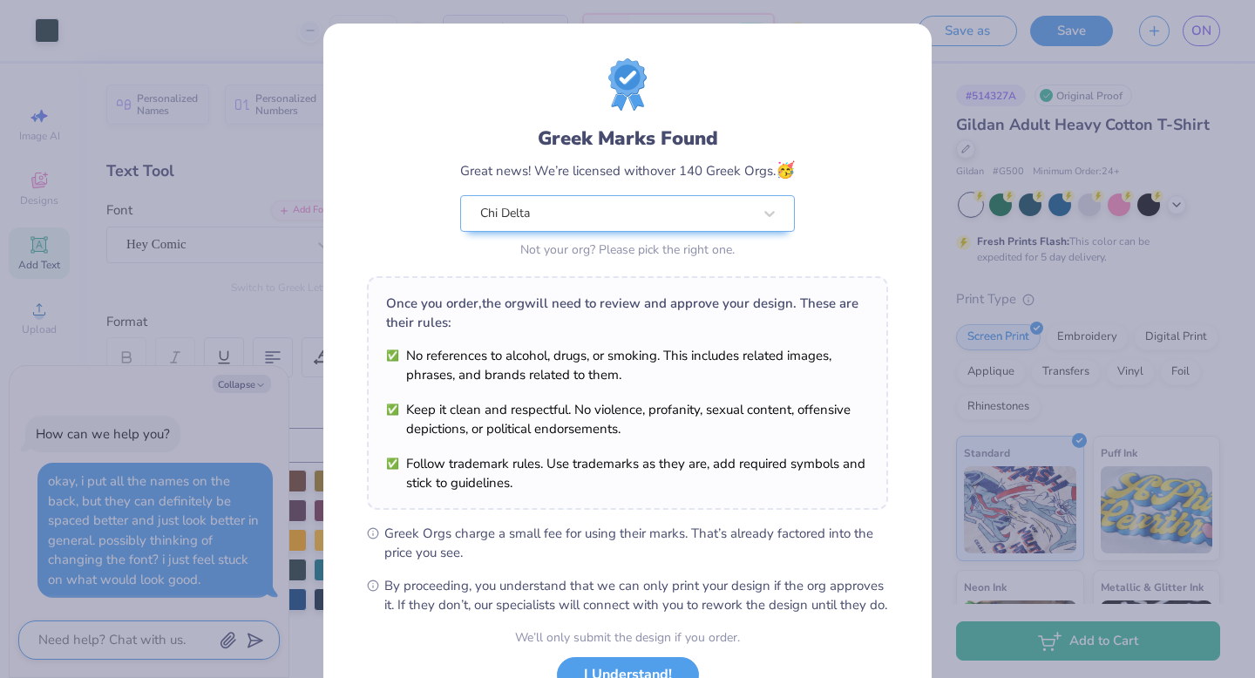
scroll to position [138, 0]
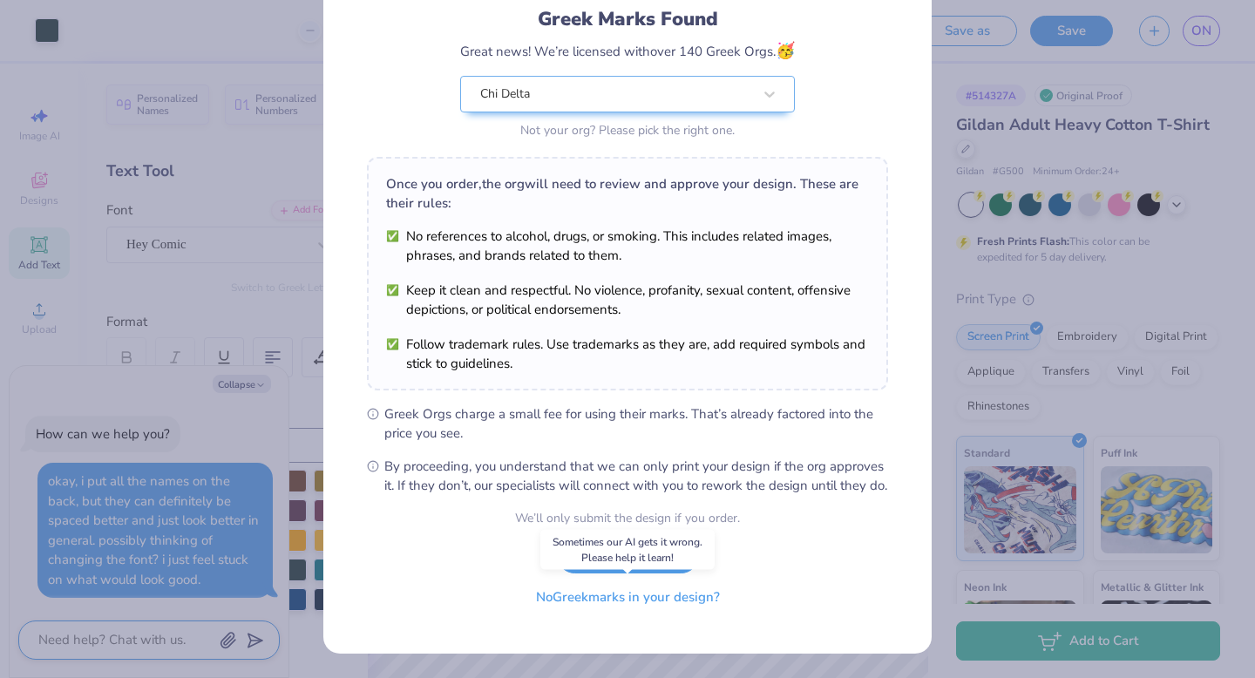
click at [593, 606] on button "No Greek marks in your design?" at bounding box center [628, 598] width 214 height 36
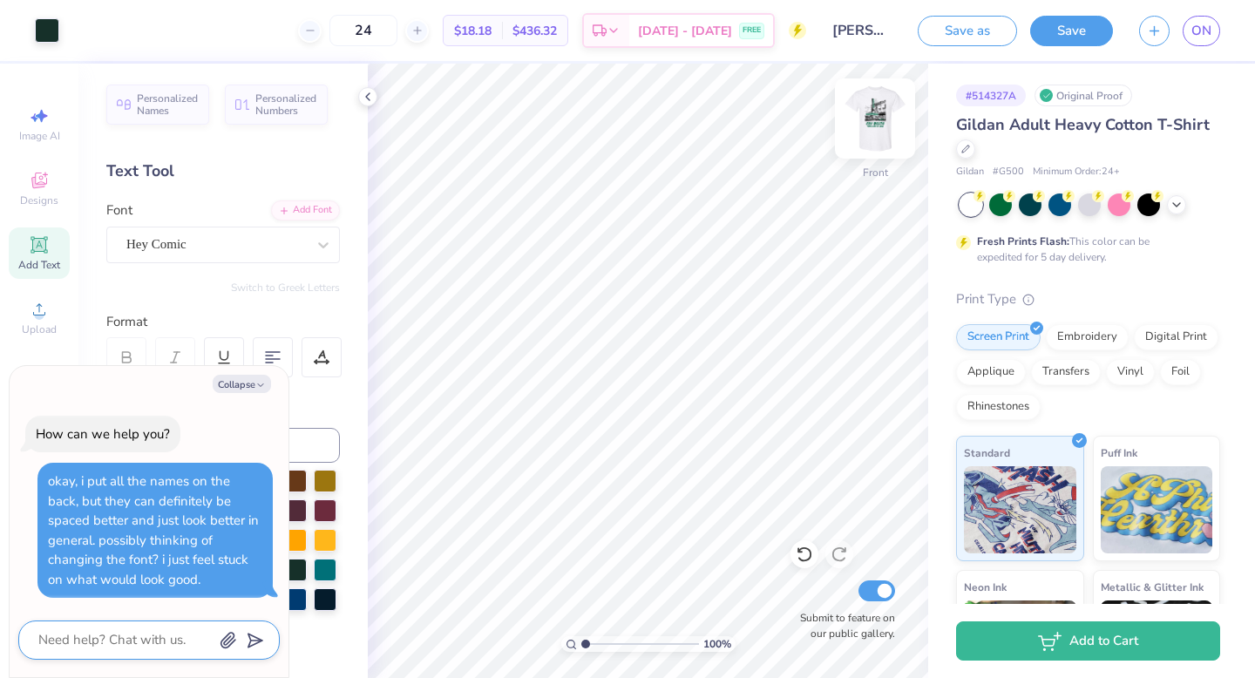
click at [871, 118] on img at bounding box center [875, 119] width 70 height 70
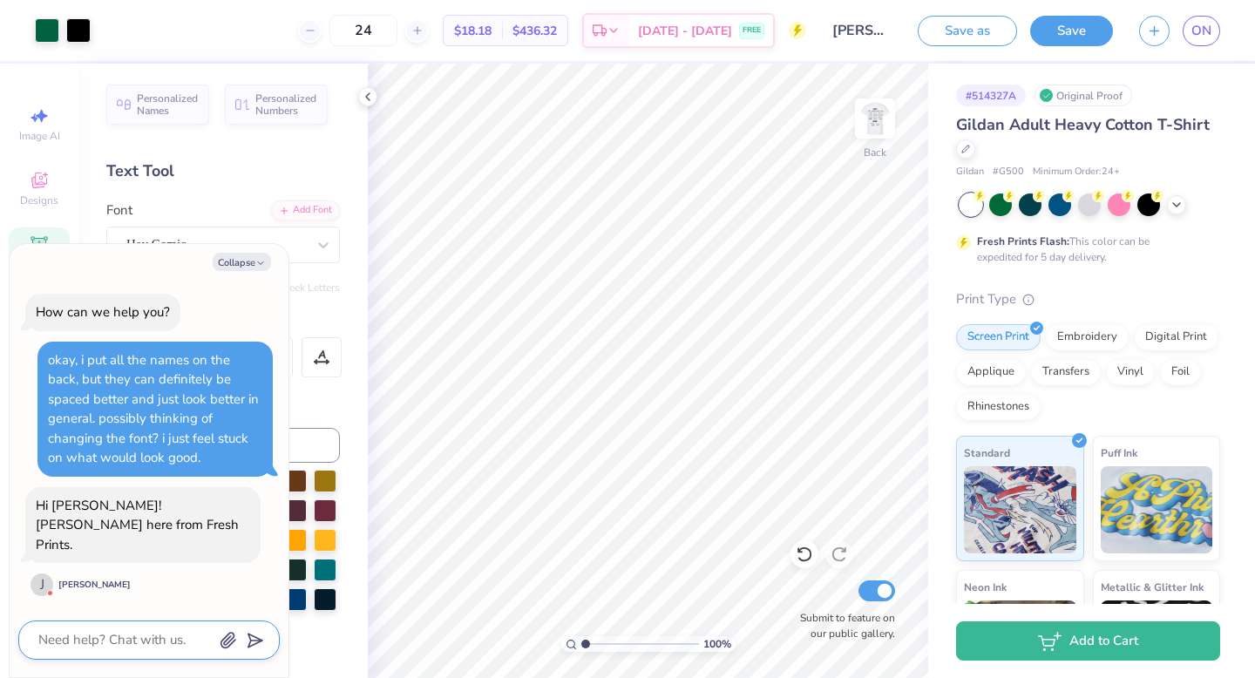
click at [871, 118] on img at bounding box center [875, 118] width 35 height 35
click at [877, 126] on img at bounding box center [875, 119] width 70 height 70
click at [367, 96] on icon at bounding box center [368, 97] width 14 height 14
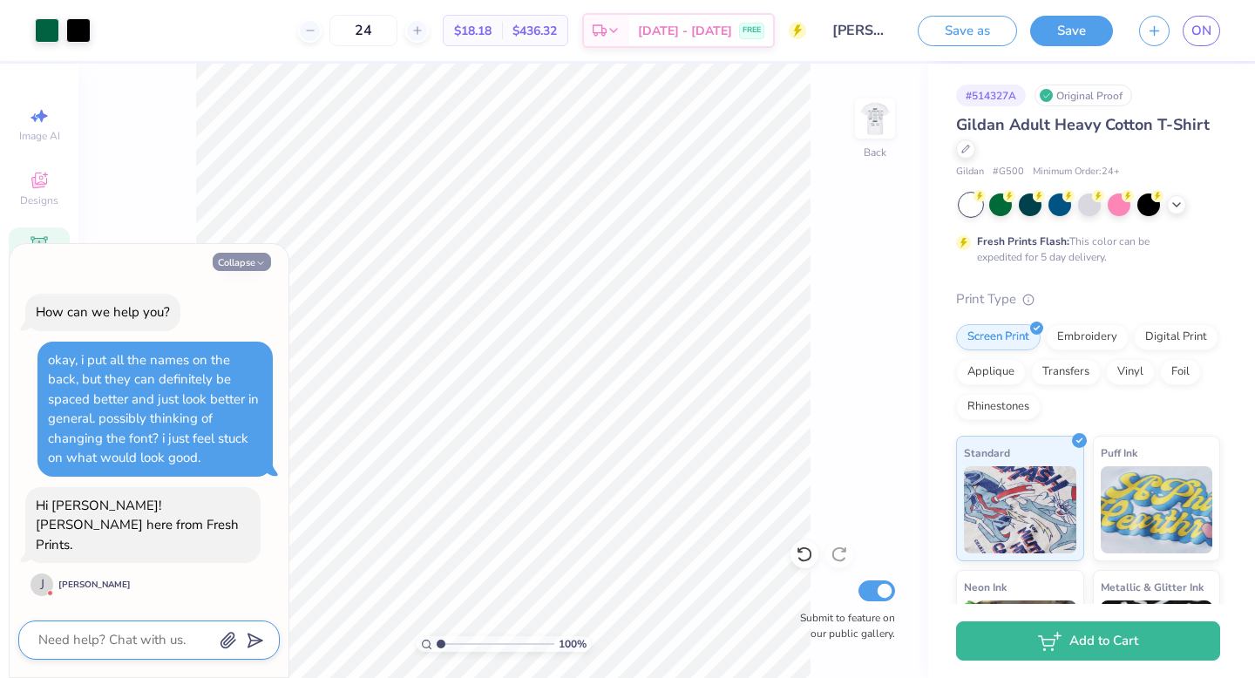
click at [266, 271] on button "Collapse" at bounding box center [242, 262] width 58 height 18
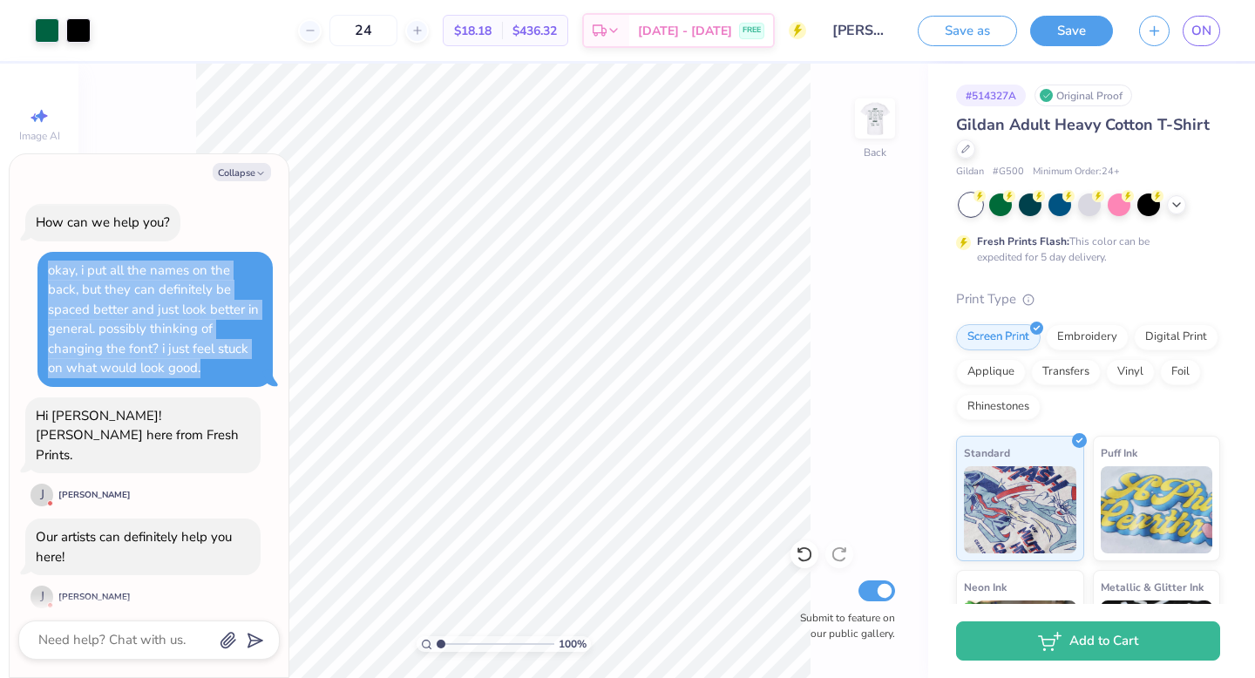
drag, startPoint x: 46, startPoint y: 268, endPoint x: 248, endPoint y: 361, distance: 222.7
click at [255, 363] on div "okay, i put all the names on the back, but they can definitely be spaced better…" at bounding box center [154, 319] width 235 height 135
copy div "okay, i put all the names on the back, but they can definitely be spaced better…"
click at [234, 176] on button "Collapse" at bounding box center [242, 172] width 58 height 18
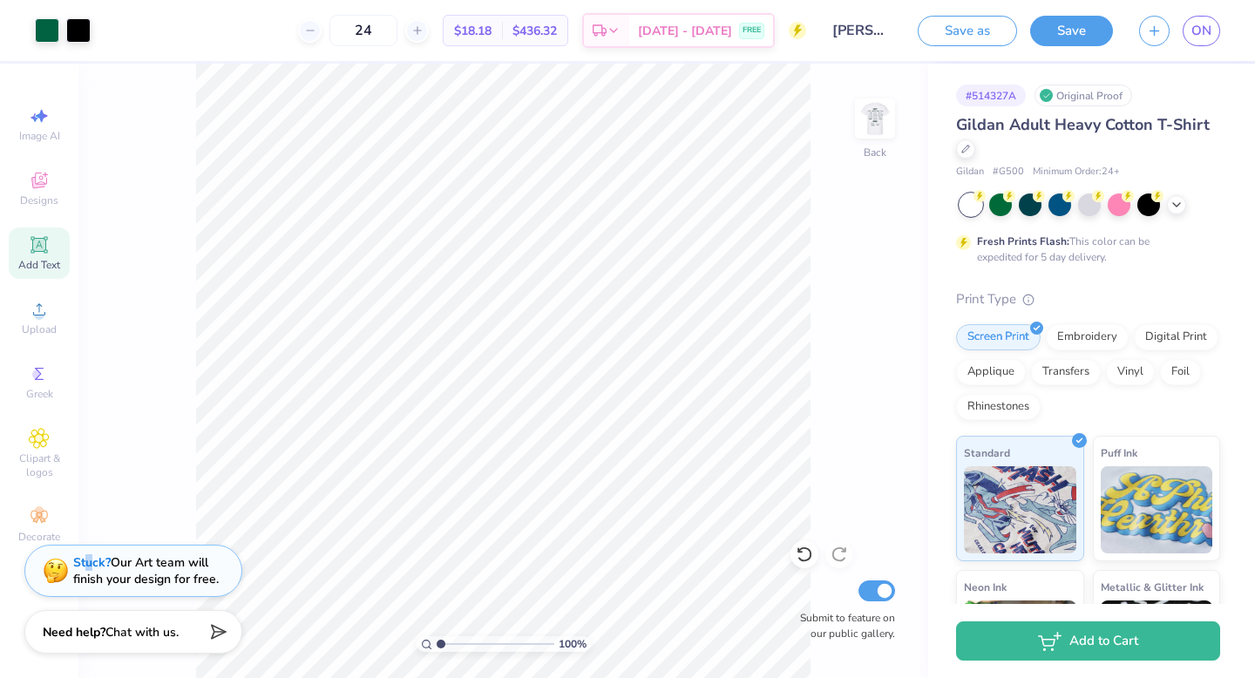
click at [89, 559] on strong "Stuck?" at bounding box center [91, 562] width 37 height 17
click at [94, 565] on strong "Stuck?" at bounding box center [91, 562] width 37 height 17
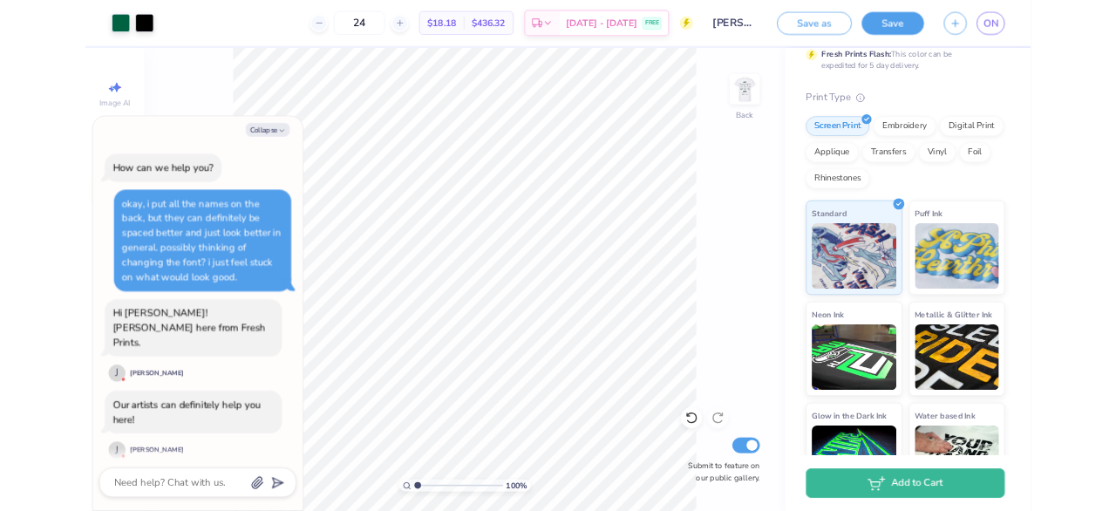
scroll to position [618, 0]
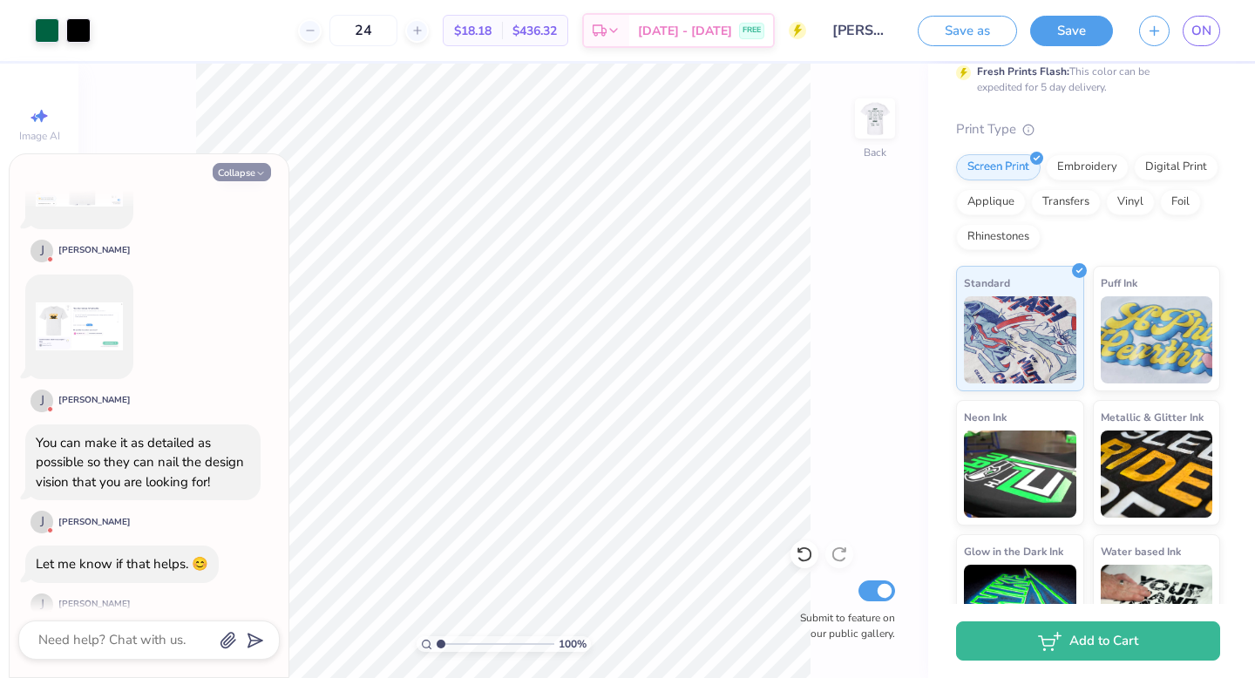
click at [253, 172] on button "Collapse" at bounding box center [242, 172] width 58 height 18
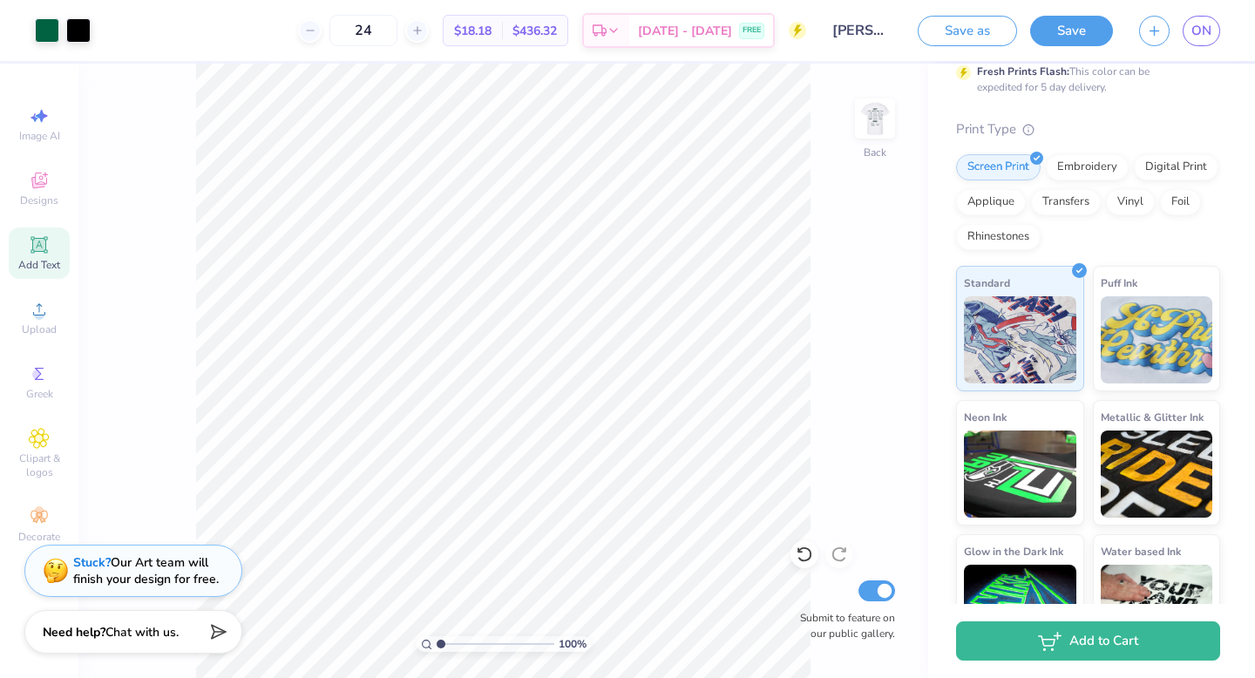
click at [88, 562] on strong "Stuck?" at bounding box center [91, 562] width 37 height 17
click at [91, 563] on strong "Stuck?" at bounding box center [91, 562] width 37 height 17
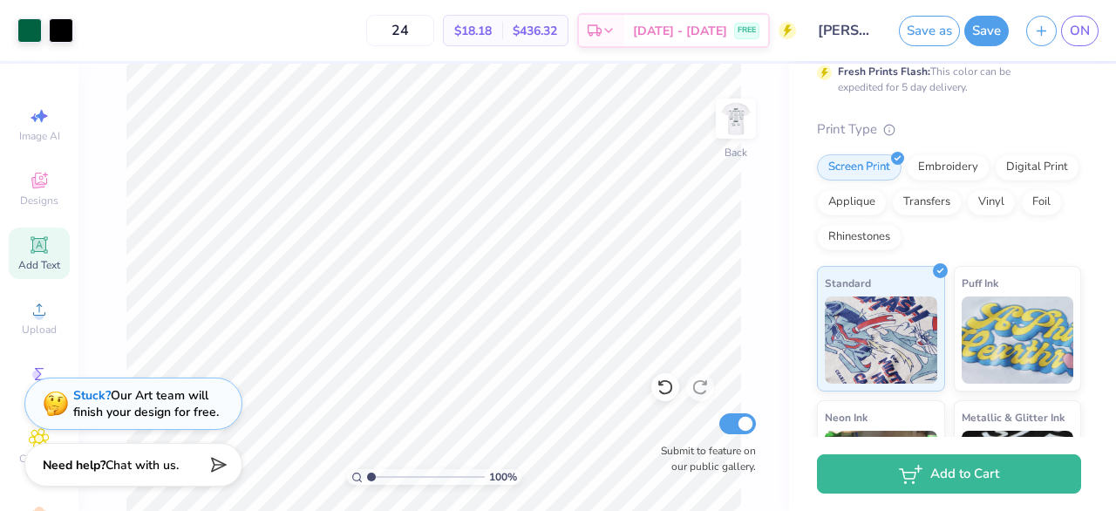
click at [87, 396] on strong "Stuck?" at bounding box center [91, 395] width 37 height 17
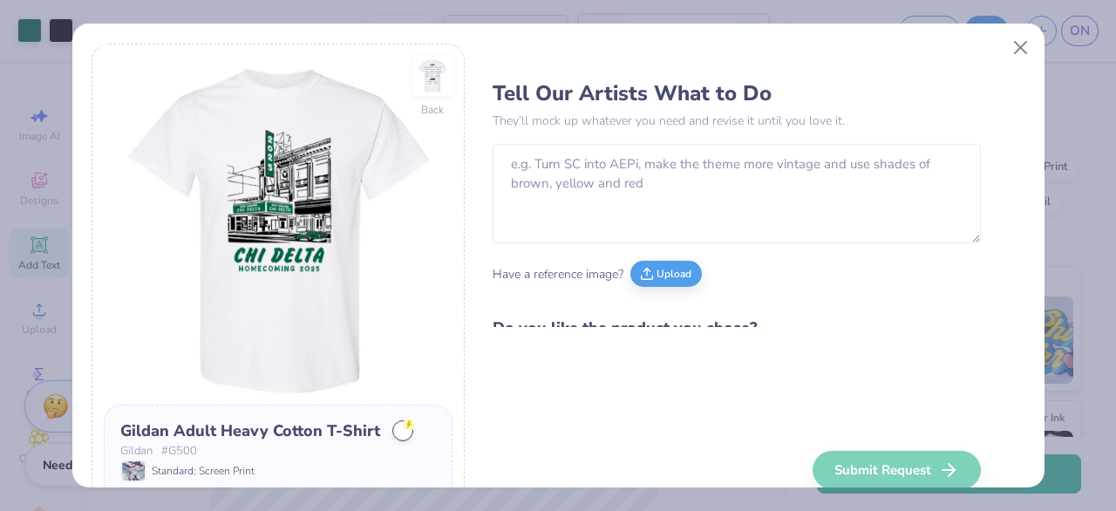
scroll to position [73, 0]
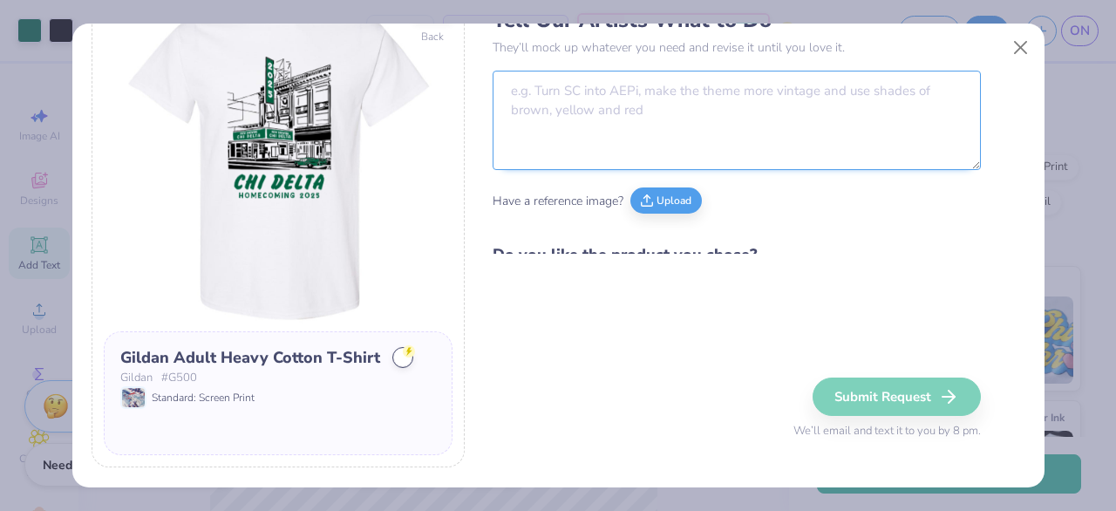
click at [550, 116] on textarea at bounding box center [736, 120] width 488 height 99
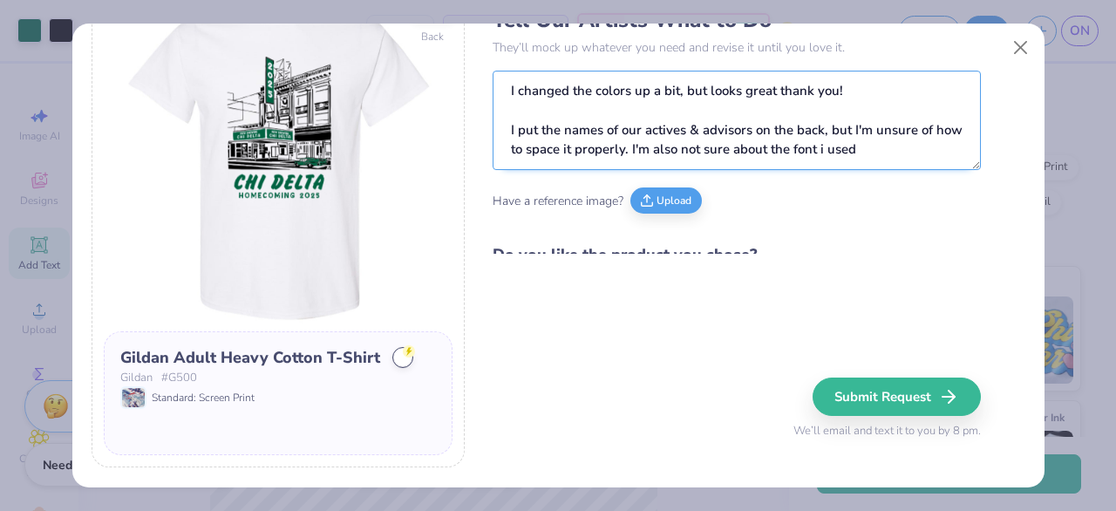
click at [818, 150] on textarea "I changed the colors up a bit, but looks great thank you! I put the names of ou…" at bounding box center [736, 120] width 488 height 99
click at [887, 168] on textarea "I changed the colors up a bit, but looks great thank you! I put the names of ou…" at bounding box center [736, 120] width 488 height 99
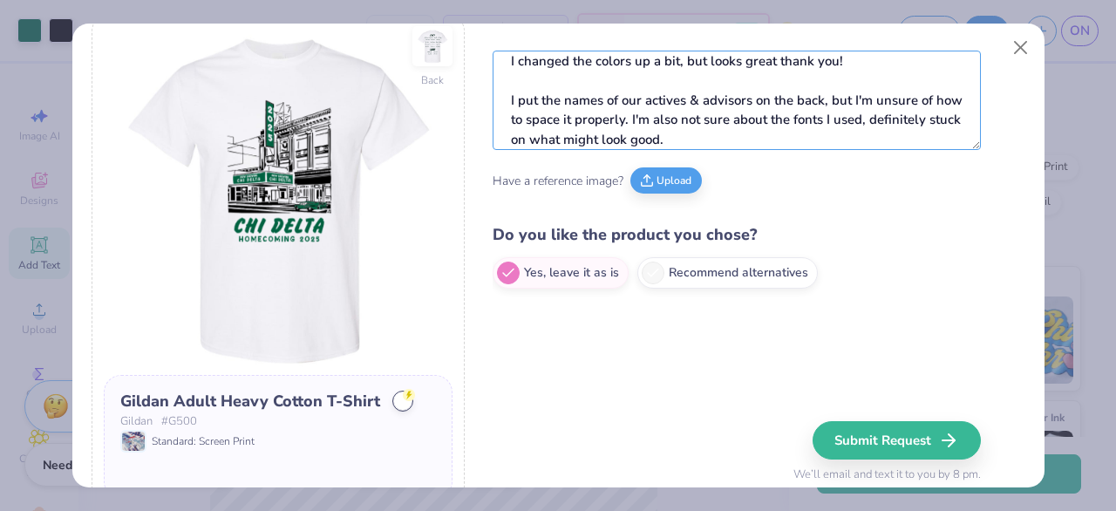
scroll to position [31, 0]
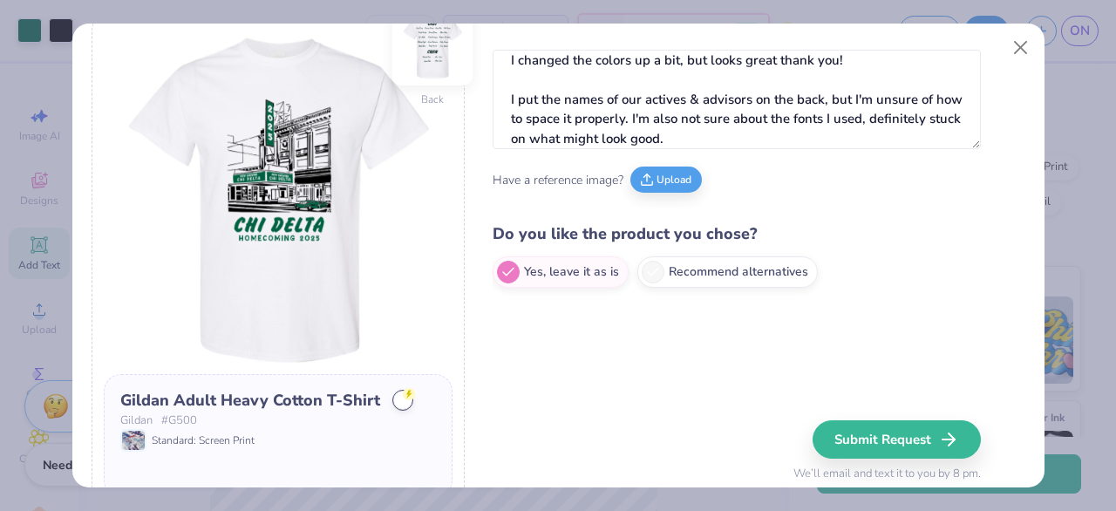
click at [425, 55] on img at bounding box center [432, 45] width 80 height 80
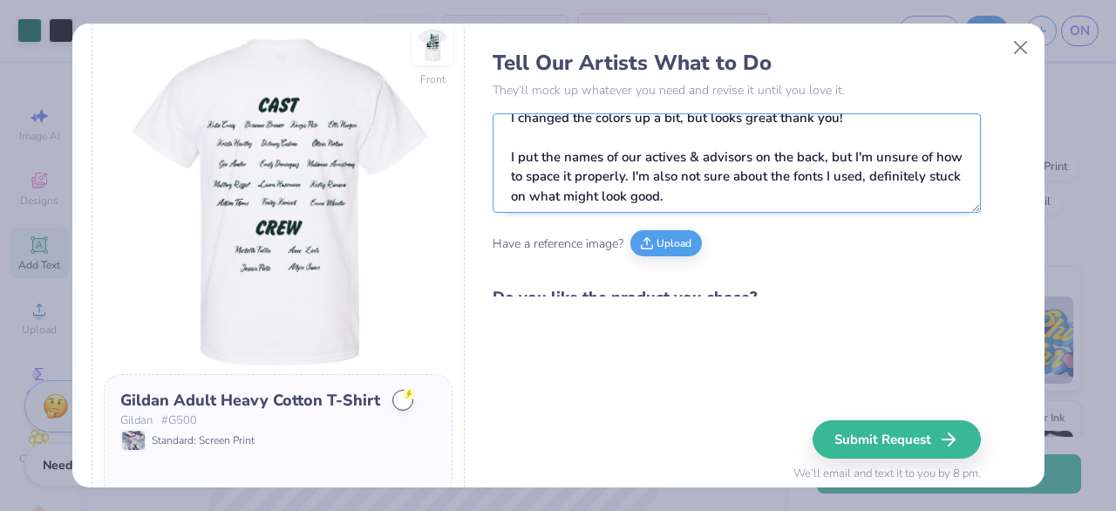
scroll to position [19, 0]
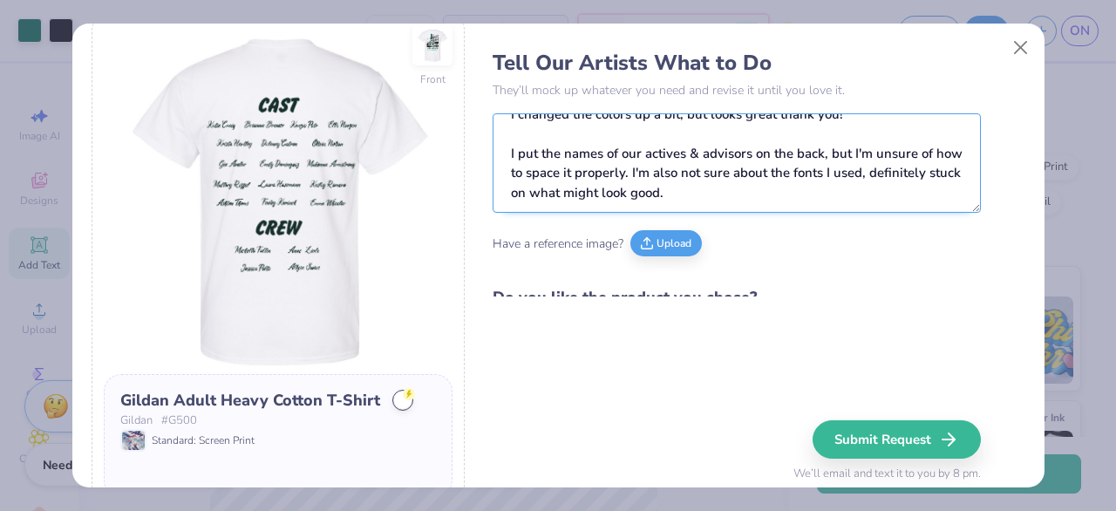
click at [628, 167] on textarea "I changed the colors up a bit, but looks great thank you! I put the names of ou…" at bounding box center [736, 162] width 488 height 99
click at [619, 174] on textarea "I changed the colors up a bit, but looks great thank you! I put the names of ou…" at bounding box center [736, 162] width 488 height 99
click at [635, 172] on textarea "I changed the colors up a bit, but looks great thank you! I put the names of ou…" at bounding box center [736, 162] width 488 height 99
click at [723, 173] on textarea "I changed the colors up a bit, but looks great thank you! I put the names of ou…" at bounding box center [736, 162] width 488 height 99
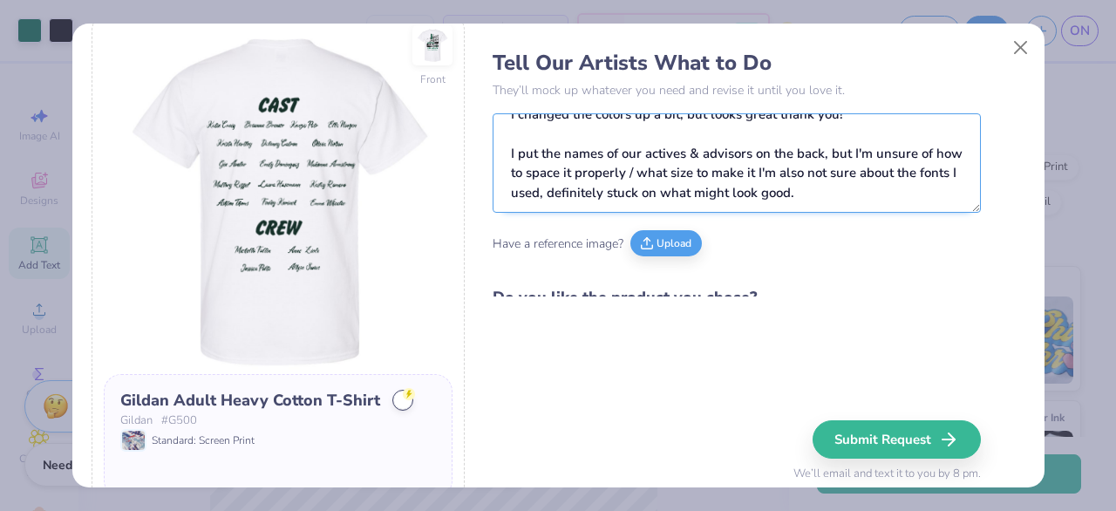
click at [756, 176] on textarea "I changed the colors up a bit, but looks great thank you! I put the names of ou…" at bounding box center [736, 162] width 488 height 99
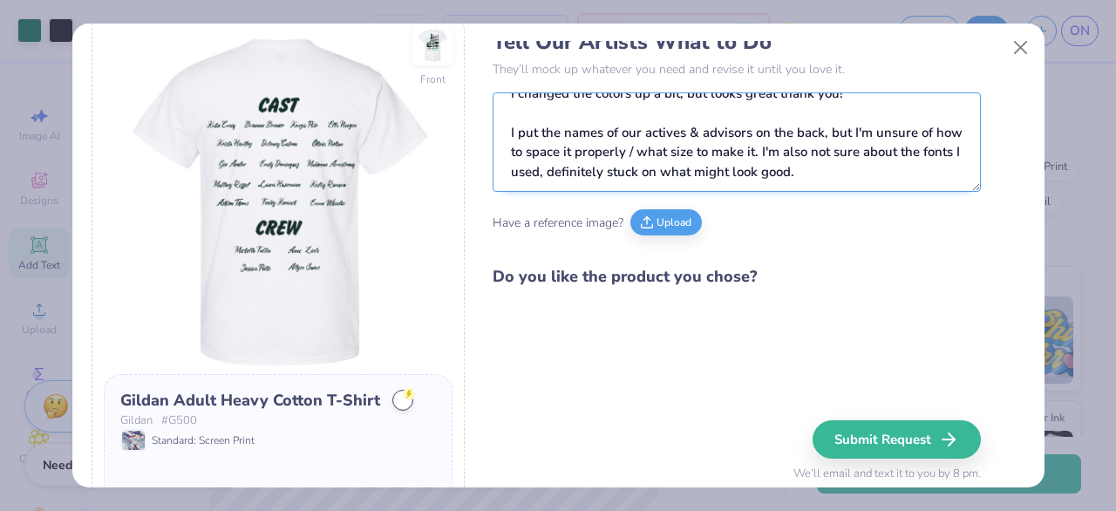
scroll to position [23, 0]
click at [808, 171] on textarea "I changed the colors up a bit, but looks great thank you! I put the names of ou…" at bounding box center [736, 140] width 488 height 99
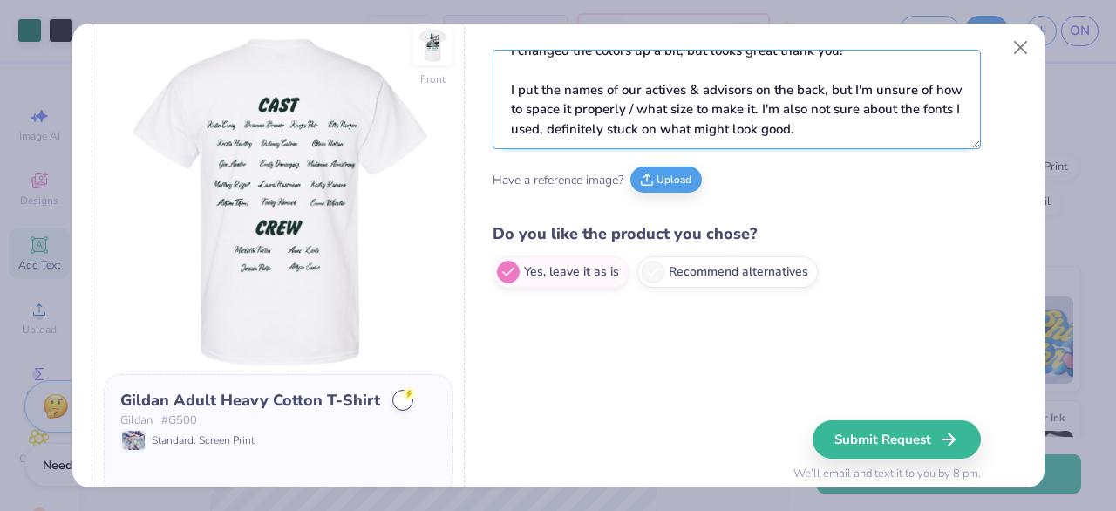
scroll to position [0, 0]
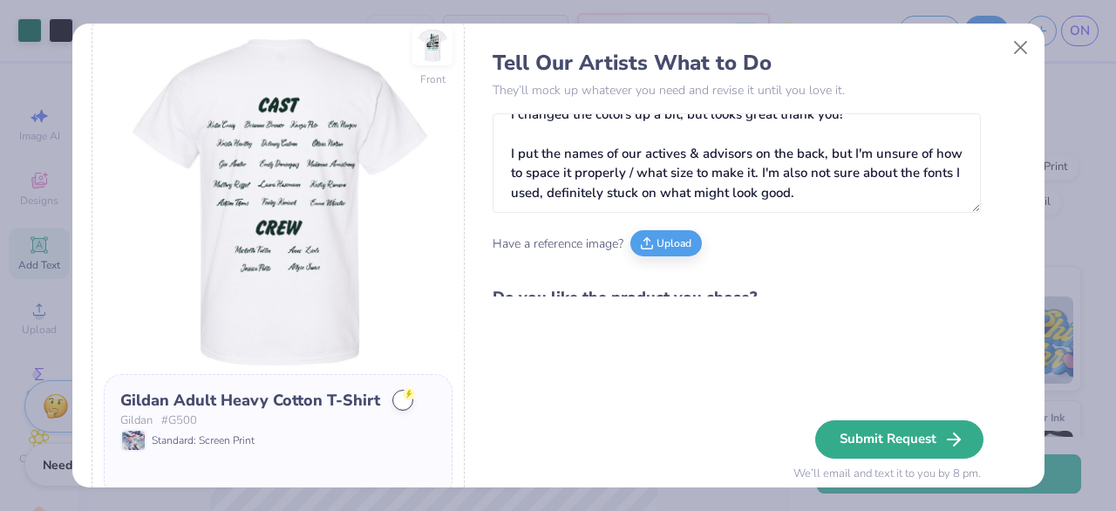
click at [868, 432] on button "Submit Request" at bounding box center [899, 439] width 168 height 38
